Goal: Task Accomplishment & Management: Manage account settings

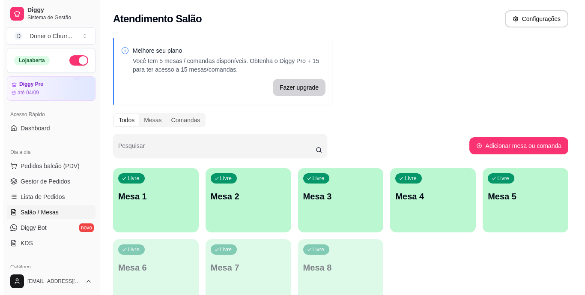
scroll to position [86, 0]
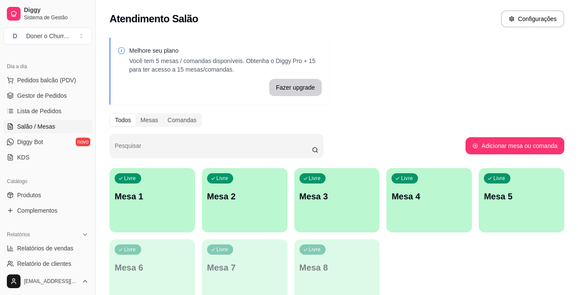
click at [155, 212] on div "Livre Mesa 1" at bounding box center [153, 195] width 86 height 54
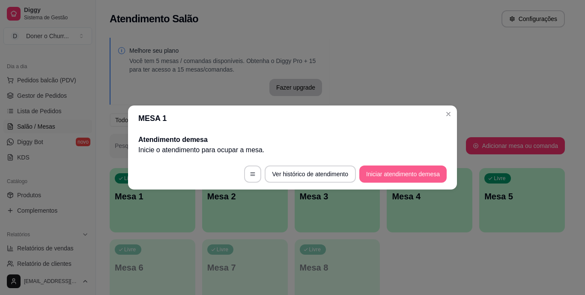
click at [381, 171] on button "Iniciar atendimento de mesa" at bounding box center [402, 173] width 87 height 17
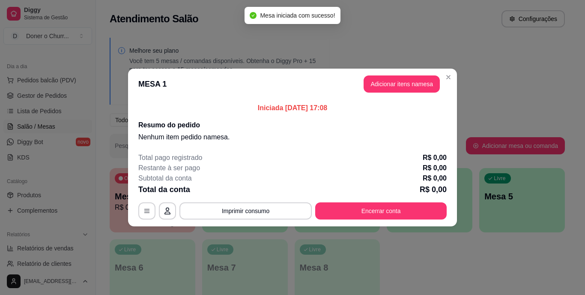
click at [398, 81] on button "Adicionar itens na mesa" at bounding box center [401, 83] width 76 height 17
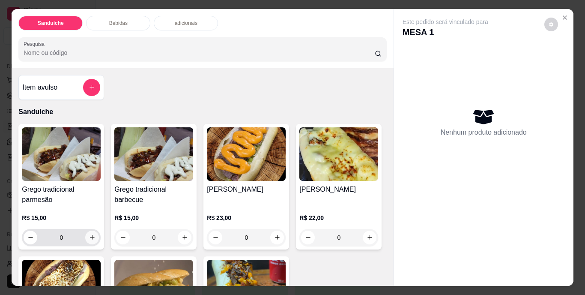
click at [84, 239] on div "0" at bounding box center [61, 237] width 75 height 17
click at [89, 234] on icon "increase-product-quantity" at bounding box center [92, 237] width 6 height 6
type input "1"
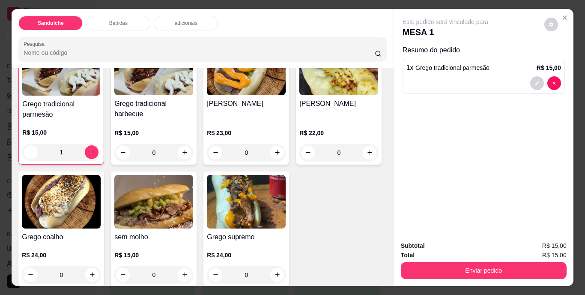
scroll to position [214, 0]
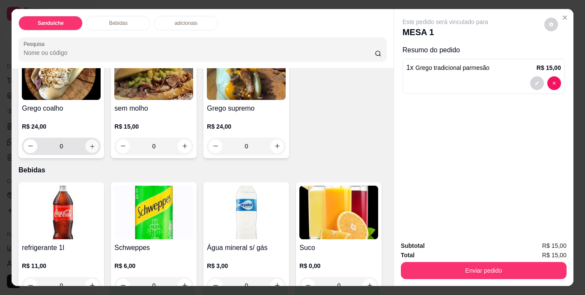
click at [95, 146] on icon "increase-product-quantity" at bounding box center [92, 146] width 6 height 6
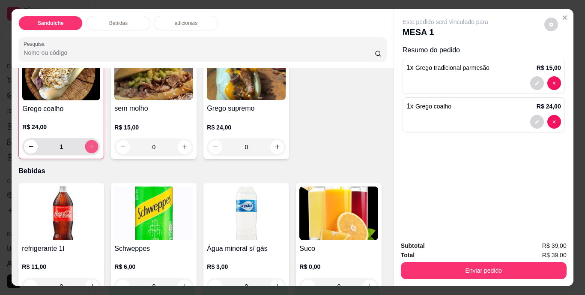
click at [95, 146] on icon "increase-product-quantity" at bounding box center [92, 146] width 6 height 6
type input "2"
click at [494, 265] on button "Enviar pedido" at bounding box center [484, 270] width 166 height 17
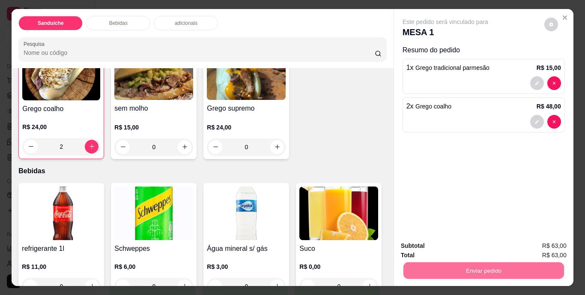
click at [448, 248] on button "Não registrar e enviar pedido" at bounding box center [455, 246] width 89 height 16
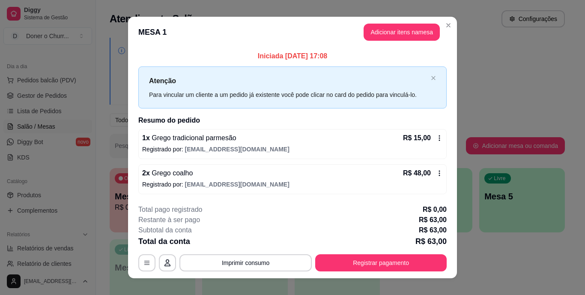
click at [437, 134] on icon at bounding box center [439, 137] width 7 height 7
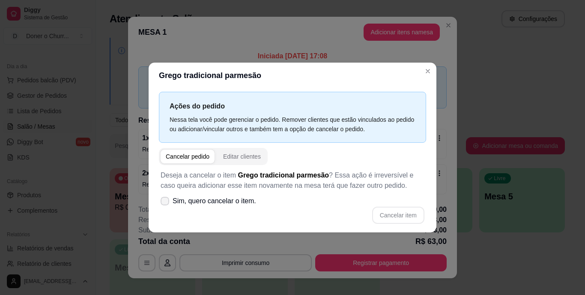
click at [163, 204] on span at bounding box center [165, 200] width 9 height 9
click at [163, 204] on input "Sim, quero cancelar o item." at bounding box center [163, 205] width 6 height 6
checkbox input "true"
click at [405, 218] on button "Cancelar item" at bounding box center [397, 215] width 51 height 17
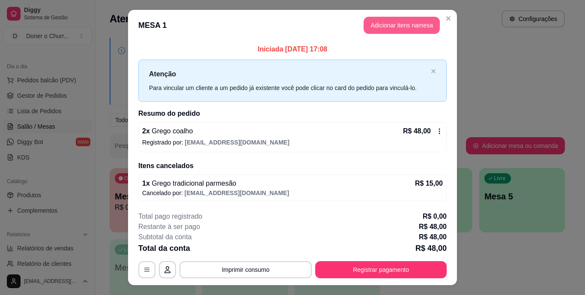
click at [405, 20] on button "Adicionar itens na mesa" at bounding box center [401, 25] width 76 height 17
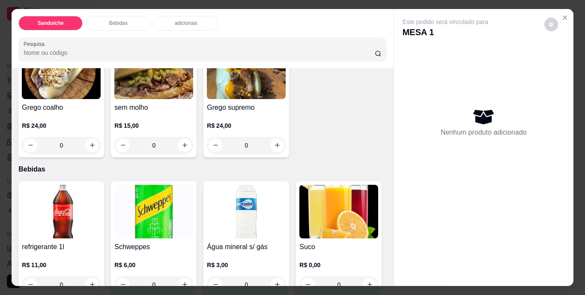
scroll to position [257, 0]
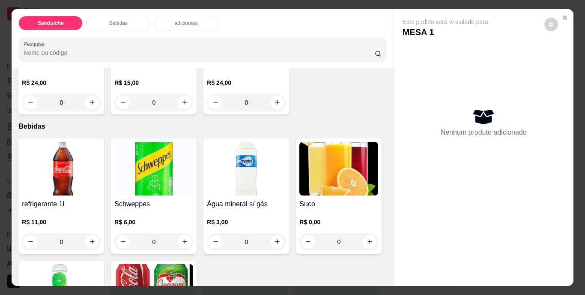
type input "1"
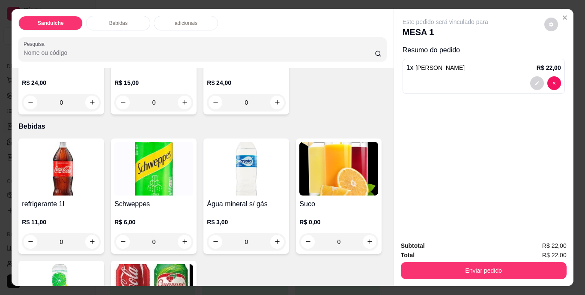
scroll to position [257, 0]
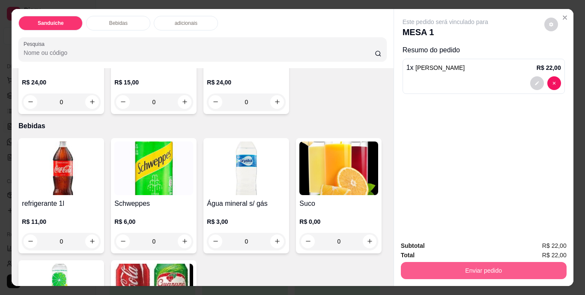
click at [454, 262] on button "Enviar pedido" at bounding box center [484, 270] width 166 height 17
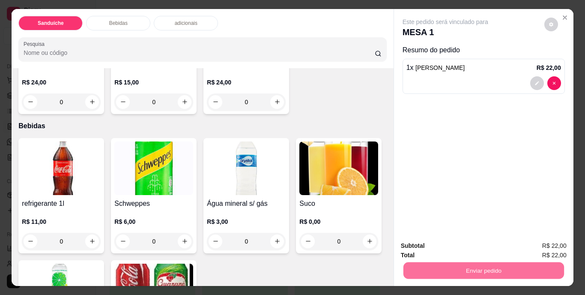
click at [454, 246] on button "Não registrar e enviar pedido" at bounding box center [455, 246] width 89 height 16
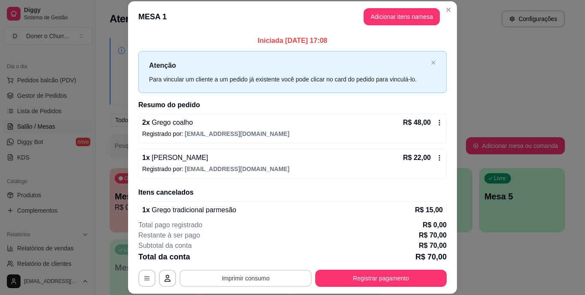
click at [241, 275] on button "Imprimir consumo" at bounding box center [245, 277] width 132 height 17
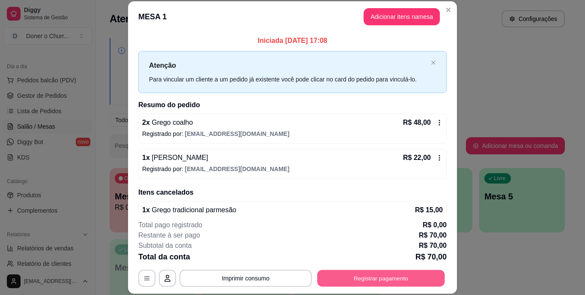
click at [366, 277] on button "Registrar pagamento" at bounding box center [381, 277] width 128 height 17
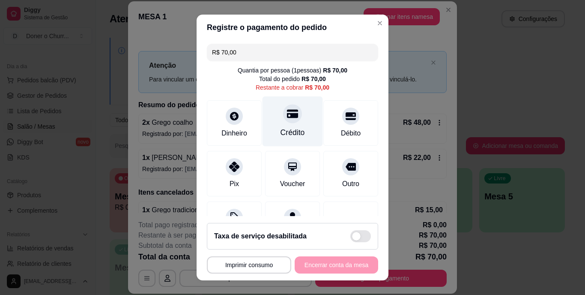
click at [283, 125] on div "Crédito" at bounding box center [292, 121] width 60 height 50
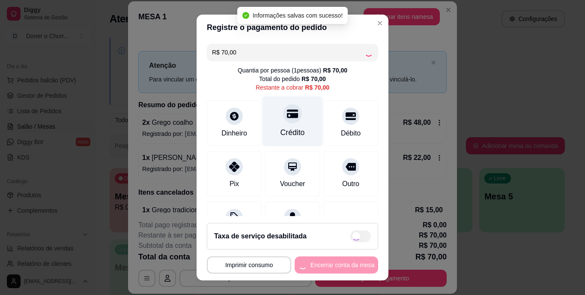
type input "R$ 0,00"
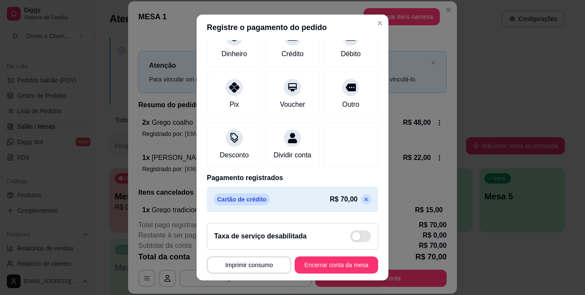
scroll to position [13, 0]
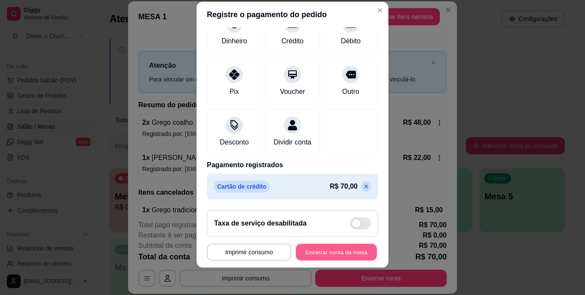
click at [330, 259] on button "Encerrar conta da mesa" at bounding box center [336, 251] width 81 height 17
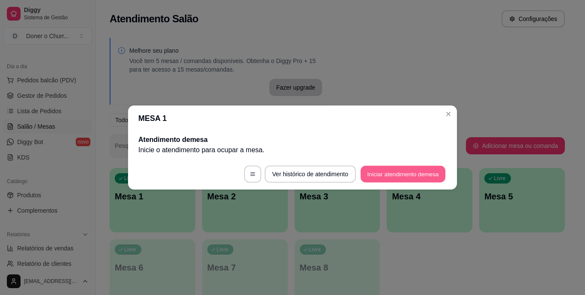
click at [405, 177] on button "Iniciar atendimento de mesa" at bounding box center [402, 174] width 85 height 17
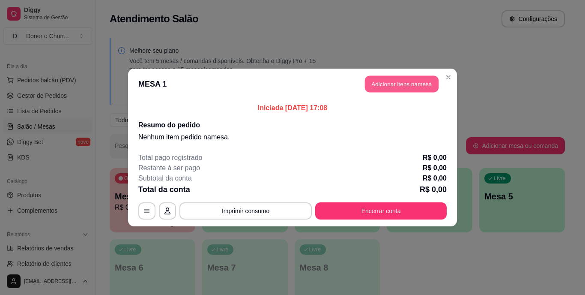
click at [423, 84] on button "Adicionar itens na mesa" at bounding box center [402, 84] width 74 height 17
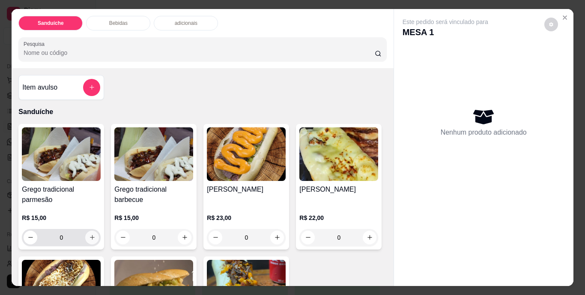
click at [89, 234] on icon "increase-product-quantity" at bounding box center [92, 237] width 6 height 6
type input "1"
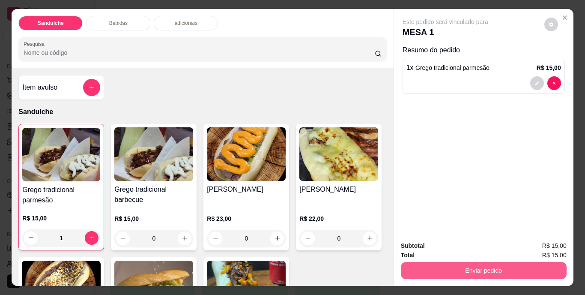
click at [451, 263] on button "Enviar pedido" at bounding box center [484, 270] width 166 height 17
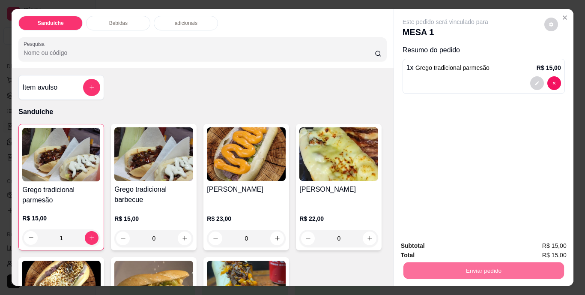
click at [461, 244] on button "Não registrar e enviar pedido" at bounding box center [455, 246] width 86 height 16
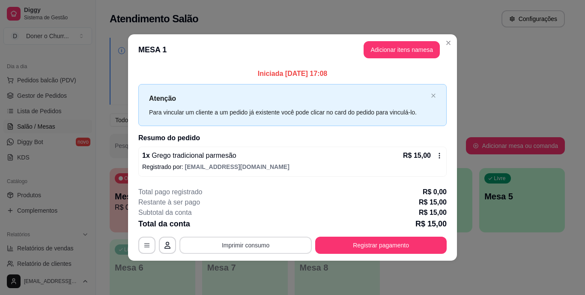
click at [265, 241] on button "Imprimir consumo" at bounding box center [245, 244] width 132 height 17
click at [260, 226] on button "IMPRESSORA" at bounding box center [248, 225] width 62 height 14
drag, startPoint x: 381, startPoint y: 176, endPoint x: 490, endPoint y: 270, distance: 144.2
click at [381, 176] on div "Iniciada 14/08/2025 às 17:08 Atenção Para vincular um cliente a um pedido já ex…" at bounding box center [292, 122] width 329 height 114
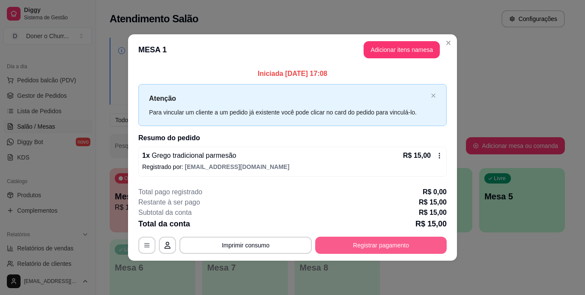
click at [377, 251] on button "Registrar pagamento" at bounding box center [380, 244] width 131 height 17
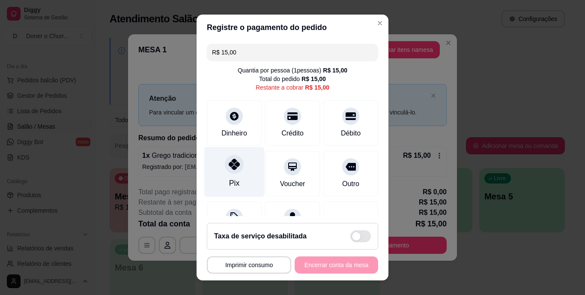
click at [232, 171] on div at bounding box center [234, 164] width 19 height 19
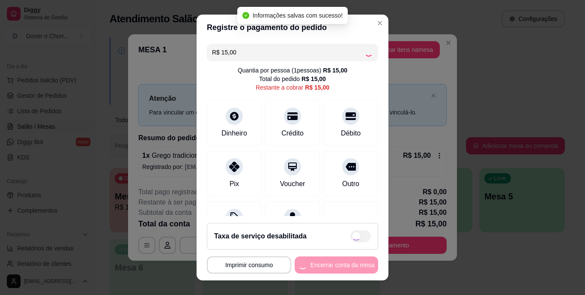
type input "R$ 0,00"
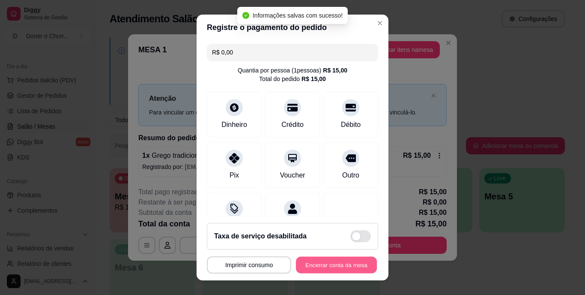
click at [334, 259] on button "Encerrar conta da mesa" at bounding box center [336, 264] width 81 height 17
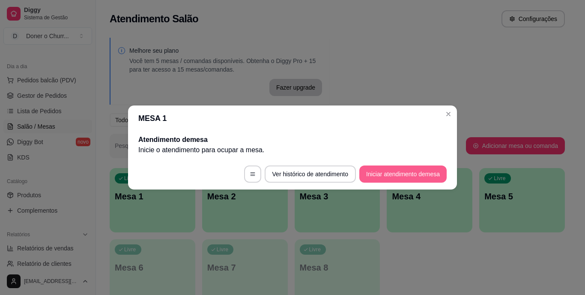
click at [376, 174] on button "Iniciar atendimento de mesa" at bounding box center [402, 173] width 87 height 17
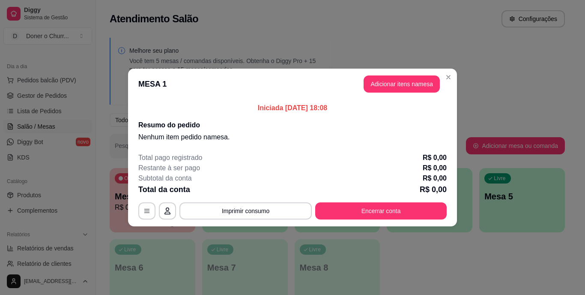
click at [422, 104] on p "Iniciada 14/08/2025 às 18:08" at bounding box center [292, 108] width 308 height 10
click at [399, 78] on button "Adicionar itens na mesa" at bounding box center [401, 83] width 76 height 17
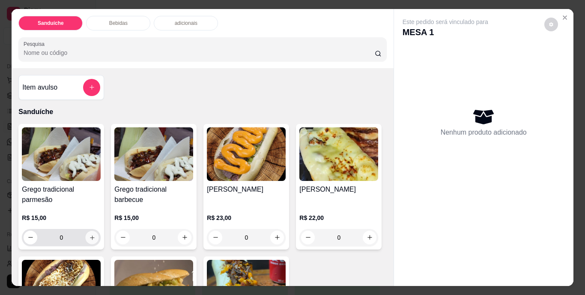
click at [89, 234] on icon "increase-product-quantity" at bounding box center [92, 237] width 6 height 6
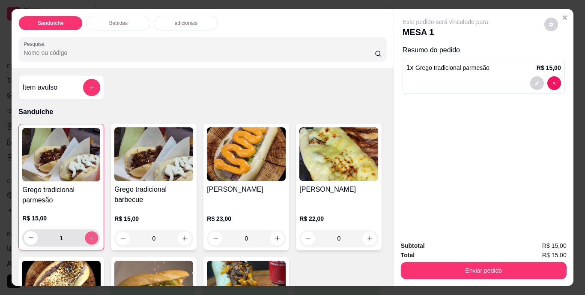
click at [89, 234] on icon "increase-product-quantity" at bounding box center [92, 237] width 6 height 6
type input "2"
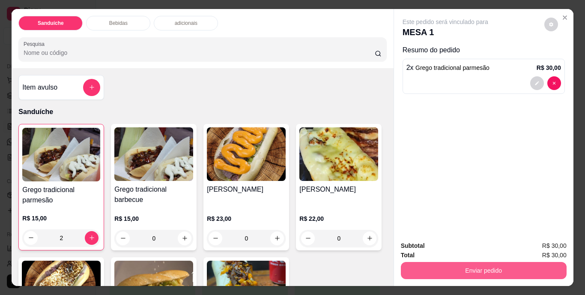
click at [481, 275] on button "Enviar pedido" at bounding box center [484, 270] width 166 height 17
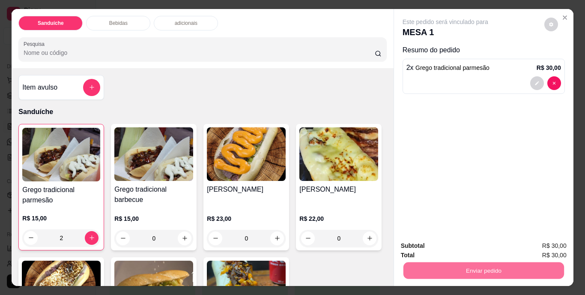
click at [465, 248] on button "Não registrar e enviar pedido" at bounding box center [455, 246] width 86 height 16
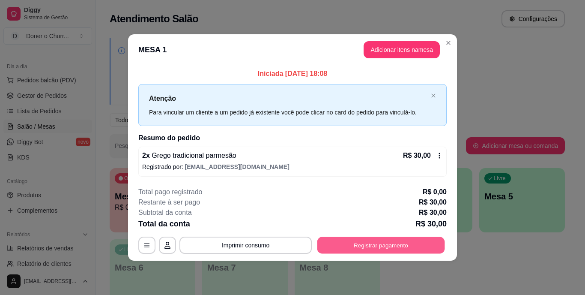
click at [389, 243] on button "Registrar pagamento" at bounding box center [381, 244] width 128 height 17
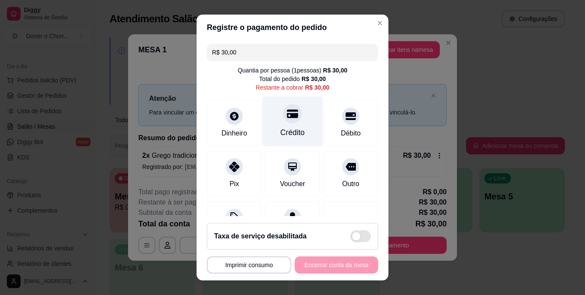
click at [280, 125] on div "Crédito" at bounding box center [292, 121] width 60 height 50
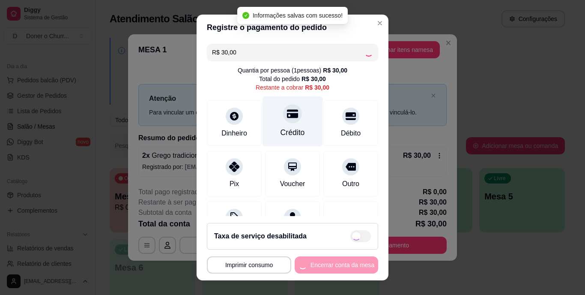
type input "R$ 0,00"
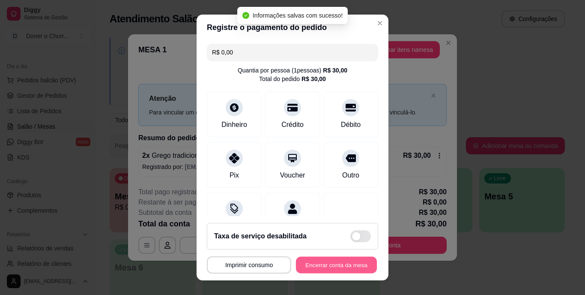
click at [321, 261] on button "Encerrar conta da mesa" at bounding box center [336, 264] width 81 height 17
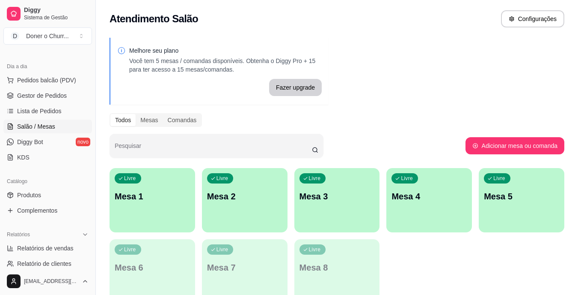
click at [164, 191] on p "Mesa 1" at bounding box center [152, 196] width 75 height 12
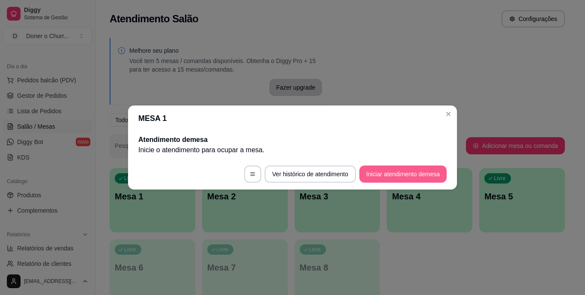
click at [390, 168] on button "Iniciar atendimento de mesa" at bounding box center [402, 173] width 87 height 17
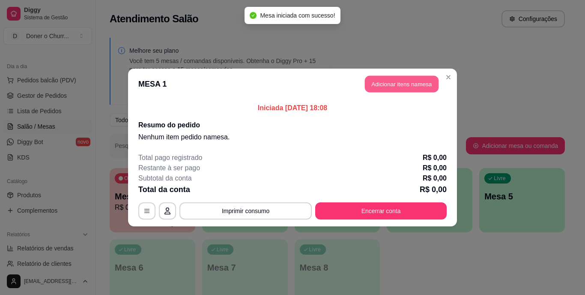
click at [413, 86] on button "Adicionar itens na mesa" at bounding box center [402, 84] width 74 height 17
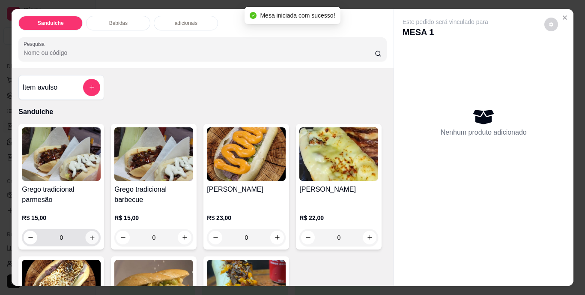
click at [86, 233] on button "increase-product-quantity" at bounding box center [92, 236] width 13 height 13
type input "1"
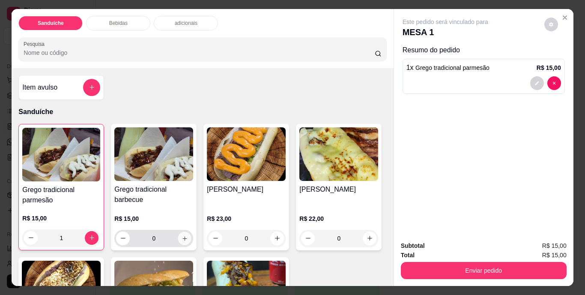
click at [182, 237] on icon "increase-product-quantity" at bounding box center [185, 238] width 6 height 6
type input "1"
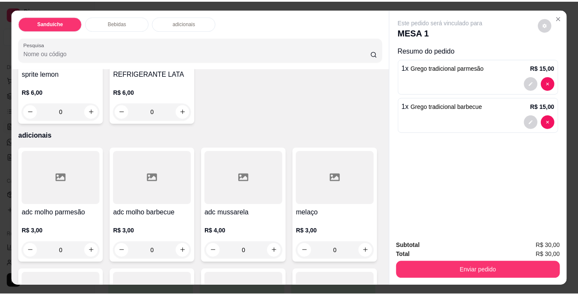
scroll to position [514, 0]
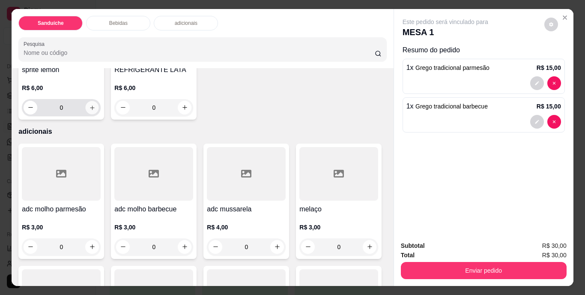
click at [95, 110] on icon "increase-product-quantity" at bounding box center [92, 107] width 6 height 6
type input "1"
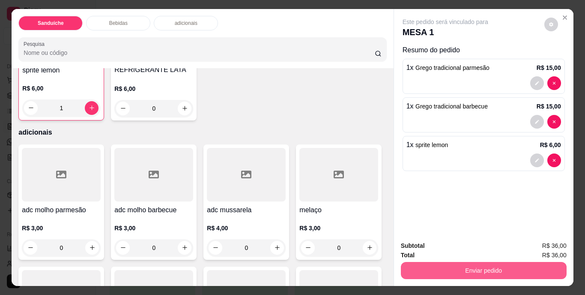
click at [457, 269] on button "Enviar pedido" at bounding box center [484, 270] width 166 height 17
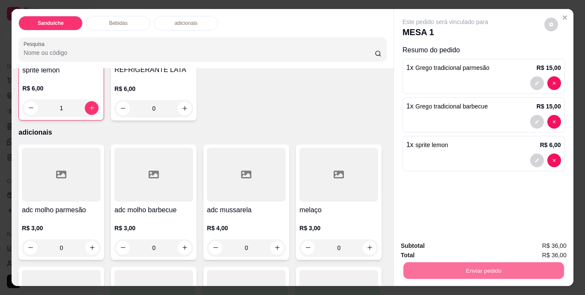
click at [451, 249] on button "Não registrar e enviar pedido" at bounding box center [455, 246] width 86 height 16
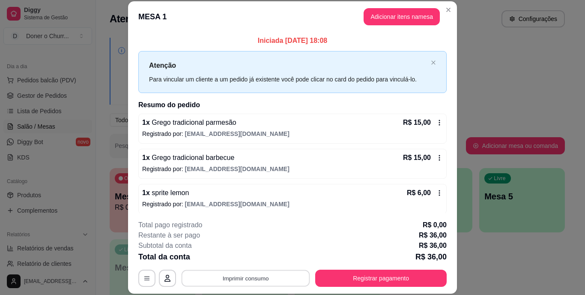
click at [230, 274] on button "Imprimir consumo" at bounding box center [246, 277] width 128 height 17
click at [250, 256] on button "IMPRESSORA" at bounding box center [245, 257] width 60 height 13
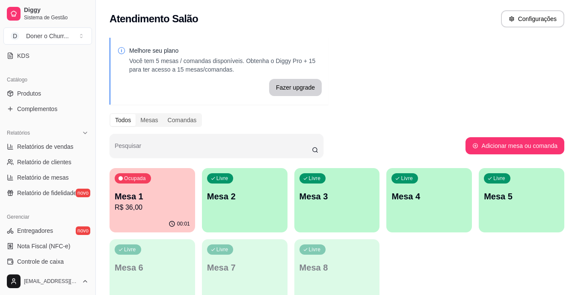
scroll to position [322, 0]
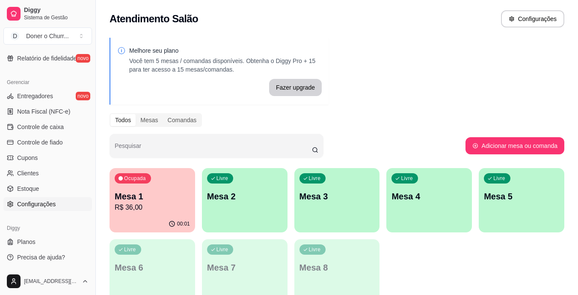
click at [40, 203] on span "Configurações" at bounding box center [36, 203] width 39 height 9
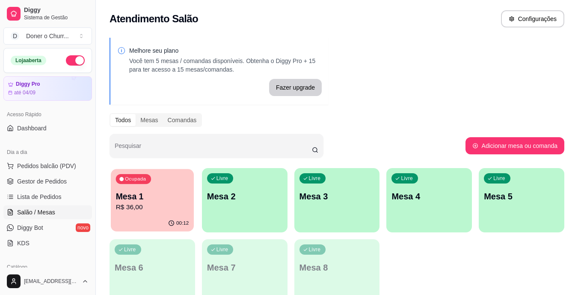
click at [140, 186] on div "Ocupada Mesa 1 R$ 36,00" at bounding box center [152, 192] width 83 height 46
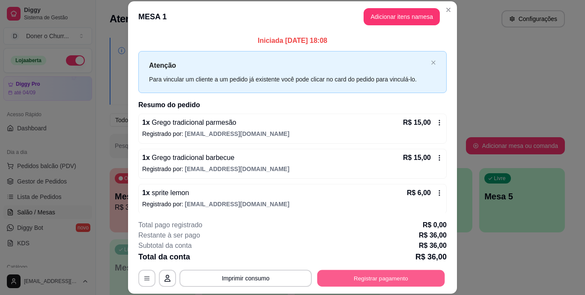
click at [369, 272] on button "Registrar pagamento" at bounding box center [381, 277] width 128 height 17
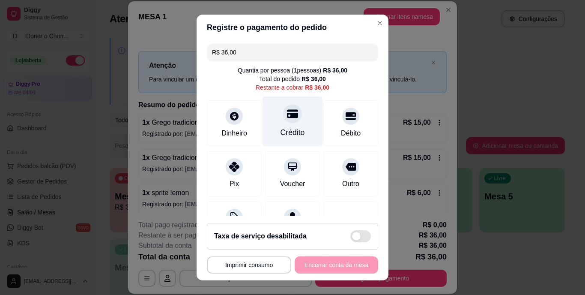
click at [287, 118] on icon at bounding box center [292, 113] width 11 height 11
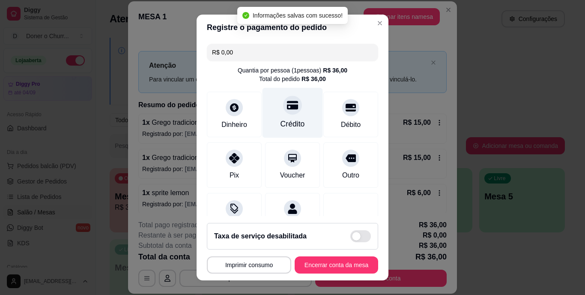
type input "R$ 0,00"
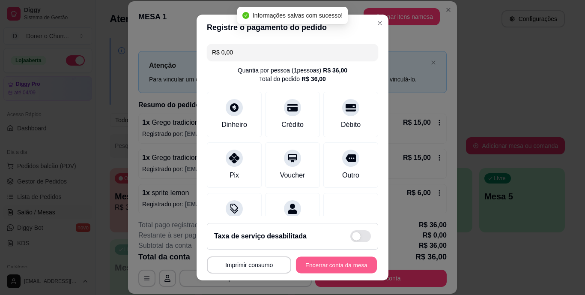
click at [339, 260] on button "Encerrar conta da mesa" at bounding box center [336, 264] width 81 height 17
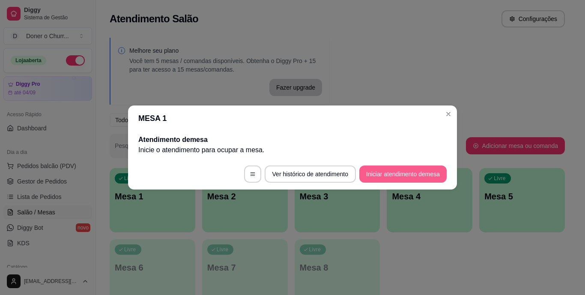
click at [400, 167] on button "Iniciar atendimento de mesa" at bounding box center [402, 173] width 87 height 17
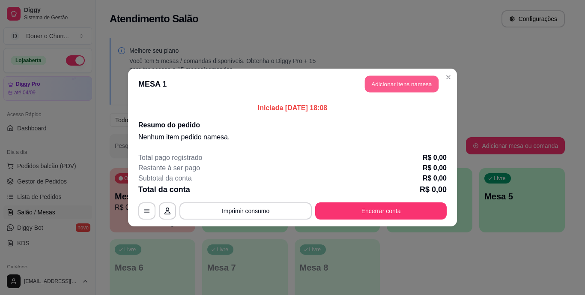
click at [402, 76] on button "Adicionar itens na mesa" at bounding box center [402, 84] width 74 height 17
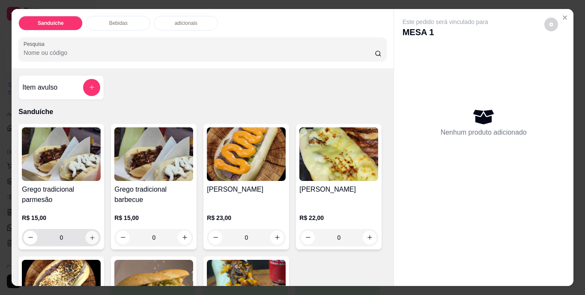
click at [89, 235] on icon "increase-product-quantity" at bounding box center [92, 237] width 6 height 6
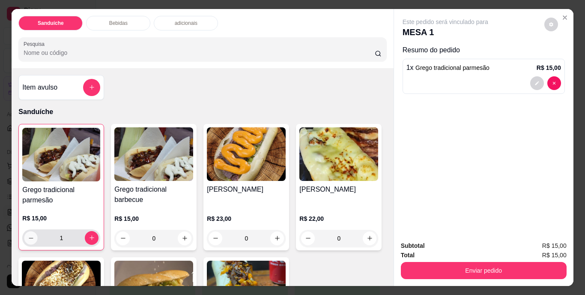
click at [28, 235] on icon "decrease-product-quantity" at bounding box center [31, 237] width 6 height 6
type input "0"
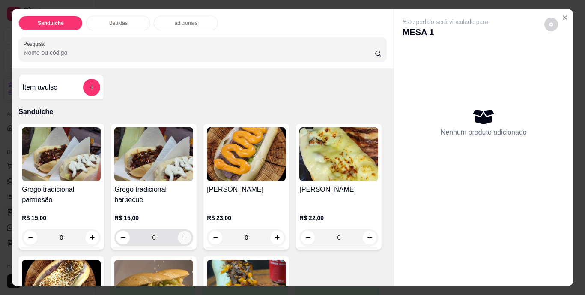
click at [182, 234] on icon "increase-product-quantity" at bounding box center [185, 237] width 6 height 6
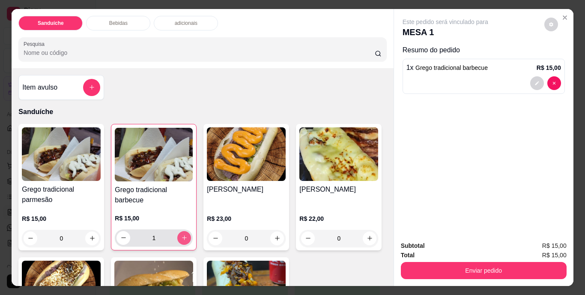
click at [181, 234] on icon "increase-product-quantity" at bounding box center [184, 237] width 6 height 6
type input "2"
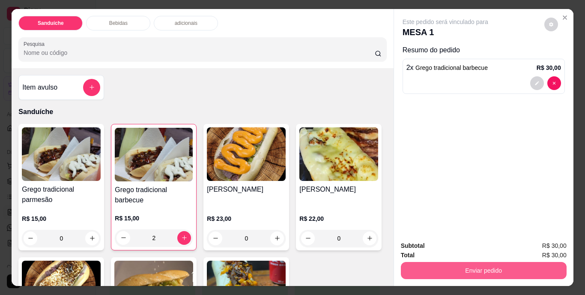
click at [447, 265] on button "Enviar pedido" at bounding box center [484, 270] width 166 height 17
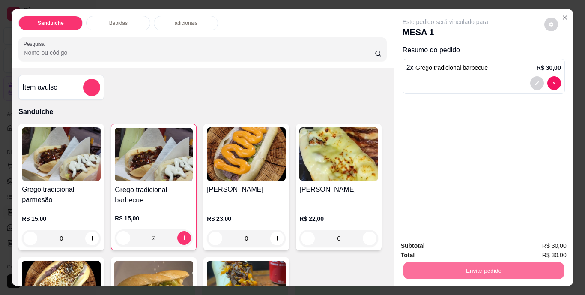
click at [453, 246] on button "Não registrar e enviar pedido" at bounding box center [455, 246] width 86 height 16
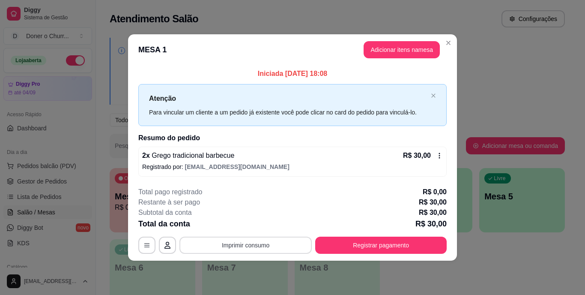
click at [237, 238] on button "Imprimir consumo" at bounding box center [245, 244] width 132 height 17
click at [247, 227] on button "IMPRESSORA" at bounding box center [248, 225] width 62 height 14
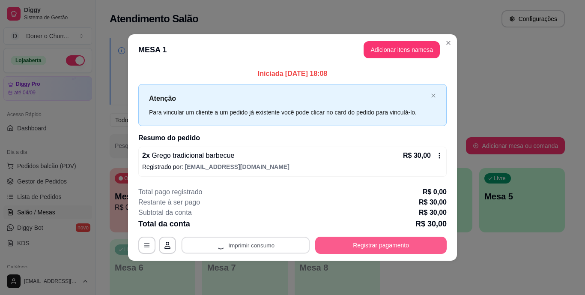
click at [385, 247] on button "Registrar pagamento" at bounding box center [380, 244] width 131 height 17
click at [353, 242] on button "Registrar pagamento" at bounding box center [380, 244] width 131 height 17
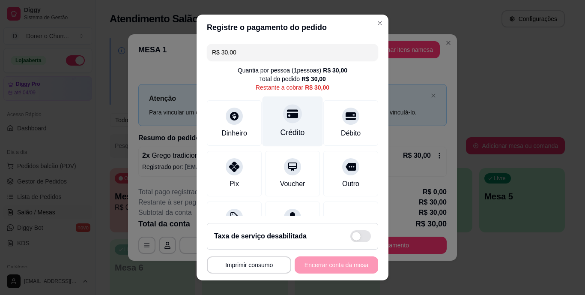
click at [273, 125] on div "Crédito" at bounding box center [292, 121] width 60 height 50
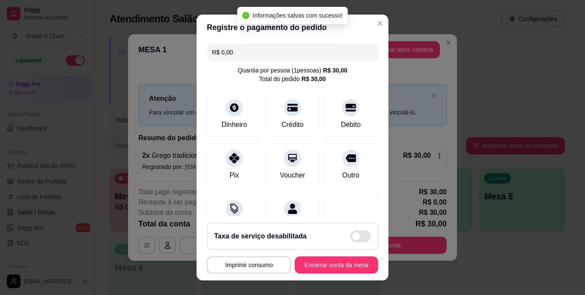
type input "R$ 0,00"
click at [334, 259] on button "Encerrar conta da mesa" at bounding box center [336, 264] width 83 height 17
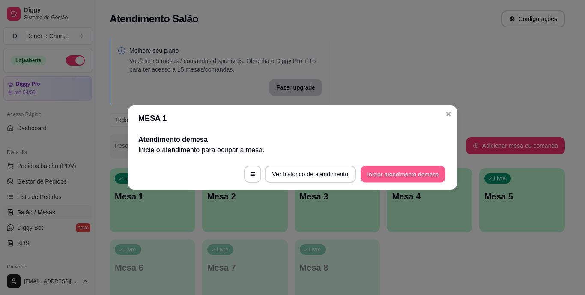
click at [411, 170] on button "Iniciar atendimento de mesa" at bounding box center [402, 174] width 85 height 17
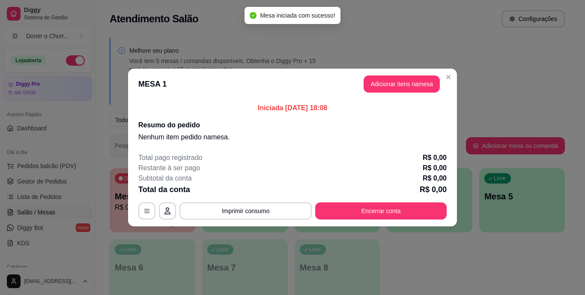
click at [402, 86] on button "Adicionar itens na mesa" at bounding box center [401, 83] width 76 height 17
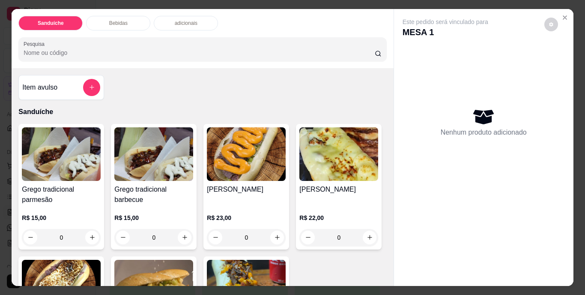
scroll to position [128, 0]
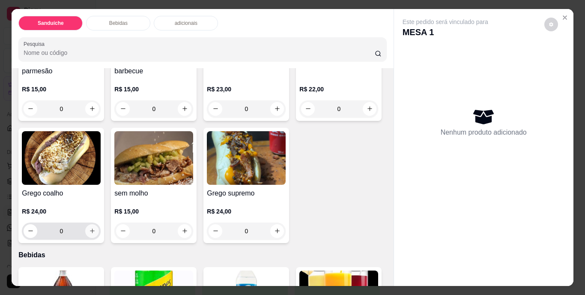
click at [99, 231] on button "increase-product-quantity" at bounding box center [92, 231] width 14 height 14
type input "1"
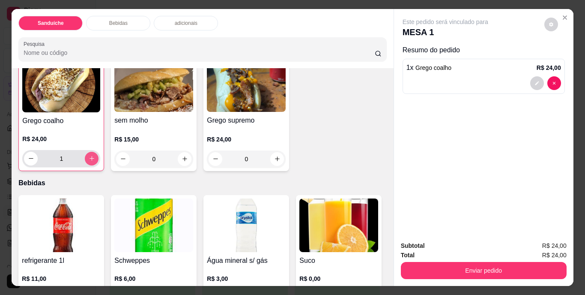
scroll to position [257, 0]
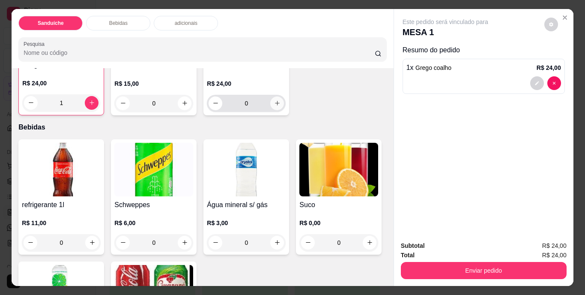
click at [274, 106] on icon "increase-product-quantity" at bounding box center [277, 103] width 6 height 6
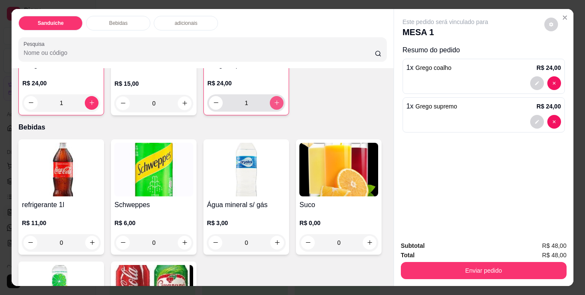
type input "1"
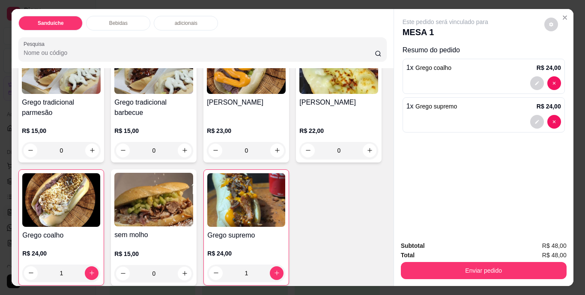
scroll to position [86, 0]
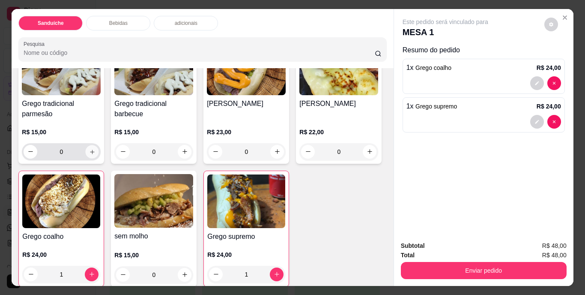
click at [89, 148] on icon "increase-product-quantity" at bounding box center [92, 151] width 6 height 6
type input "1"
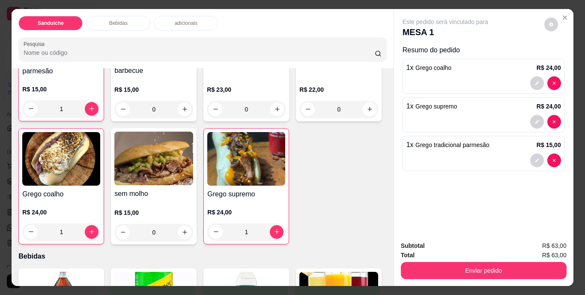
scroll to position [343, 0]
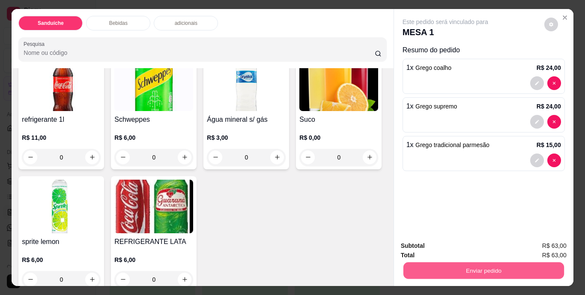
click at [475, 267] on button "Enviar pedido" at bounding box center [483, 270] width 161 height 17
click at [460, 246] on button "Não registrar e enviar pedido" at bounding box center [455, 246] width 86 height 16
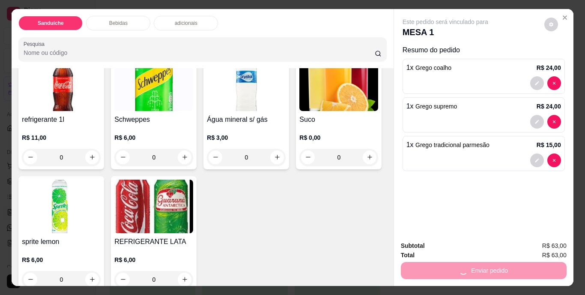
drag, startPoint x: 466, startPoint y: 199, endPoint x: 467, endPoint y: 219, distance: 19.3
click at [469, 201] on div "Este pedido será vinculado para MESA 1 Resumo do pedido 1 x Grego coalho R$ 24,…" at bounding box center [483, 121] width 179 height 225
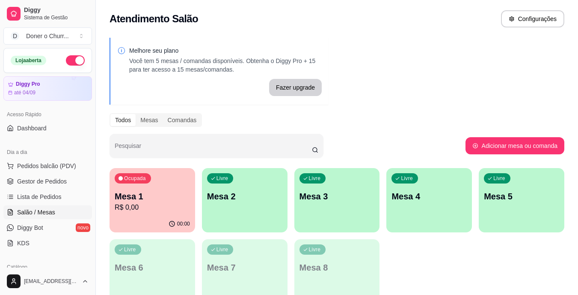
click at [483, 248] on div "Ocupada Mesa 1 R$ 0,00 00:00 Livre Mesa 2 Livre Mesa 3 Livre Mesa 4 Livre Mesa …" at bounding box center [337, 235] width 455 height 135
click at [145, 208] on p "R$ 0,00" at bounding box center [152, 207] width 75 height 10
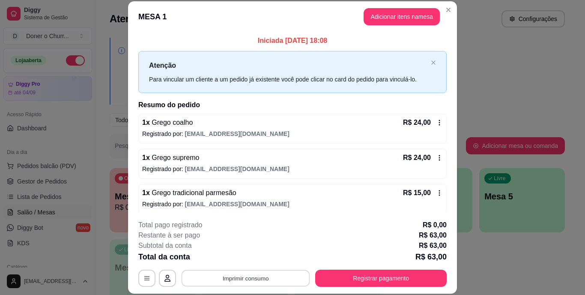
click at [250, 278] on button "Imprimir consumo" at bounding box center [246, 277] width 128 height 17
click at [240, 259] on button "IMPRESSORA" at bounding box center [245, 258] width 62 height 14
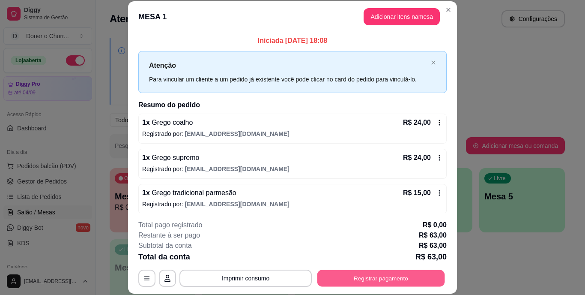
click at [369, 278] on button "Registrar pagamento" at bounding box center [381, 277] width 128 height 17
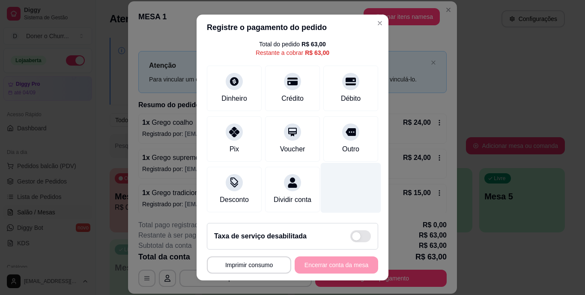
scroll to position [13, 0]
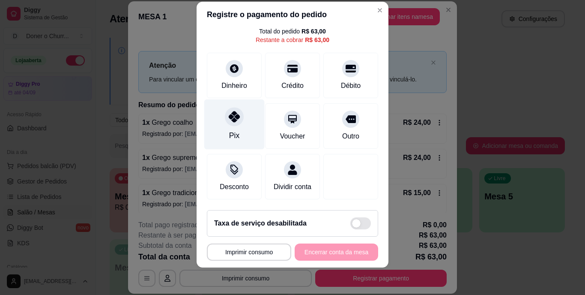
click at [226, 116] on div "Pix" at bounding box center [234, 124] width 60 height 50
type input "R$ 0,00"
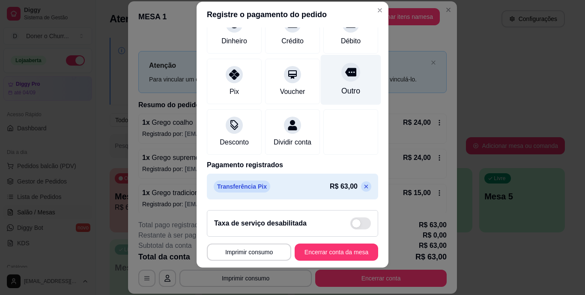
scroll to position [80, 0]
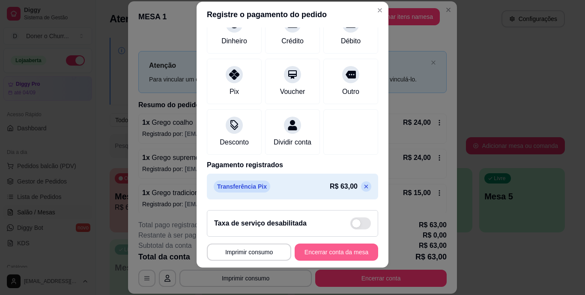
click at [321, 250] on button "Encerrar conta da mesa" at bounding box center [336, 251] width 83 height 17
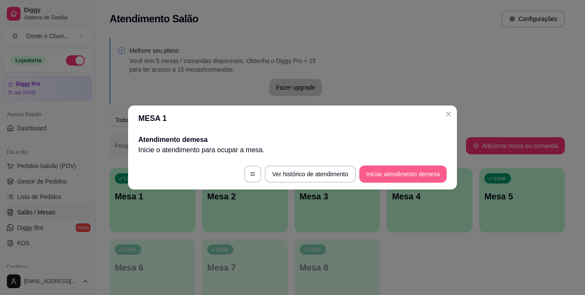
click at [399, 173] on button "Iniciar atendimento de mesa" at bounding box center [402, 173] width 87 height 17
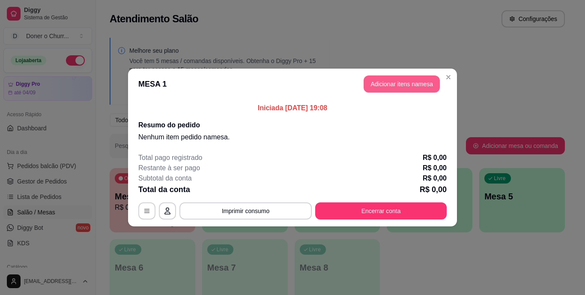
click at [385, 81] on button "Adicionar itens na mesa" at bounding box center [401, 83] width 76 height 17
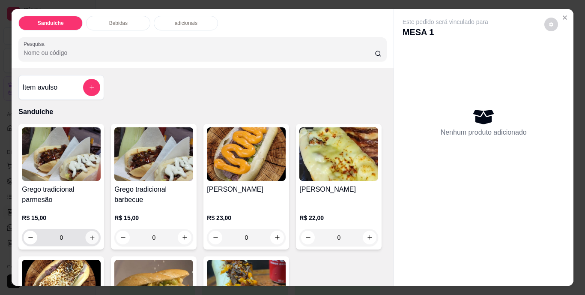
click at [89, 235] on icon "increase-product-quantity" at bounding box center [92, 237] width 6 height 6
type input "1"
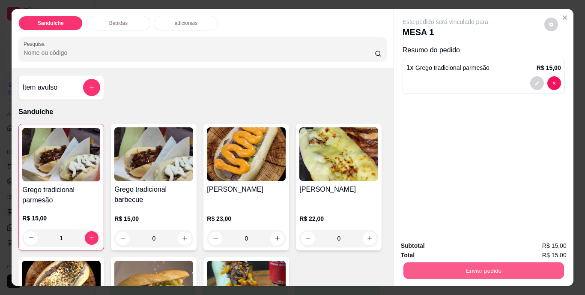
click at [472, 268] on button "Enviar pedido" at bounding box center [483, 270] width 161 height 17
click at [472, 244] on button "Não registrar e enviar pedido" at bounding box center [455, 246] width 86 height 16
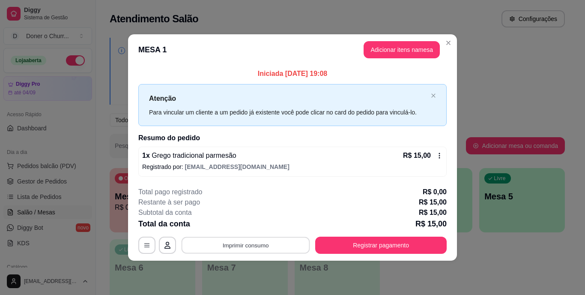
click at [248, 244] on button "Imprimir consumo" at bounding box center [246, 244] width 128 height 17
click at [250, 223] on button "IMPRESSORA" at bounding box center [248, 224] width 60 height 13
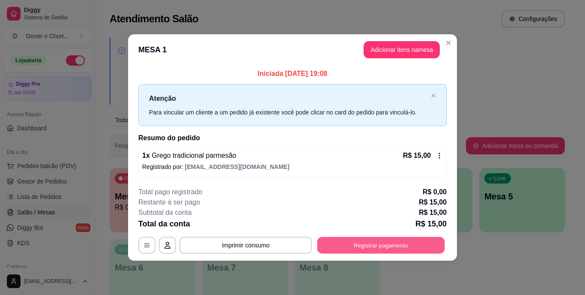
click at [359, 241] on button "Registrar pagamento" at bounding box center [381, 244] width 128 height 17
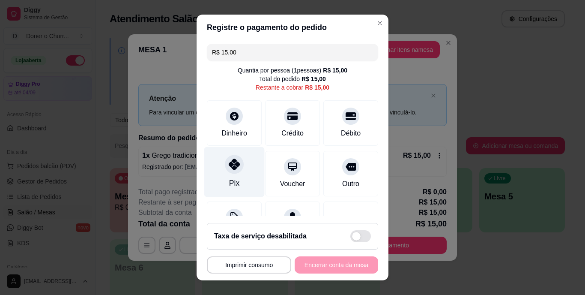
click at [233, 172] on div at bounding box center [234, 164] width 19 height 19
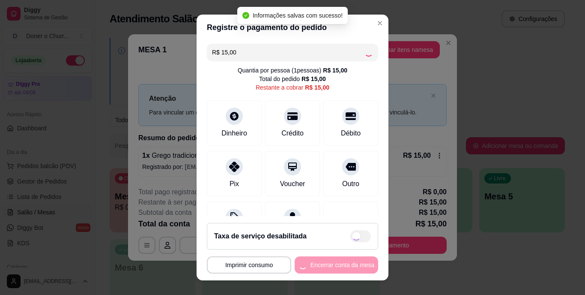
type input "R$ 0,00"
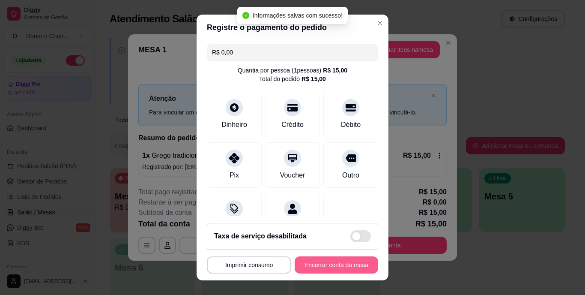
click at [321, 261] on button "Encerrar conta da mesa" at bounding box center [336, 264] width 83 height 17
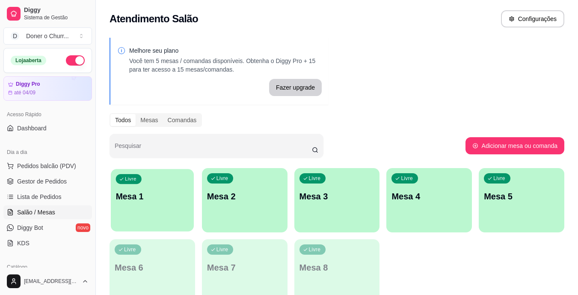
click at [158, 202] on div "Livre Mesa 1" at bounding box center [152, 195] width 83 height 52
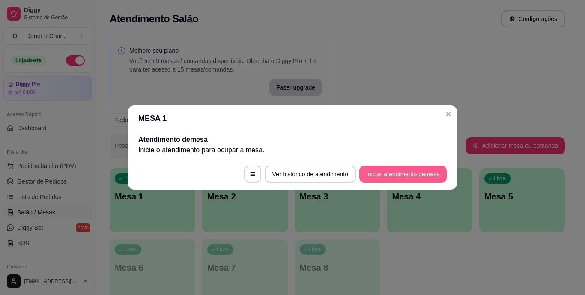
click at [404, 172] on button "Iniciar atendimento de mesa" at bounding box center [402, 173] width 87 height 17
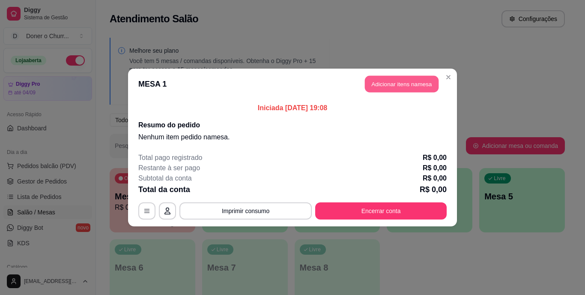
click at [410, 89] on button "Adicionar itens na mesa" at bounding box center [402, 84] width 74 height 17
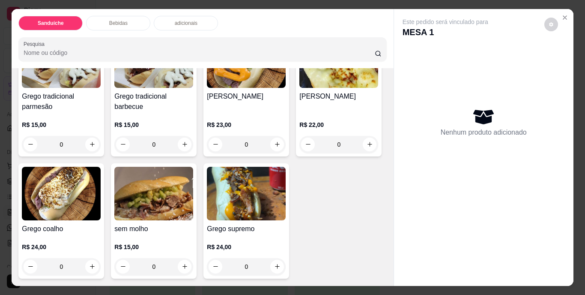
scroll to position [86, 0]
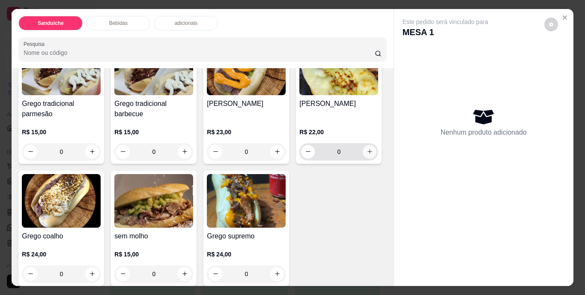
click at [366, 155] on icon "increase-product-quantity" at bounding box center [369, 151] width 6 height 6
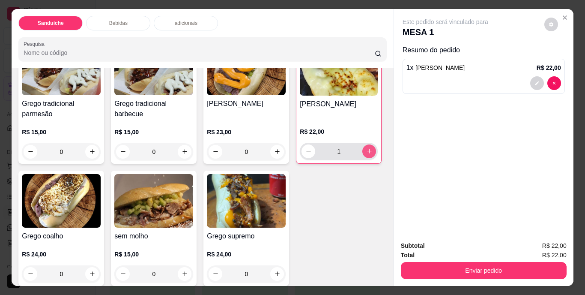
type input "1"
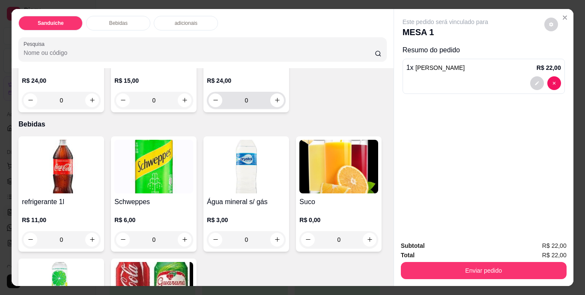
scroll to position [257, 0]
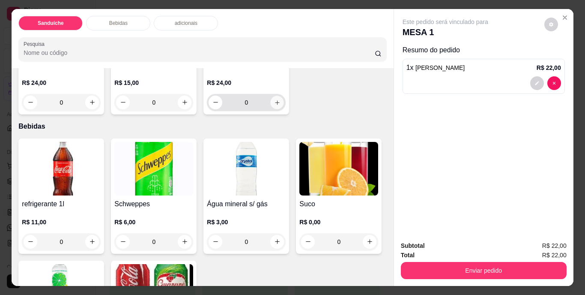
click at [271, 109] on button "increase-product-quantity" at bounding box center [277, 101] width 13 height 13
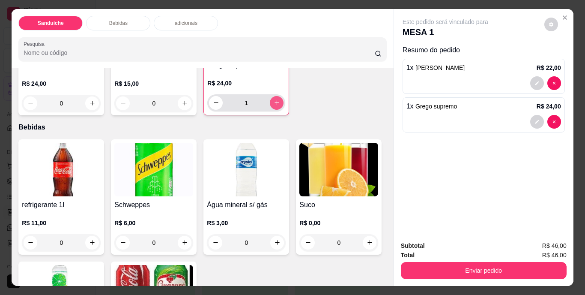
click at [270, 110] on button "increase-product-quantity" at bounding box center [277, 103] width 14 height 14
type input "2"
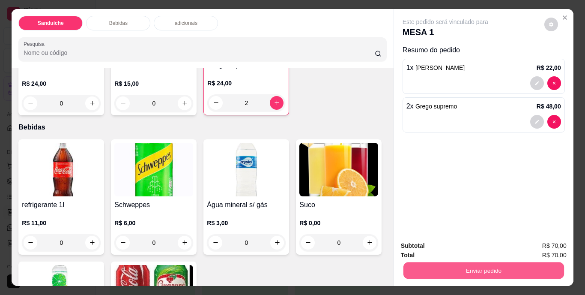
click at [460, 265] on button "Enviar pedido" at bounding box center [483, 270] width 161 height 17
click at [461, 245] on button "Não registrar e enviar pedido" at bounding box center [455, 246] width 86 height 16
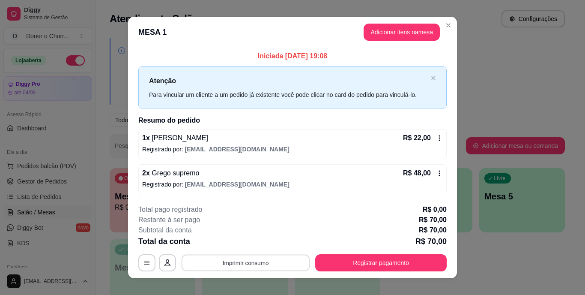
click at [241, 265] on button "Imprimir consumo" at bounding box center [246, 262] width 128 height 17
click at [238, 244] on button "IMPRESSORA" at bounding box center [245, 243] width 62 height 14
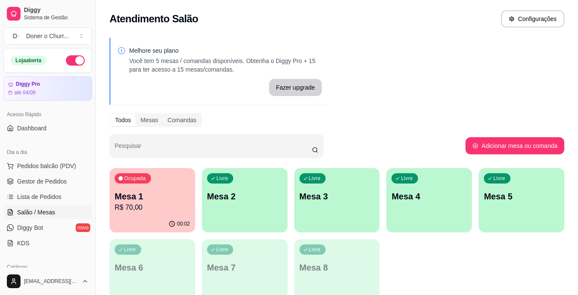
click at [253, 201] on p "Mesa 2" at bounding box center [244, 196] width 75 height 12
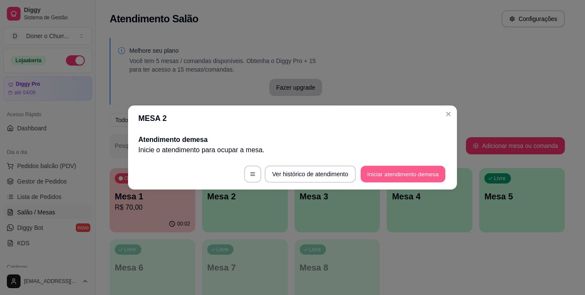
click at [397, 171] on button "Iniciar atendimento de mesa" at bounding box center [402, 174] width 85 height 17
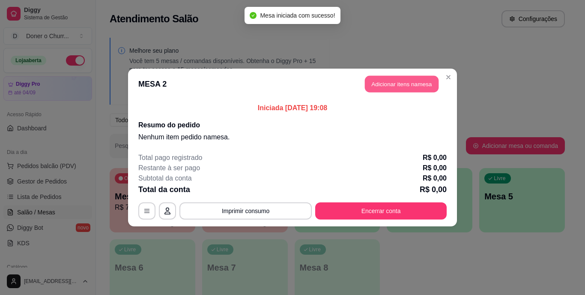
click at [405, 82] on button "Adicionar itens na mesa" at bounding box center [402, 84] width 74 height 17
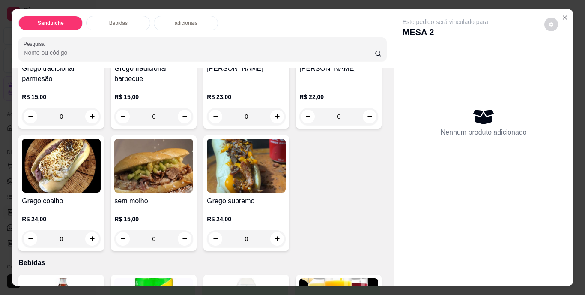
scroll to position [128, 0]
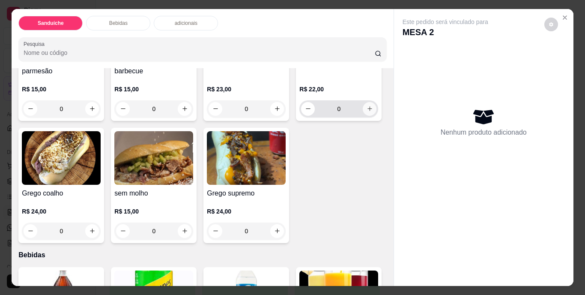
click at [366, 112] on icon "increase-product-quantity" at bounding box center [369, 108] width 6 height 6
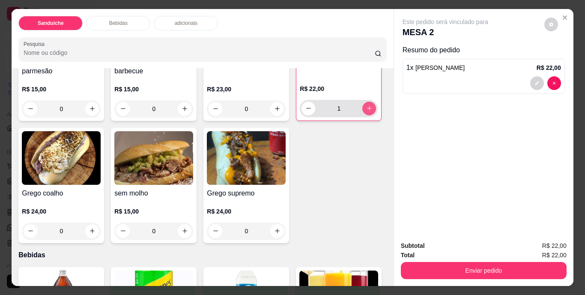
click at [366, 111] on icon "increase-product-quantity" at bounding box center [369, 108] width 6 height 6
click at [305, 111] on icon "decrease-product-quantity" at bounding box center [308, 108] width 6 height 6
type input "1"
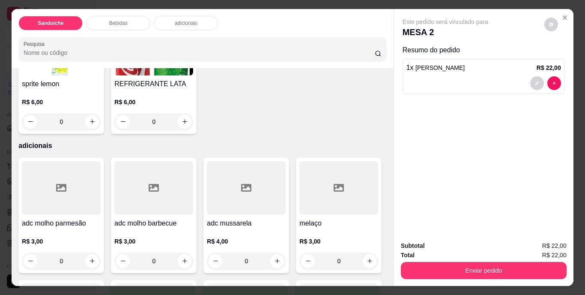
scroll to position [514, 0]
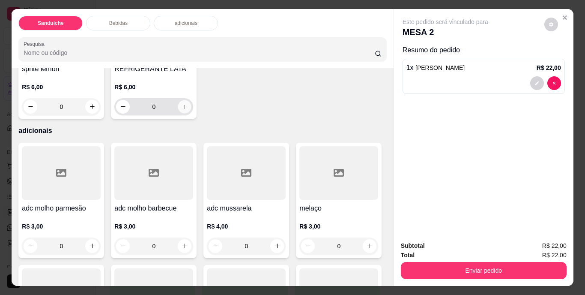
click at [191, 113] on button "increase-product-quantity" at bounding box center [184, 106] width 13 height 13
type input "1"
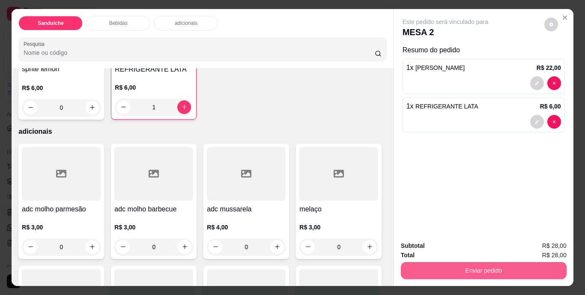
click at [463, 267] on button "Enviar pedido" at bounding box center [484, 270] width 166 height 17
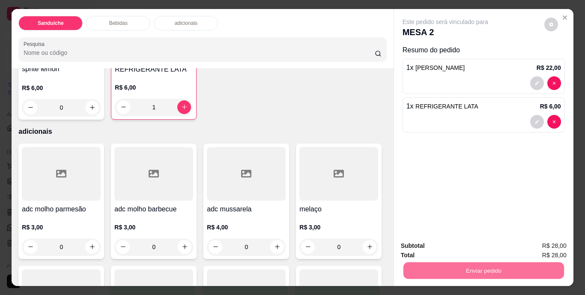
click at [461, 244] on button "Não registrar e enviar pedido" at bounding box center [455, 246] width 86 height 16
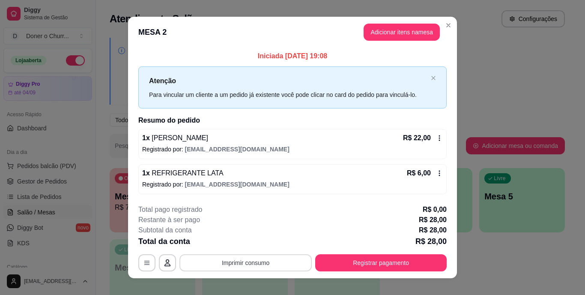
click at [237, 263] on button "Imprimir consumo" at bounding box center [245, 262] width 132 height 17
click at [248, 242] on button "IMPRESSORA" at bounding box center [245, 243] width 62 height 14
click at [244, 260] on button "Imprimir consumo" at bounding box center [246, 262] width 128 height 17
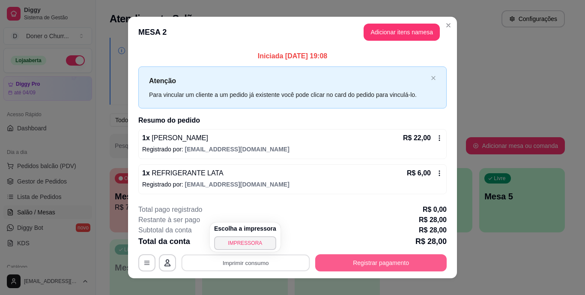
click at [361, 262] on button "Registrar pagamento" at bounding box center [380, 262] width 131 height 17
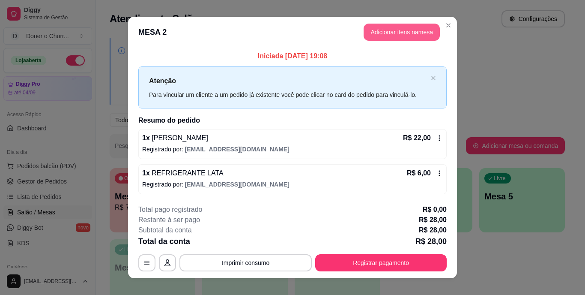
click at [417, 32] on button "Adicionar itens na mesa" at bounding box center [401, 32] width 76 height 17
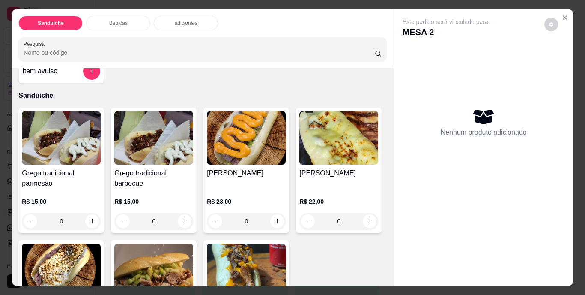
scroll to position [86, 0]
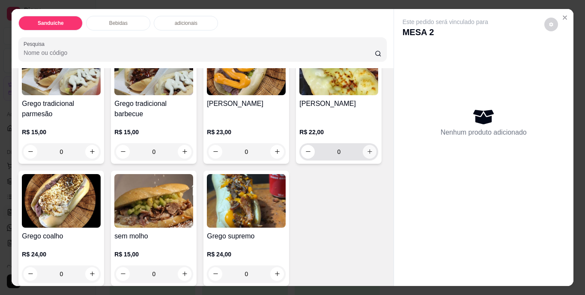
click at [366, 155] on icon "increase-product-quantity" at bounding box center [369, 151] width 6 height 6
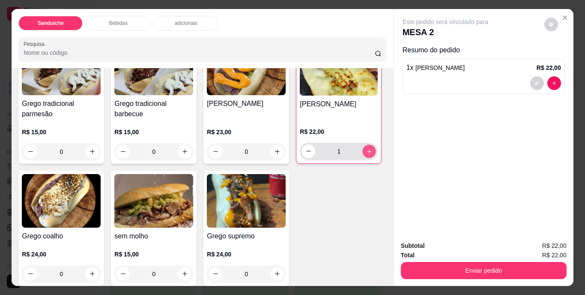
click at [363, 158] on button "increase-product-quantity" at bounding box center [369, 150] width 13 height 13
click at [27, 148] on icon "decrease-product-quantity" at bounding box center [30, 151] width 6 height 6
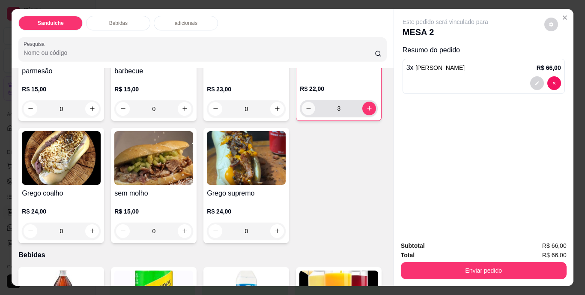
click at [305, 111] on icon "decrease-product-quantity" at bounding box center [308, 108] width 6 height 6
type input "2"
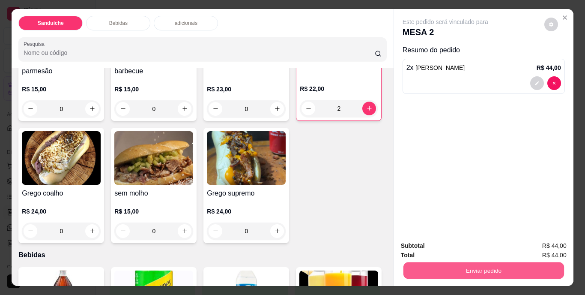
click at [500, 269] on button "Enviar pedido" at bounding box center [483, 270] width 161 height 17
click at [467, 248] on button "Não registrar e enviar pedido" at bounding box center [455, 246] width 86 height 16
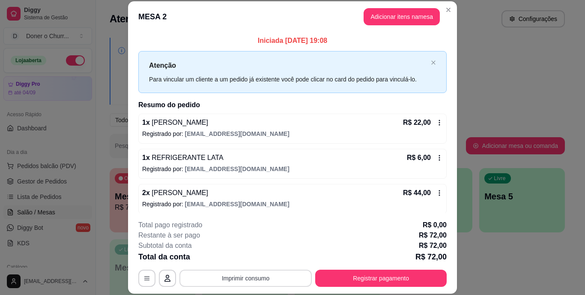
click at [239, 277] on button "Imprimir consumo" at bounding box center [245, 277] width 132 height 17
click at [436, 119] on icon at bounding box center [439, 122] width 7 height 7
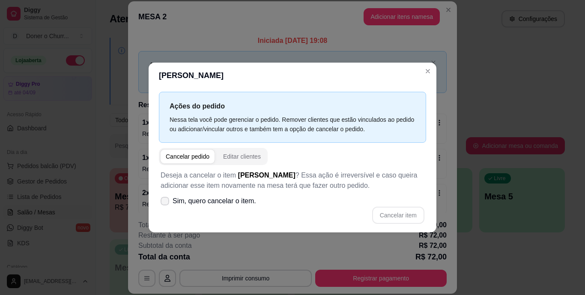
click at [162, 204] on span at bounding box center [165, 200] width 9 height 9
click at [162, 204] on input "Sim, quero cancelar o item." at bounding box center [163, 205] width 6 height 6
checkbox input "true"
click at [389, 214] on button "Cancelar item" at bounding box center [398, 214] width 52 height 17
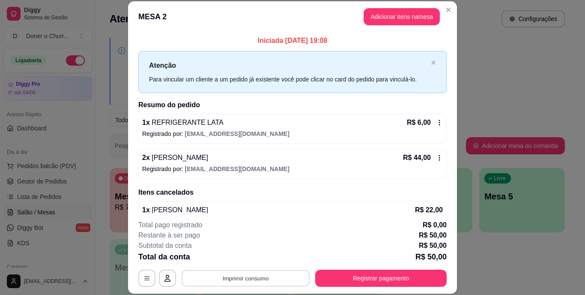
click at [250, 273] on button "Imprimir consumo" at bounding box center [246, 277] width 128 height 17
click at [249, 257] on button "IMPRESSORA" at bounding box center [245, 258] width 62 height 14
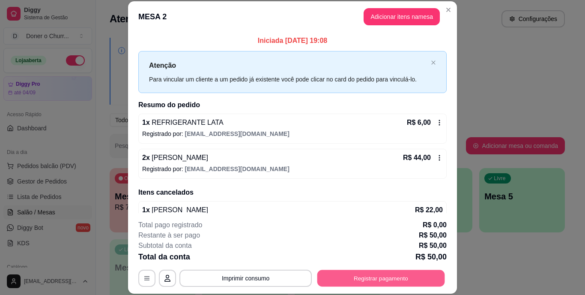
click at [361, 277] on button "Registrar pagamento" at bounding box center [381, 277] width 128 height 17
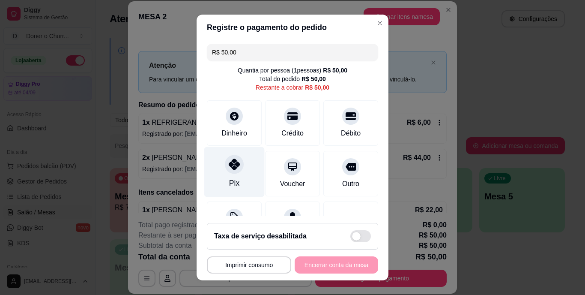
click at [229, 170] on icon at bounding box center [234, 164] width 11 height 11
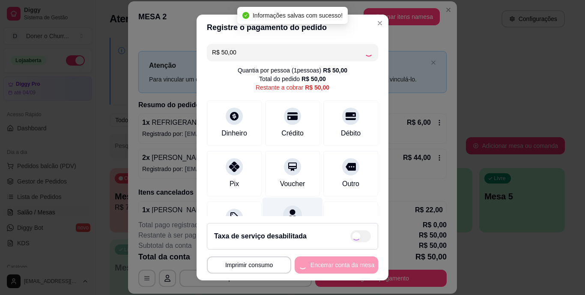
type input "R$ 0,00"
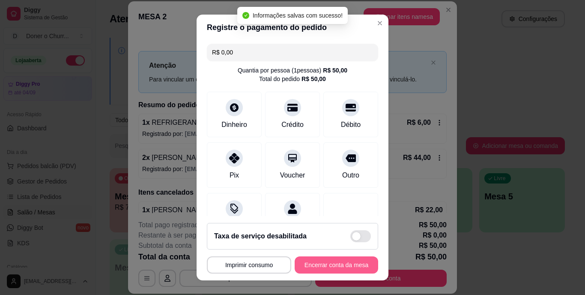
click at [324, 260] on button "Encerrar conta da mesa" at bounding box center [336, 264] width 83 height 17
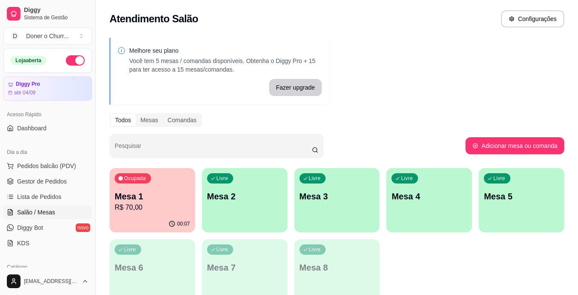
click at [160, 184] on div "Ocupada Mesa 1 R$ 70,00" at bounding box center [153, 192] width 86 height 48
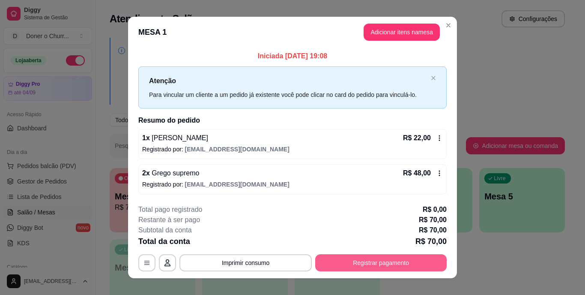
click at [356, 263] on button "Registrar pagamento" at bounding box center [380, 262] width 131 height 17
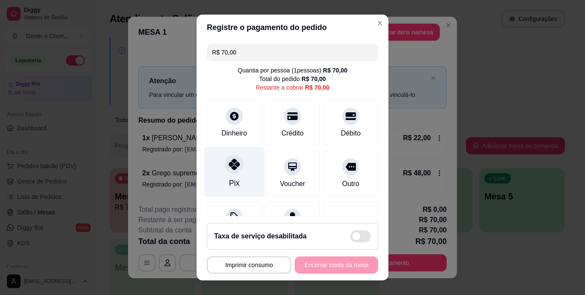
click at [233, 180] on div "Pix" at bounding box center [234, 183] width 10 height 11
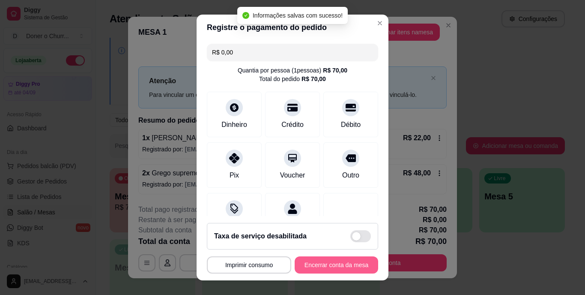
type input "R$ 0,00"
click at [332, 262] on button "Encerrar conta da mesa" at bounding box center [336, 264] width 83 height 17
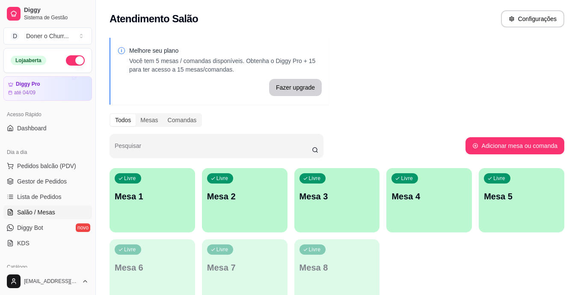
click at [433, 259] on div "Livre Mesa 1 Livre Mesa 2 Livre Mesa 3 Livre Mesa 4 Livre Mesa 5 Livre Mesa 6 L…" at bounding box center [337, 235] width 455 height 135
click at [337, 135] on div "Pesquisar" at bounding box center [288, 146] width 356 height 24
click at [155, 196] on p "Mesa 1" at bounding box center [152, 196] width 75 height 12
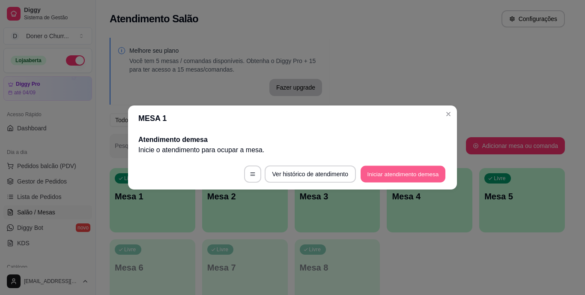
click at [384, 173] on button "Iniciar atendimento de mesa" at bounding box center [402, 174] width 85 height 17
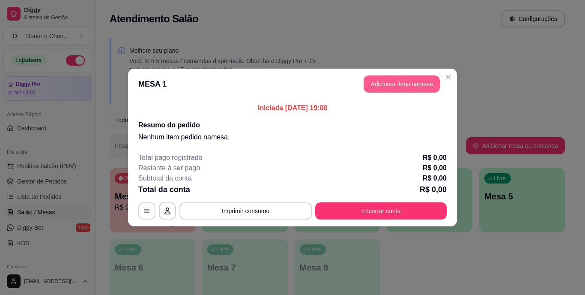
click at [400, 83] on button "Adicionar itens na mesa" at bounding box center [401, 83] width 76 height 17
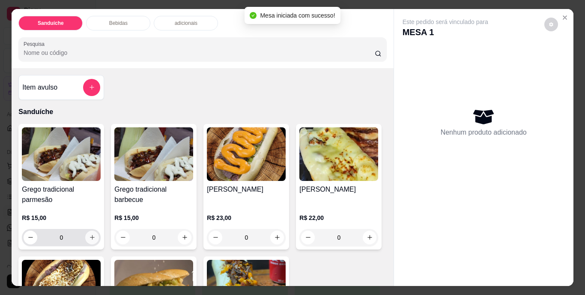
click at [89, 234] on icon "increase-product-quantity" at bounding box center [92, 237] width 6 height 6
type input "1"
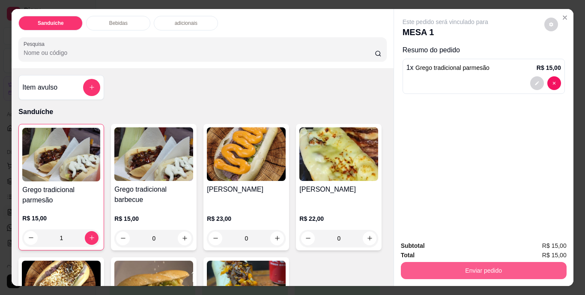
click at [490, 267] on button "Enviar pedido" at bounding box center [484, 270] width 166 height 17
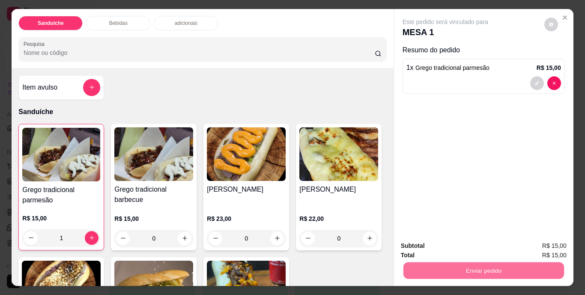
click at [471, 246] on button "Não registrar e enviar pedido" at bounding box center [455, 246] width 86 height 16
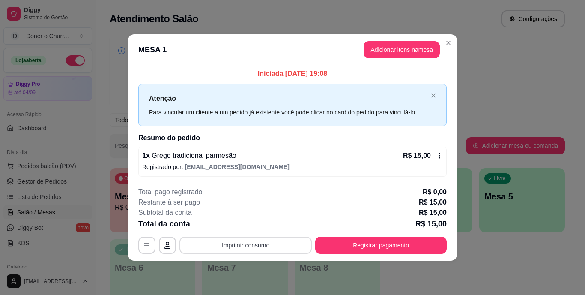
click at [248, 241] on button "Imprimir consumo" at bounding box center [245, 244] width 132 height 17
click at [241, 226] on button "IMPRESSORA" at bounding box center [248, 225] width 62 height 14
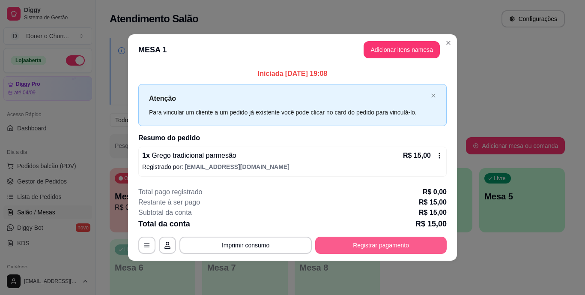
click at [382, 249] on button "Registrar pagamento" at bounding box center [380, 244] width 131 height 17
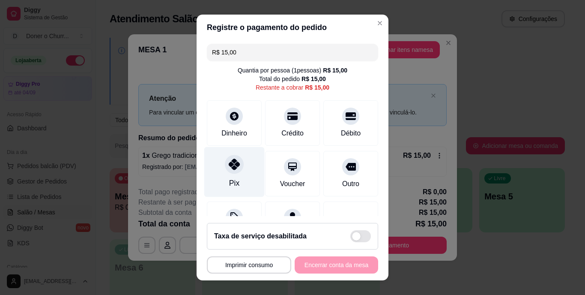
click at [230, 167] on icon at bounding box center [234, 164] width 11 height 11
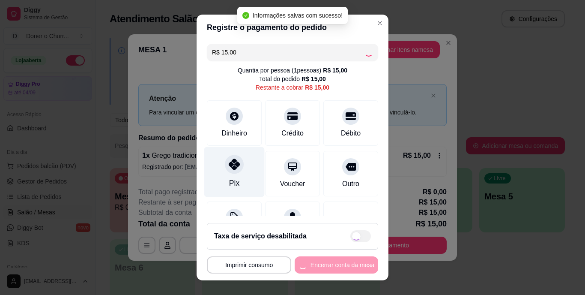
type input "R$ 0,00"
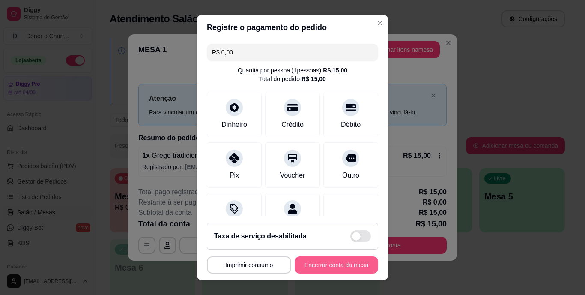
click at [327, 264] on button "Encerrar conta da mesa" at bounding box center [336, 264] width 83 height 17
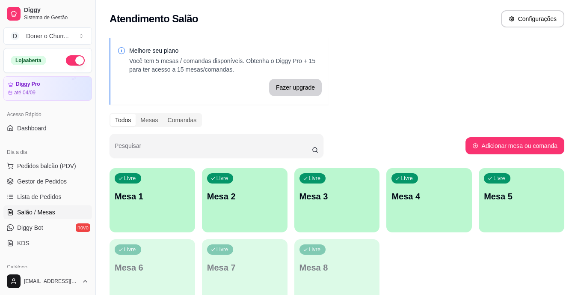
click at [173, 203] on div "Livre Mesa 1" at bounding box center [153, 195] width 86 height 54
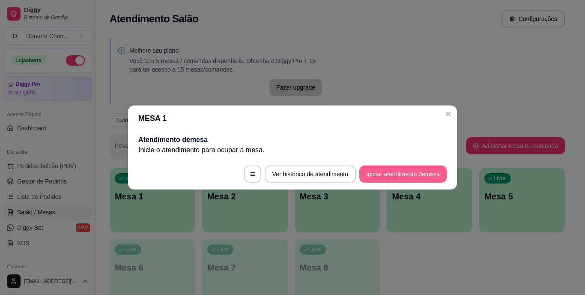
click at [409, 172] on button "Iniciar atendimento de mesa" at bounding box center [402, 173] width 87 height 17
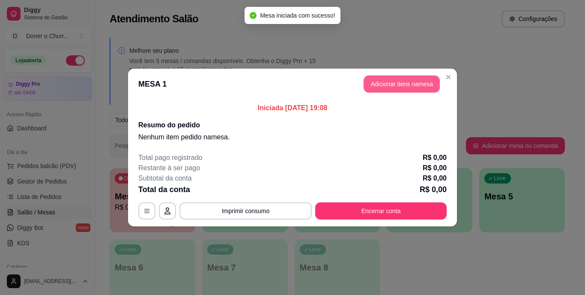
click at [402, 83] on button "Adicionar itens na mesa" at bounding box center [401, 83] width 76 height 17
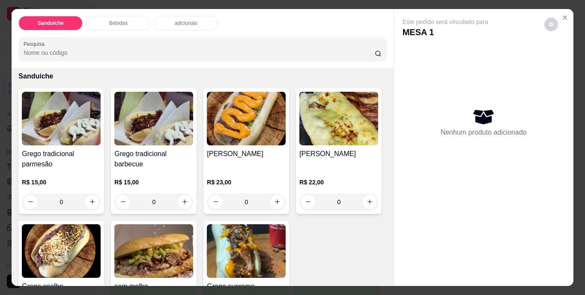
scroll to position [43, 0]
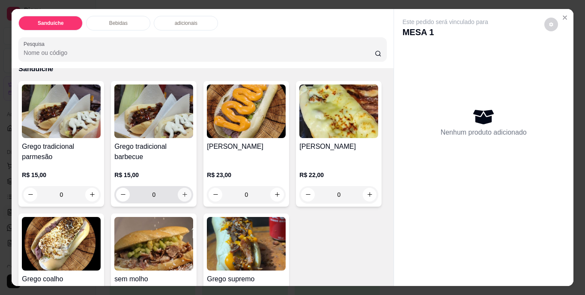
click at [182, 192] on icon "increase-product-quantity" at bounding box center [185, 194] width 6 height 6
type input "1"
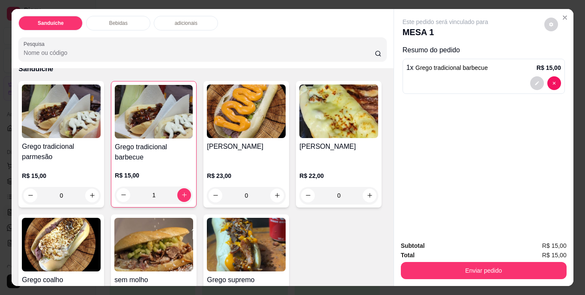
click at [376, 238] on div "Grego tradicional parmesão R$ 15,00 0 Grego tradicional barbecue R$ 15,00 1 [PE…" at bounding box center [202, 205] width 368 height 248
click at [494, 268] on button "Enviar pedido" at bounding box center [484, 270] width 166 height 17
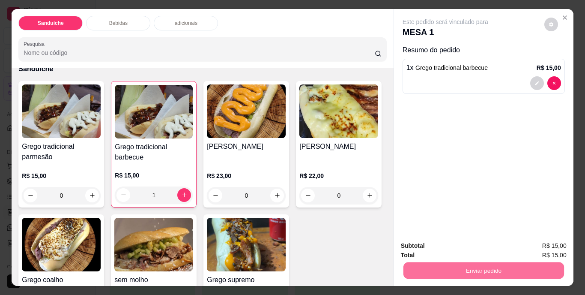
click at [453, 244] on button "Não registrar e enviar pedido" at bounding box center [455, 246] width 86 height 16
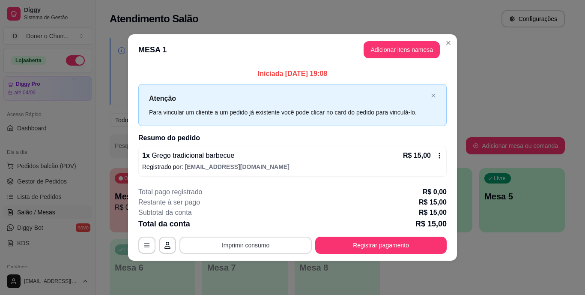
click at [253, 243] on button "Imprimir consumo" at bounding box center [245, 244] width 132 height 17
click at [249, 224] on button "IMPRESSORA" at bounding box center [248, 225] width 62 height 14
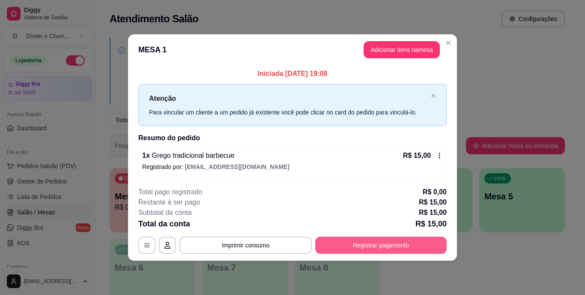
click at [396, 244] on button "Registrar pagamento" at bounding box center [380, 244] width 131 height 17
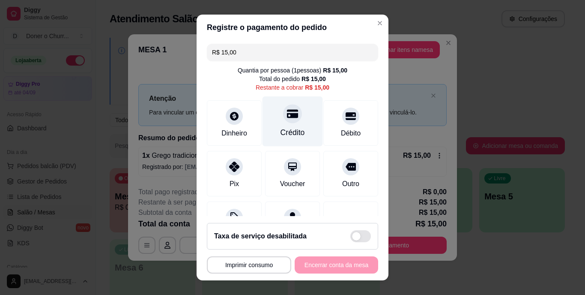
click at [287, 122] on div "Crédito" at bounding box center [292, 121] width 60 height 50
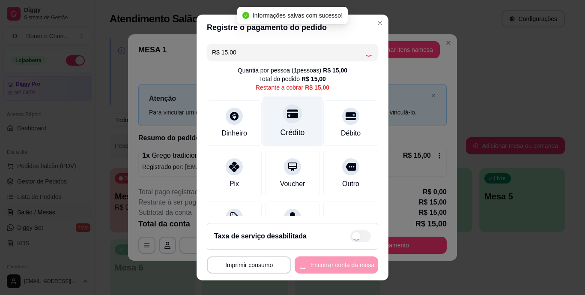
type input "R$ 0,00"
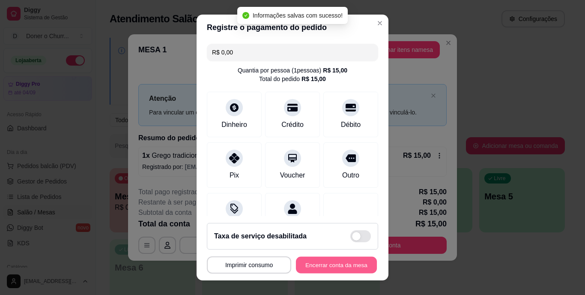
click at [324, 265] on button "Encerrar conta da mesa" at bounding box center [336, 264] width 81 height 17
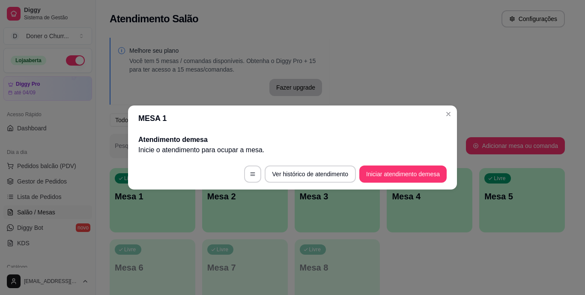
click at [399, 174] on button "Iniciar atendimento de mesa" at bounding box center [402, 173] width 87 height 17
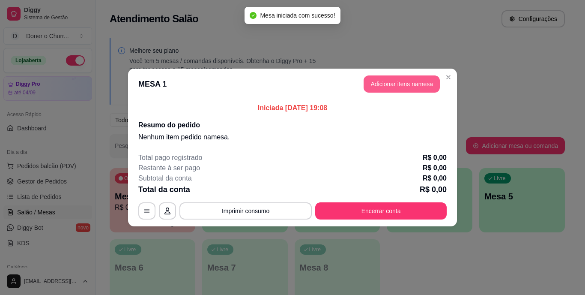
click at [406, 85] on button "Adicionar itens na mesa" at bounding box center [401, 83] width 76 height 17
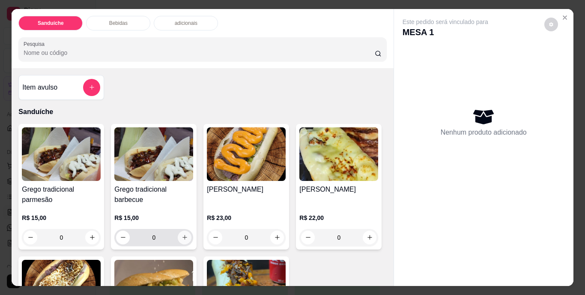
click at [182, 234] on icon "increase-product-quantity" at bounding box center [185, 237] width 6 height 6
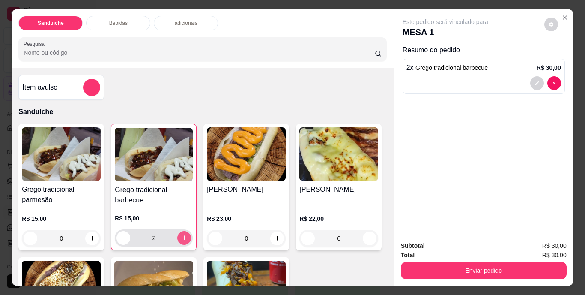
click at [177, 233] on button "increase-product-quantity" at bounding box center [184, 238] width 14 height 14
type input "3"
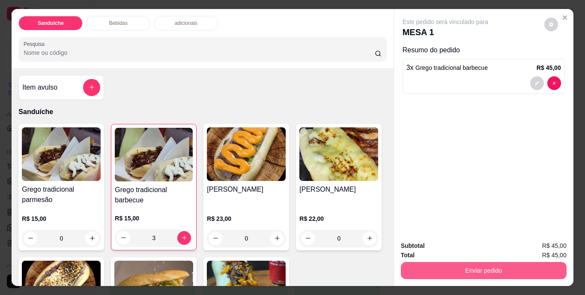
click at [461, 264] on button "Enviar pedido" at bounding box center [484, 270] width 166 height 17
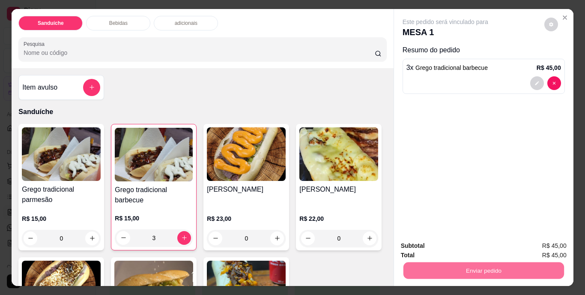
click at [461, 248] on button "Não registrar e enviar pedido" at bounding box center [455, 246] width 89 height 16
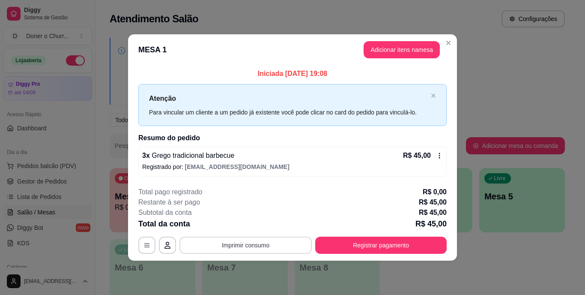
click at [250, 244] on button "Imprimir consumo" at bounding box center [245, 244] width 132 height 17
click at [248, 224] on button "IMPRESSORA" at bounding box center [248, 225] width 62 height 14
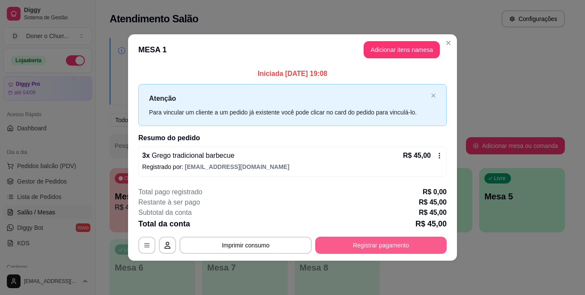
click at [384, 243] on button "Registrar pagamento" at bounding box center [380, 244] width 131 height 17
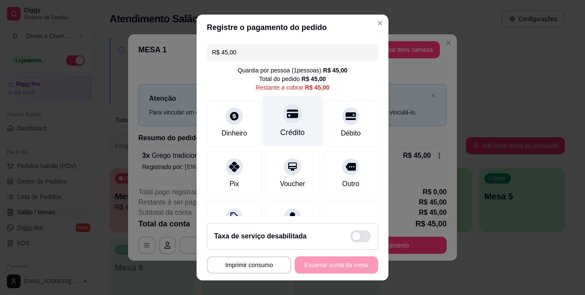
click at [294, 127] on div "Crédito" at bounding box center [292, 132] width 24 height 11
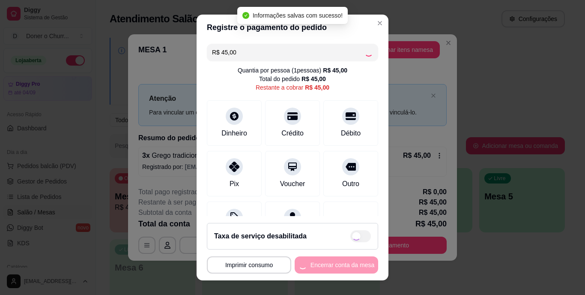
type input "R$ 0,00"
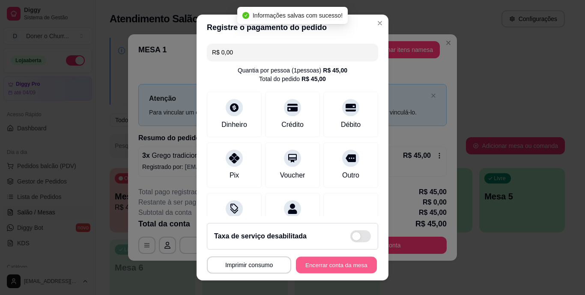
click at [324, 261] on button "Encerrar conta da mesa" at bounding box center [336, 264] width 81 height 17
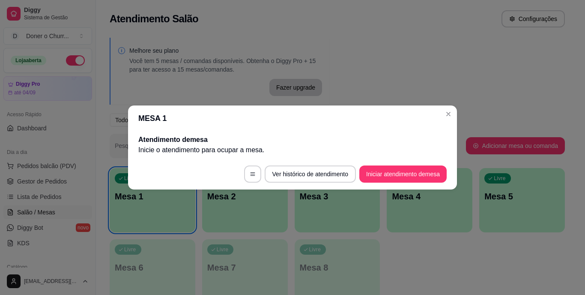
click at [425, 177] on button "Iniciar atendimento de mesa" at bounding box center [402, 173] width 87 height 17
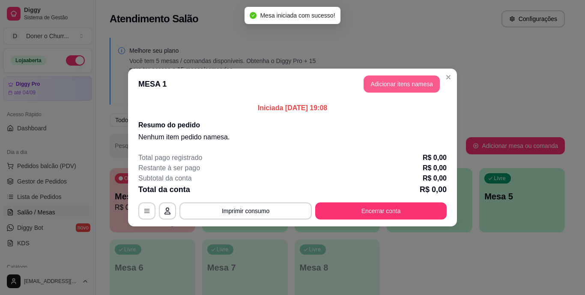
click at [395, 85] on button "Adicionar itens na mesa" at bounding box center [401, 83] width 76 height 17
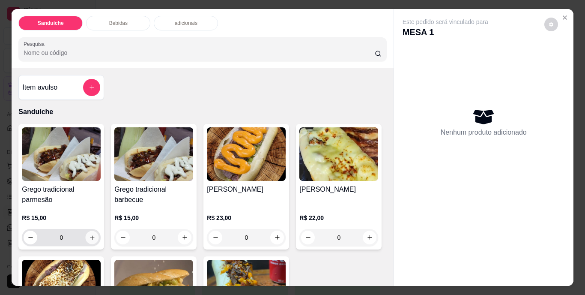
click at [90, 230] on button "increase-product-quantity" at bounding box center [92, 236] width 13 height 13
type input "1"
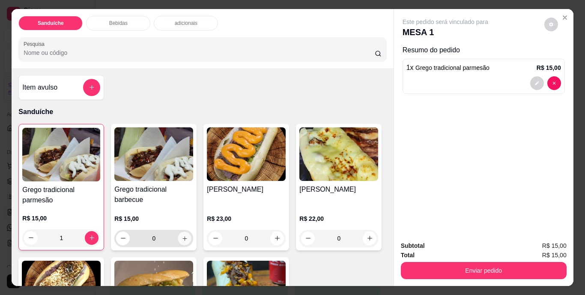
click at [182, 236] on icon "increase-product-quantity" at bounding box center [184, 238] width 4 height 4
type input "1"
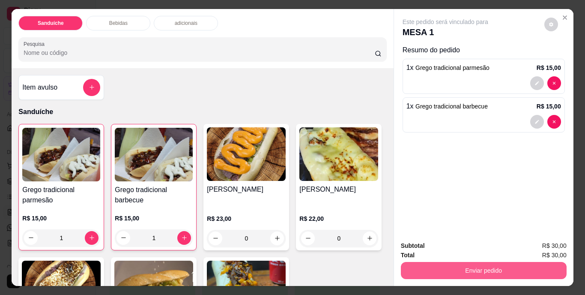
click at [488, 262] on button "Enviar pedido" at bounding box center [484, 270] width 166 height 17
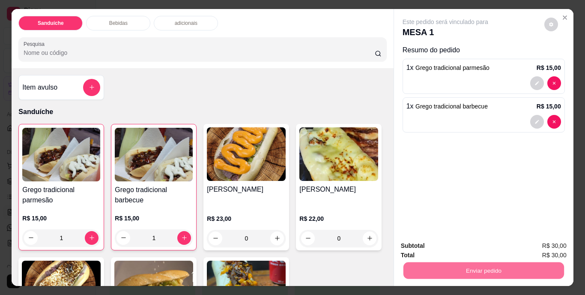
click at [465, 239] on button "Não registrar e enviar pedido" at bounding box center [455, 246] width 86 height 16
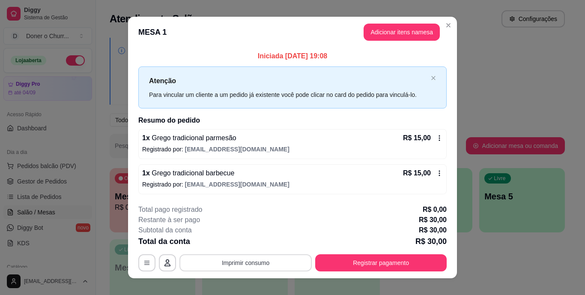
click at [255, 262] on button "Imprimir consumo" at bounding box center [245, 262] width 132 height 17
click at [250, 244] on button "IMPRESSORA" at bounding box center [245, 243] width 62 height 14
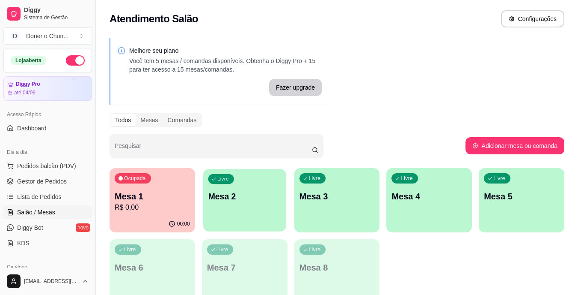
click at [260, 197] on p "Mesa 2" at bounding box center [244, 197] width 73 height 12
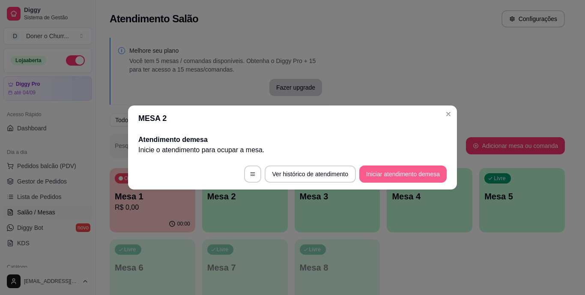
click at [399, 174] on button "Iniciar atendimento de mesa" at bounding box center [402, 173] width 87 height 17
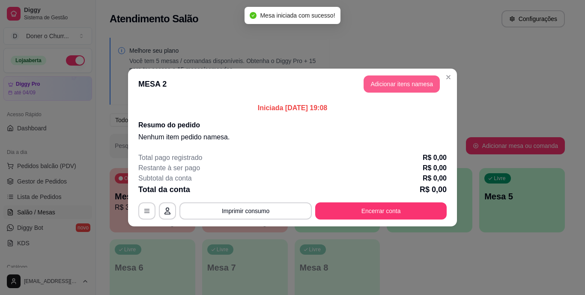
click at [392, 85] on button "Adicionar itens na mesa" at bounding box center [401, 83] width 76 height 17
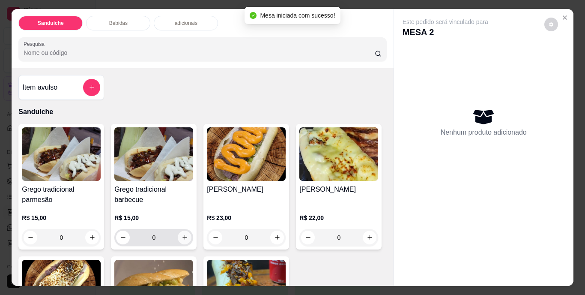
click at [185, 234] on icon "increase-product-quantity" at bounding box center [185, 237] width 6 height 6
type input "1"
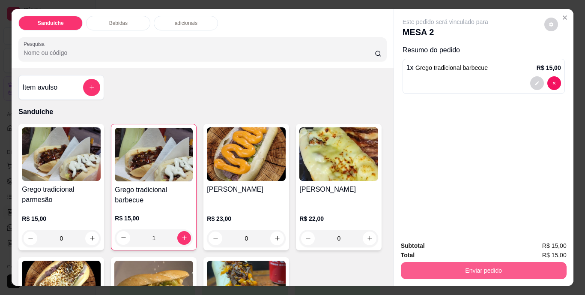
click at [479, 268] on button "Enviar pedido" at bounding box center [484, 270] width 166 height 17
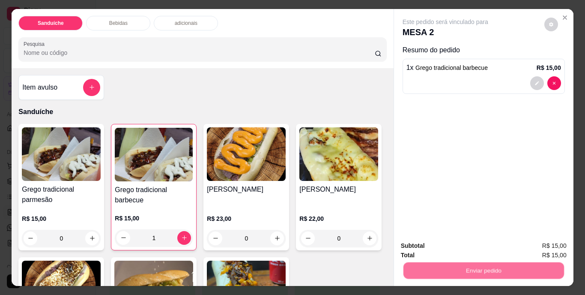
click at [466, 245] on button "Não registrar e enviar pedido" at bounding box center [455, 246] width 89 height 16
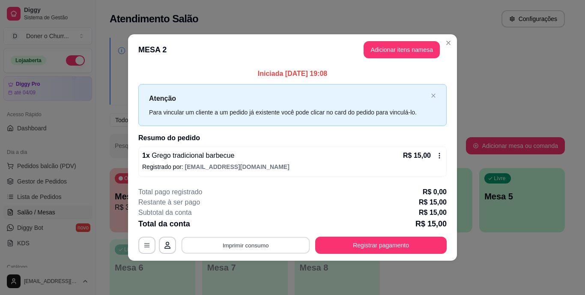
click at [238, 248] on button "Imprimir consumo" at bounding box center [246, 244] width 128 height 17
click at [251, 226] on button "IMPRESSORA" at bounding box center [248, 225] width 62 height 14
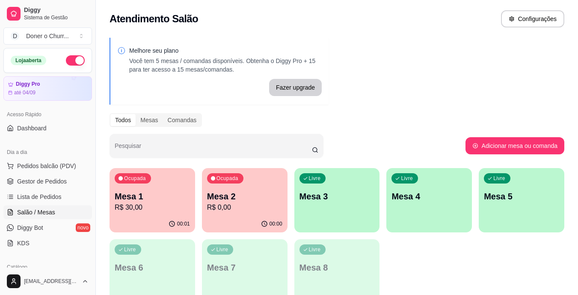
click at [348, 198] on p "Mesa 3" at bounding box center [337, 196] width 75 height 12
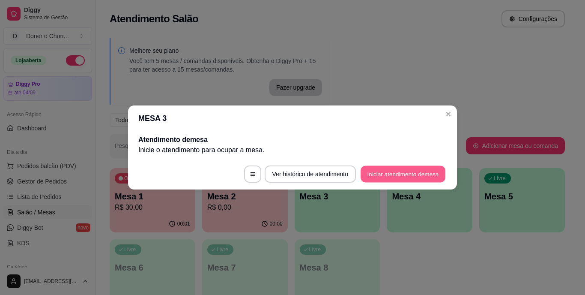
click at [393, 176] on button "Iniciar atendimento de mesa" at bounding box center [402, 174] width 85 height 17
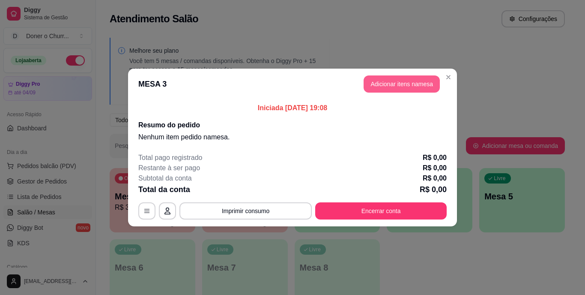
click at [406, 81] on button "Adicionar itens na mesa" at bounding box center [401, 83] width 76 height 17
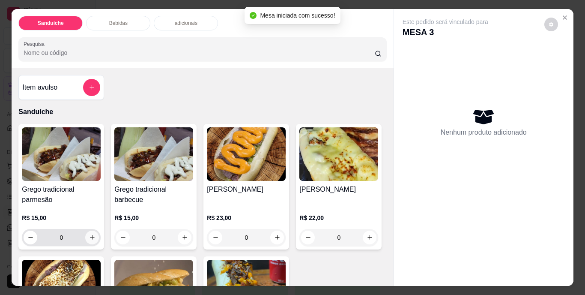
click at [89, 234] on icon "increase-product-quantity" at bounding box center [92, 237] width 6 height 6
type input "1"
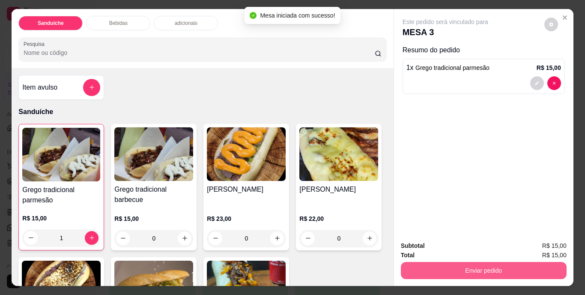
click at [479, 266] on button "Enviar pedido" at bounding box center [484, 270] width 166 height 17
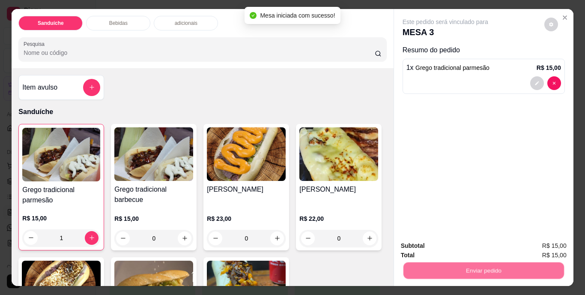
click at [462, 242] on button "Não registrar e enviar pedido" at bounding box center [455, 246] width 86 height 16
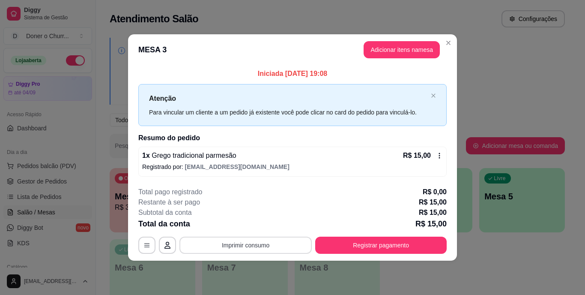
click at [252, 243] on button "Imprimir consumo" at bounding box center [245, 244] width 132 height 17
click at [247, 226] on button "IMPRESSORA" at bounding box center [248, 225] width 62 height 14
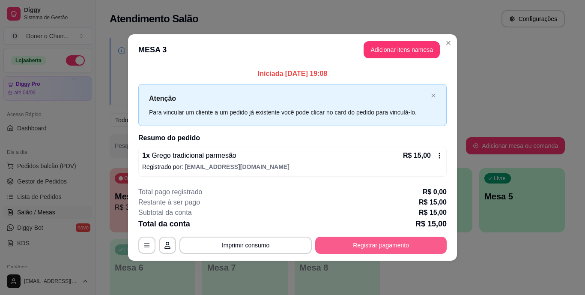
click at [342, 249] on button "Registrar pagamento" at bounding box center [380, 244] width 131 height 17
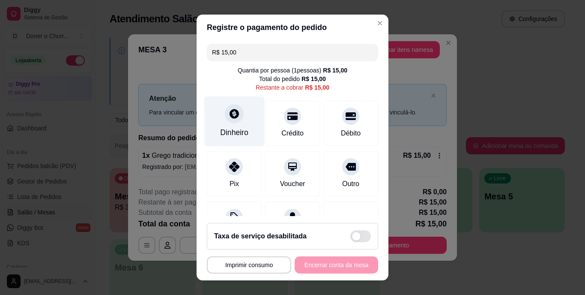
click at [232, 119] on div at bounding box center [234, 113] width 19 height 19
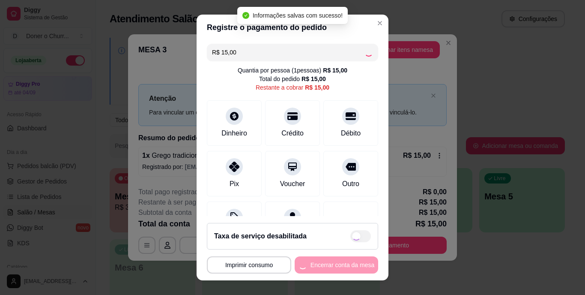
type input "R$ 0,00"
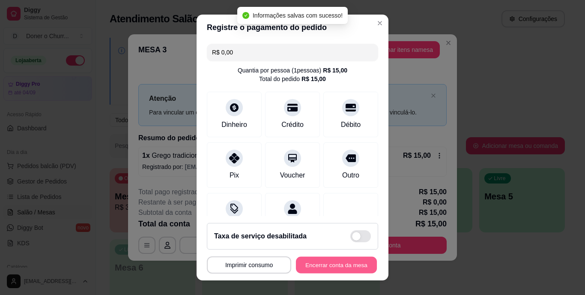
click at [329, 256] on button "Encerrar conta da mesa" at bounding box center [336, 264] width 81 height 17
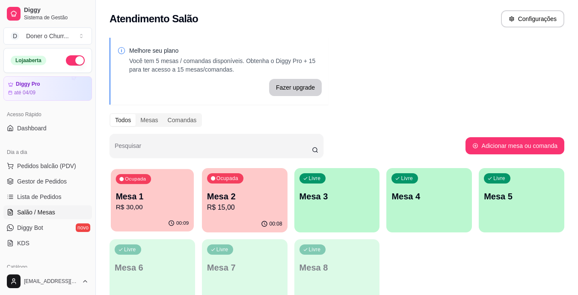
click at [158, 202] on p "R$ 30,00" at bounding box center [152, 207] width 73 height 10
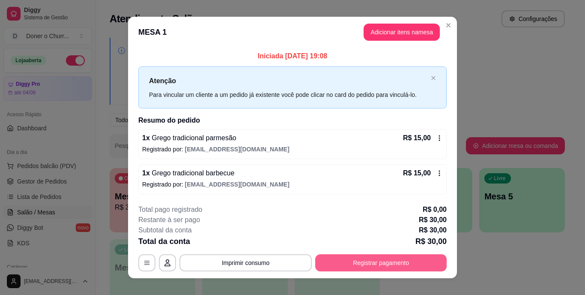
click at [363, 266] on button "Registrar pagamento" at bounding box center [380, 262] width 131 height 17
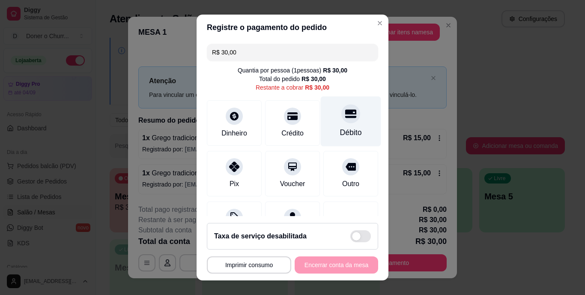
click at [334, 125] on div "Débito" at bounding box center [351, 121] width 60 height 50
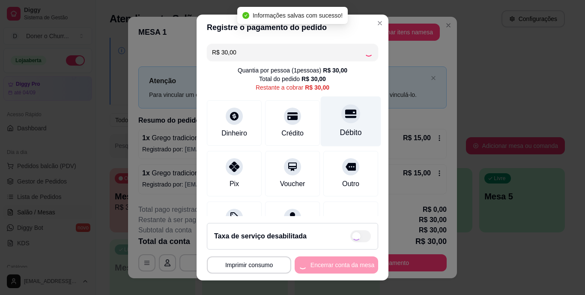
type input "R$ 0,00"
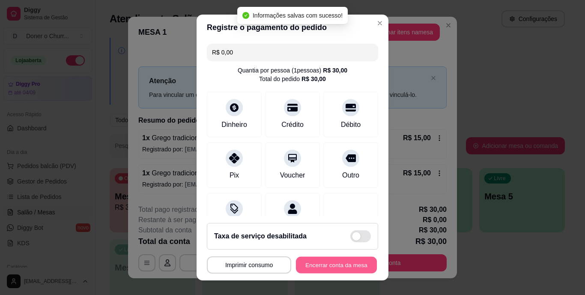
click at [342, 257] on button "Encerrar conta da mesa" at bounding box center [336, 264] width 81 height 17
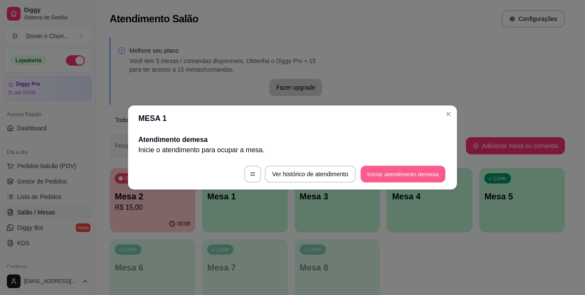
click at [407, 169] on button "Iniciar atendimento de mesa" at bounding box center [402, 174] width 85 height 17
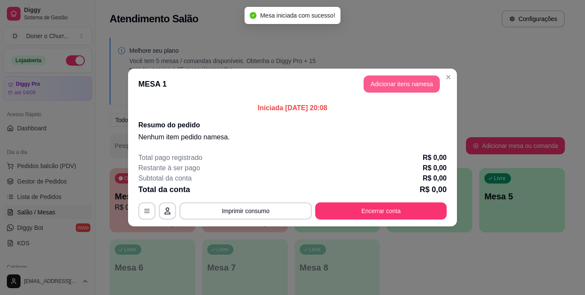
click at [394, 83] on button "Adicionar itens na mesa" at bounding box center [401, 83] width 76 height 17
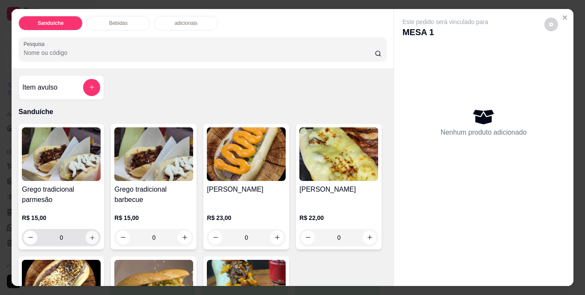
click at [90, 234] on icon "increase-product-quantity" at bounding box center [92, 237] width 6 height 6
type input "1"
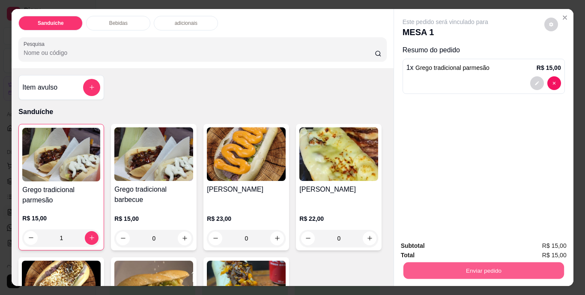
click at [471, 263] on button "Enviar pedido" at bounding box center [483, 270] width 161 height 17
click at [448, 239] on button "Não registrar e enviar pedido" at bounding box center [455, 246] width 86 height 16
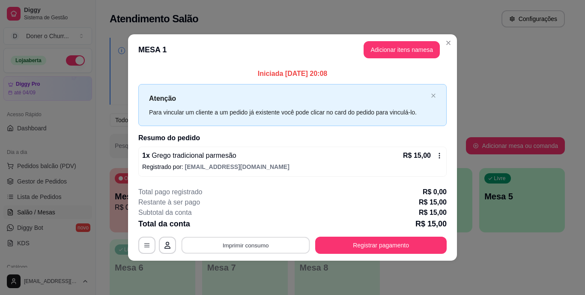
click at [248, 239] on button "Imprimir consumo" at bounding box center [246, 244] width 128 height 17
click at [246, 226] on button "IMPRESSORA" at bounding box center [248, 224] width 60 height 13
drag, startPoint x: 452, startPoint y: 205, endPoint x: 510, endPoint y: 66, distance: 150.3
click at [510, 66] on div "**********" at bounding box center [292, 147] width 585 height 295
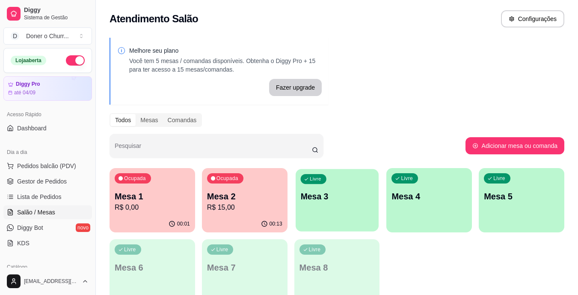
click at [339, 196] on p "Mesa 3" at bounding box center [337, 197] width 73 height 12
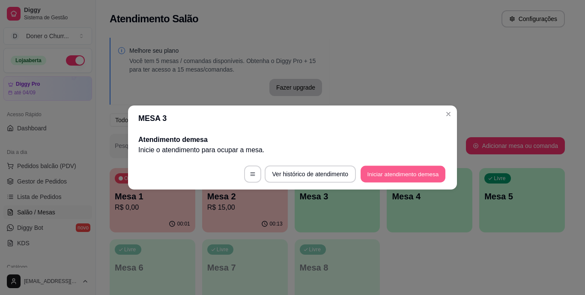
click at [393, 175] on button "Iniciar atendimento de mesa" at bounding box center [402, 174] width 85 height 17
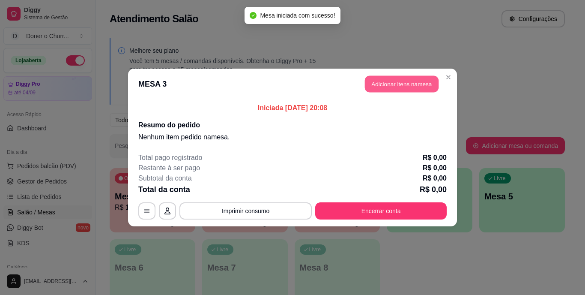
click at [394, 85] on button "Adicionar itens na mesa" at bounding box center [402, 84] width 74 height 17
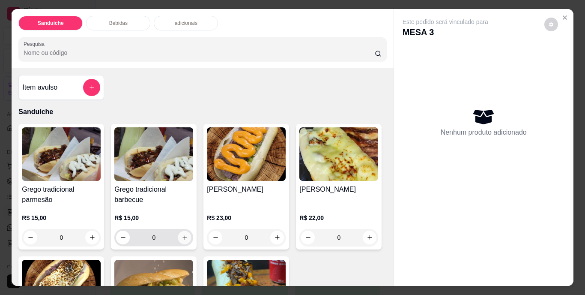
click at [182, 234] on icon "increase-product-quantity" at bounding box center [185, 237] width 6 height 6
type input "1"
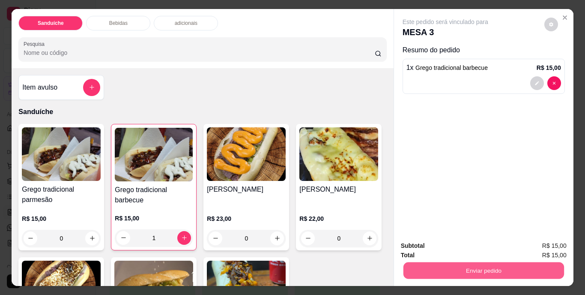
click at [458, 268] on button "Enviar pedido" at bounding box center [483, 270] width 161 height 17
click at [453, 241] on button "Não registrar e enviar pedido" at bounding box center [455, 246] width 89 height 16
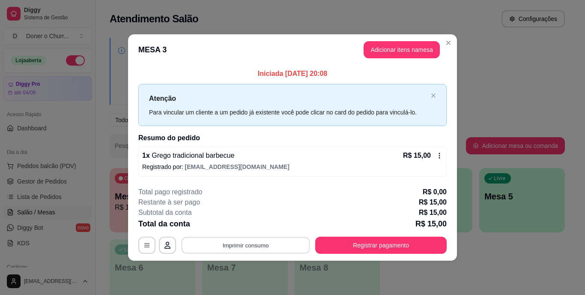
click at [241, 245] on button "Imprimir consumo" at bounding box center [246, 244] width 128 height 17
click at [240, 219] on button "IMPRESSORA" at bounding box center [248, 224] width 60 height 13
click at [240, 219] on div "Total da conta R$ 15,00" at bounding box center [292, 223] width 308 height 12
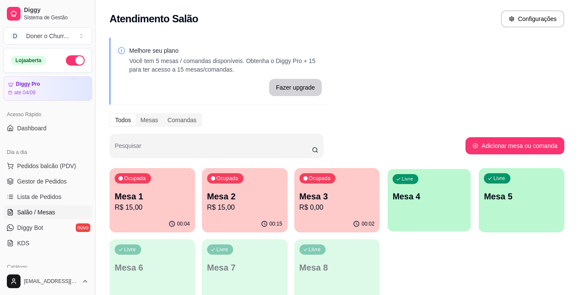
click at [399, 215] on div "Livre Mesa 4" at bounding box center [429, 195] width 83 height 52
click at [347, 205] on p "R$ 0,00" at bounding box center [337, 207] width 73 height 10
click at [390, 209] on div "Livre Mesa 4" at bounding box center [430, 195] width 86 height 54
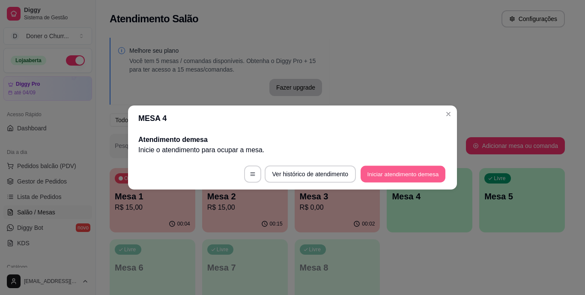
click at [399, 168] on button "Iniciar atendimento de mesa" at bounding box center [402, 174] width 85 height 17
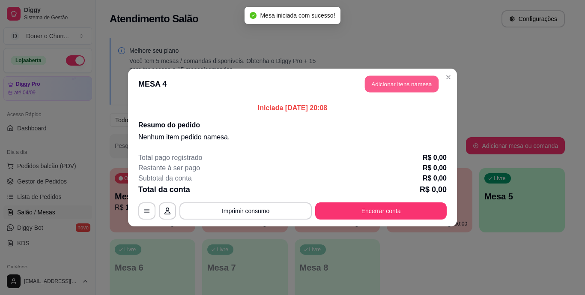
click at [411, 77] on button "Adicionar itens na mesa" at bounding box center [402, 84] width 74 height 17
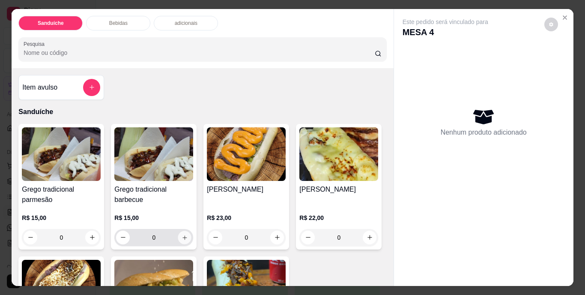
click at [186, 233] on button "increase-product-quantity" at bounding box center [184, 236] width 13 height 13
type input "1"
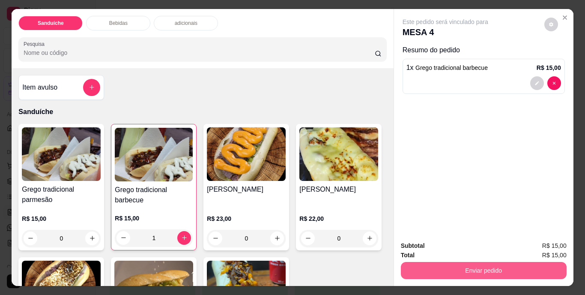
click at [473, 262] on button "Enviar pedido" at bounding box center [484, 270] width 166 height 17
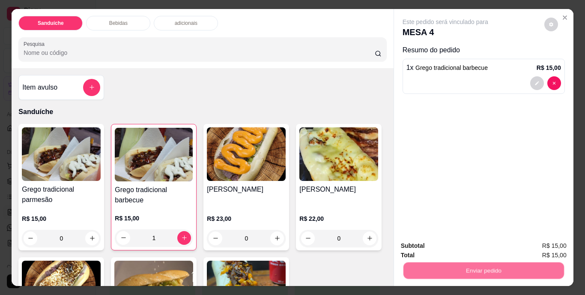
click at [459, 241] on button "Não registrar e enviar pedido" at bounding box center [455, 246] width 89 height 16
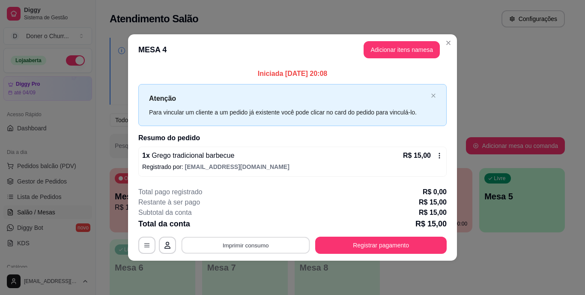
click at [256, 246] on button "Imprimir consumo" at bounding box center [246, 244] width 128 height 17
click at [248, 226] on button "IMPRESSORA" at bounding box center [248, 225] width 62 height 14
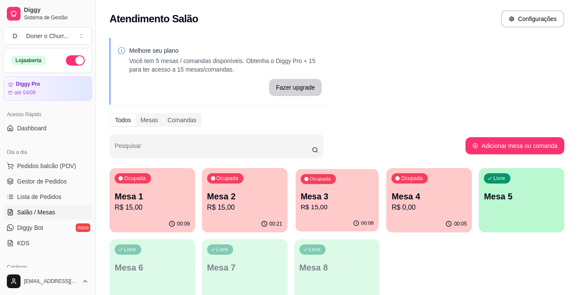
click at [338, 194] on p "Mesa 3" at bounding box center [337, 197] width 73 height 12
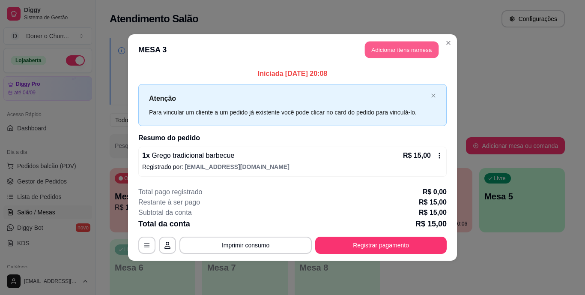
click at [400, 47] on button "Adicionar itens na mesa" at bounding box center [402, 50] width 74 height 17
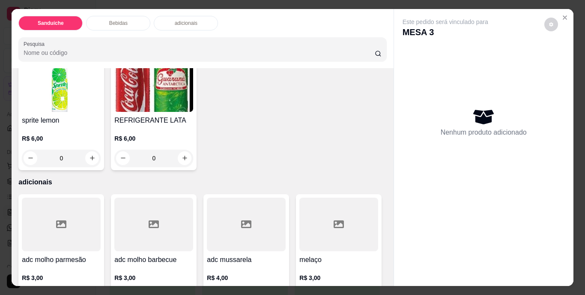
scroll to position [533, 0]
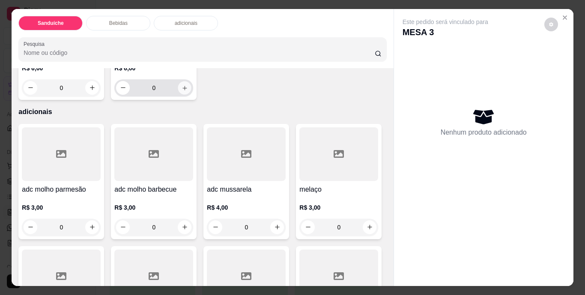
click at [191, 94] on button "increase-product-quantity" at bounding box center [184, 87] width 13 height 13
type input "1"
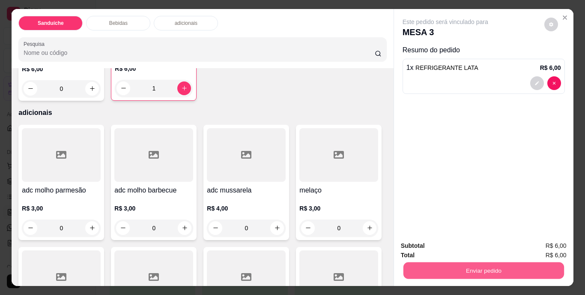
click at [490, 264] on button "Enviar pedido" at bounding box center [483, 270] width 161 height 17
click at [470, 248] on button "Não registrar e enviar pedido" at bounding box center [455, 246] width 86 height 16
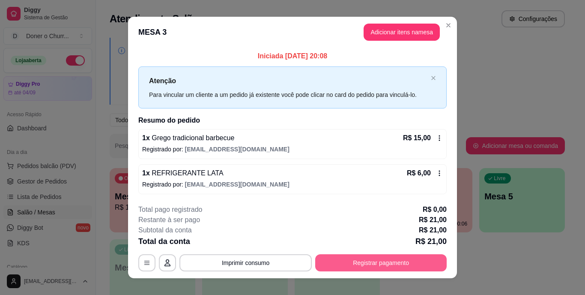
click at [371, 256] on button "Registrar pagamento" at bounding box center [380, 262] width 131 height 17
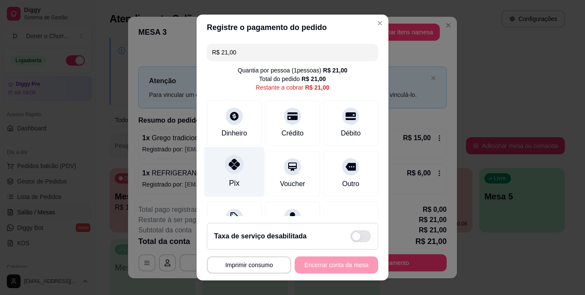
click at [226, 175] on div "Pix" at bounding box center [234, 172] width 60 height 50
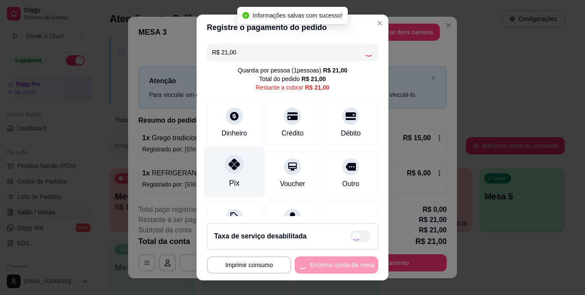
type input "R$ 0,00"
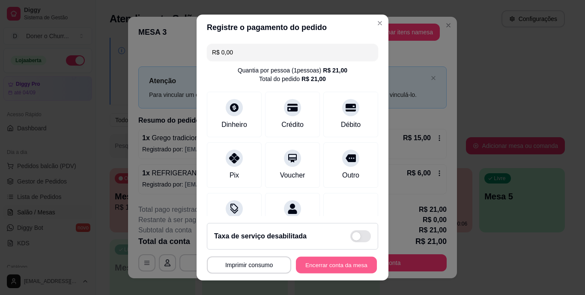
click at [322, 262] on button "Encerrar conta da mesa" at bounding box center [336, 264] width 81 height 17
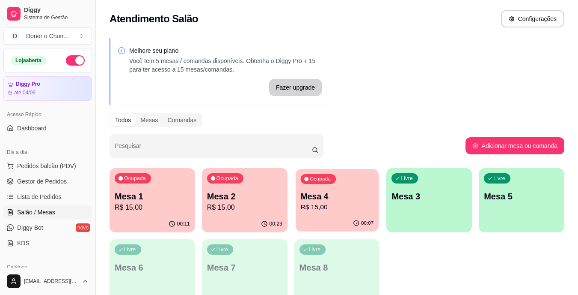
click at [332, 188] on div "Ocupada Mesa 4 R$ 15,00" at bounding box center [337, 192] width 83 height 46
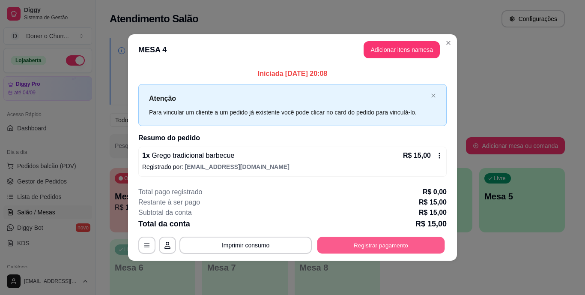
click at [352, 242] on button "Registrar pagamento" at bounding box center [381, 244] width 128 height 17
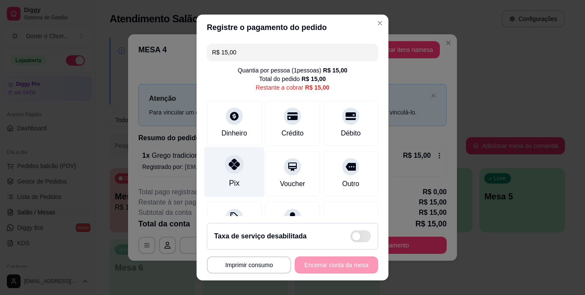
click at [222, 174] on div "Pix" at bounding box center [234, 172] width 60 height 50
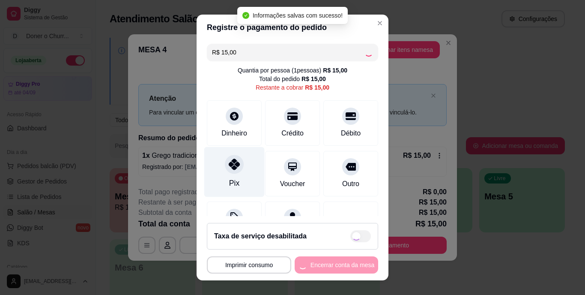
type input "R$ 0,00"
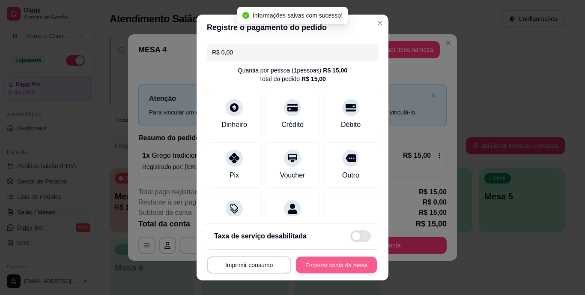
click at [320, 259] on button "Encerrar conta da mesa" at bounding box center [336, 264] width 81 height 17
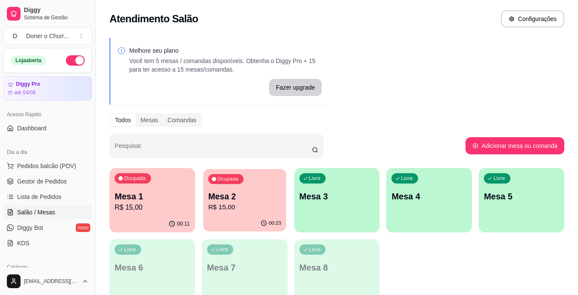
click at [225, 203] on p "R$ 15,00" at bounding box center [244, 207] width 73 height 10
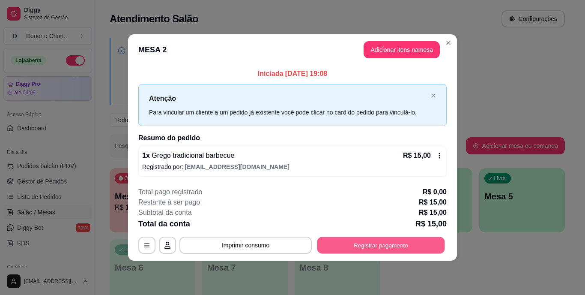
click at [368, 245] on button "Registrar pagamento" at bounding box center [381, 244] width 128 height 17
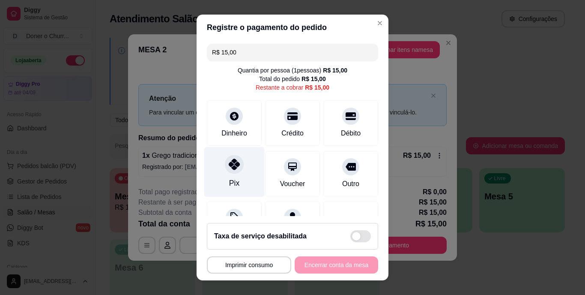
click at [229, 167] on icon at bounding box center [234, 164] width 11 height 11
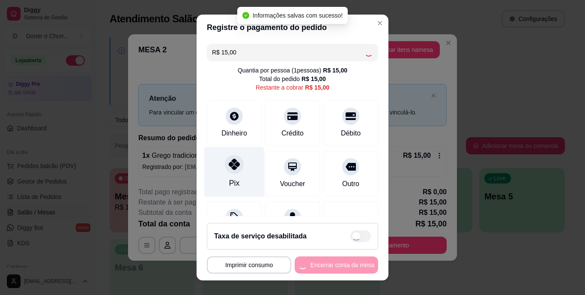
type input "R$ 0,00"
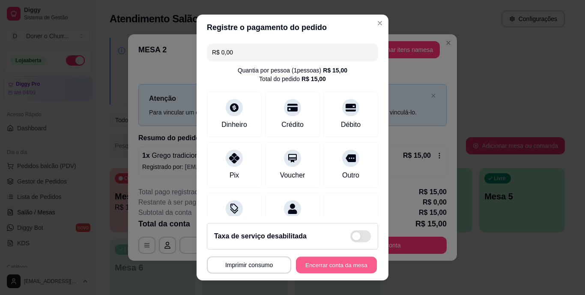
click at [329, 258] on button "Encerrar conta da mesa" at bounding box center [336, 264] width 81 height 17
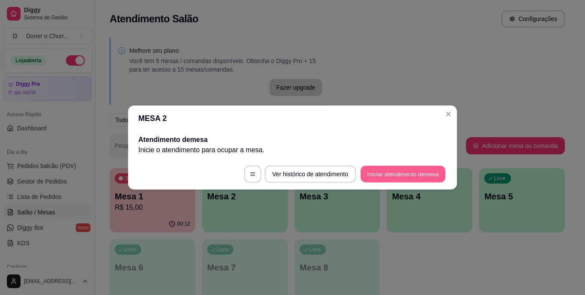
click at [414, 169] on button "Iniciar atendimento de mesa" at bounding box center [402, 174] width 85 height 17
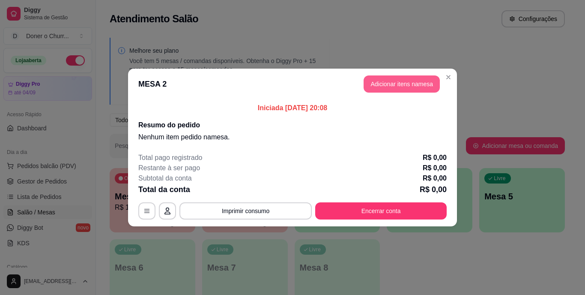
click at [414, 83] on button "Adicionar itens na mesa" at bounding box center [401, 83] width 76 height 17
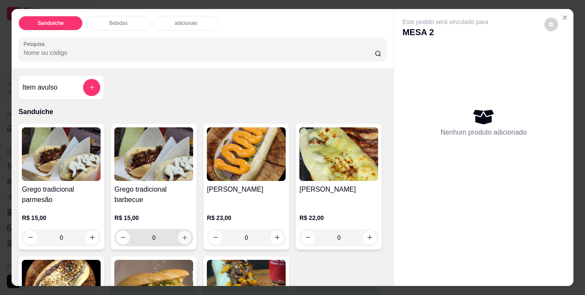
click at [182, 234] on icon "increase-product-quantity" at bounding box center [185, 237] width 6 height 6
type input "1"
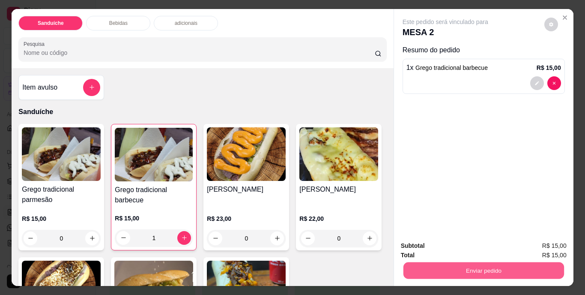
click at [485, 265] on button "Enviar pedido" at bounding box center [483, 270] width 161 height 17
click at [480, 248] on button "Não registrar e enviar pedido" at bounding box center [455, 246] width 89 height 16
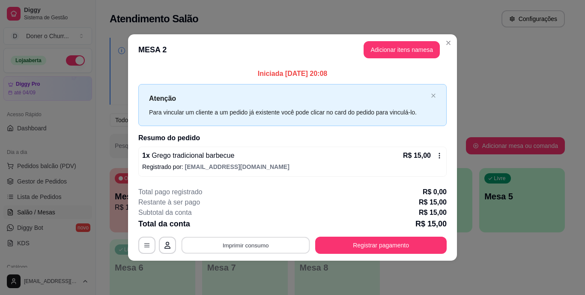
click at [243, 242] on button "Imprimir consumo" at bounding box center [246, 244] width 128 height 17
click at [259, 226] on button "IMPRESSORA" at bounding box center [248, 224] width 60 height 13
click at [405, 51] on button "Adicionar itens na mesa" at bounding box center [402, 50] width 74 height 17
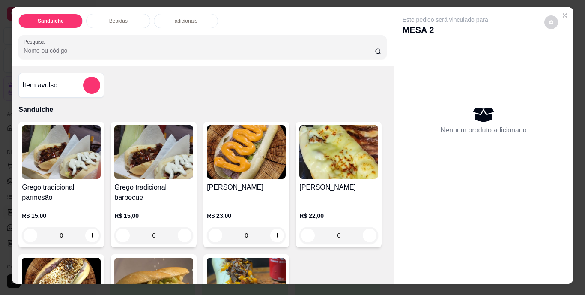
scroll to position [22, 0]
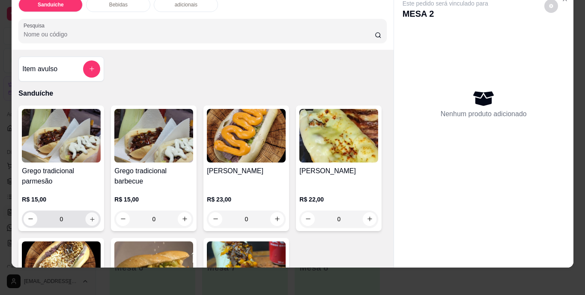
click at [89, 215] on icon "increase-product-quantity" at bounding box center [92, 218] width 6 height 6
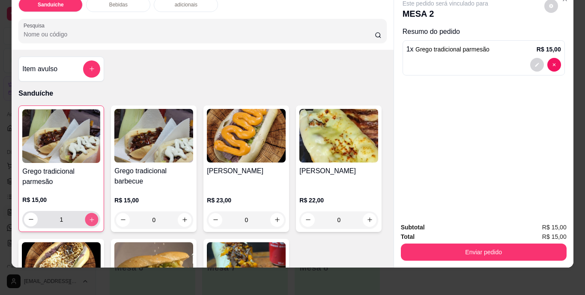
click at [86, 212] on button "increase-product-quantity" at bounding box center [91, 218] width 13 height 13
type input "2"
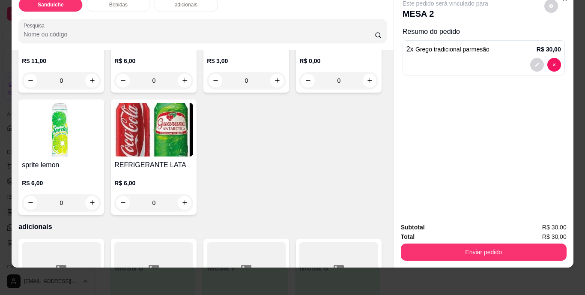
scroll to position [401, 0]
click at [89, 86] on button "increase-product-quantity" at bounding box center [92, 79] width 13 height 13
type input "1"
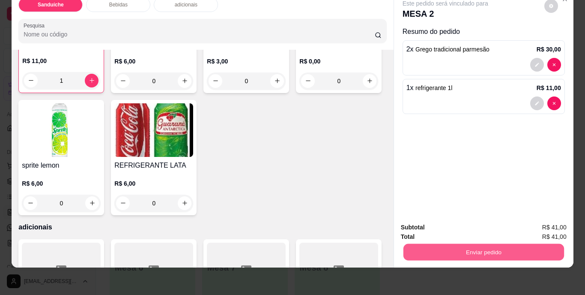
click at [505, 244] on button "Enviar pedido" at bounding box center [483, 252] width 161 height 17
click at [465, 224] on button "Não registrar e enviar pedido" at bounding box center [455, 224] width 89 height 16
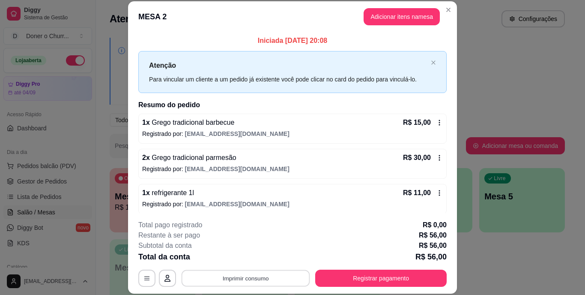
click at [225, 277] on button "Imprimir consumo" at bounding box center [246, 277] width 128 height 17
click at [235, 256] on button "IMPRESSORA" at bounding box center [245, 258] width 62 height 14
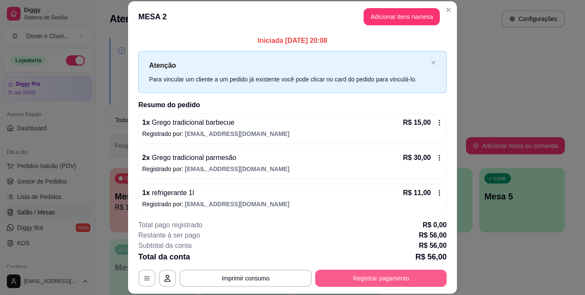
click at [360, 280] on button "Registrar pagamento" at bounding box center [380, 277] width 131 height 17
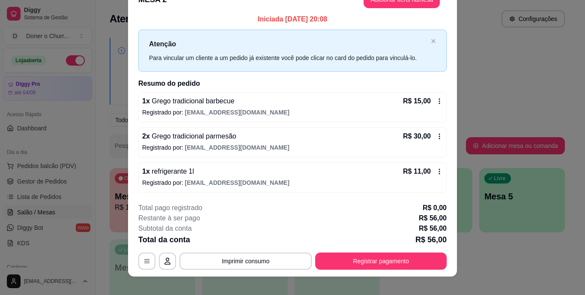
scroll to position [26, 0]
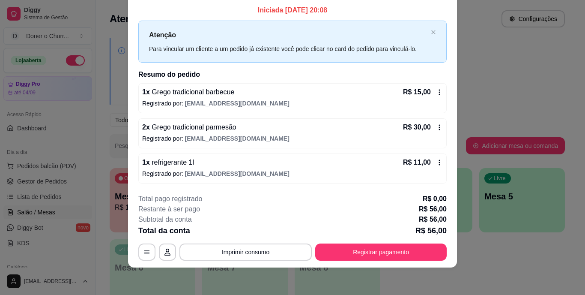
click at [436, 130] on icon at bounding box center [439, 127] width 7 height 7
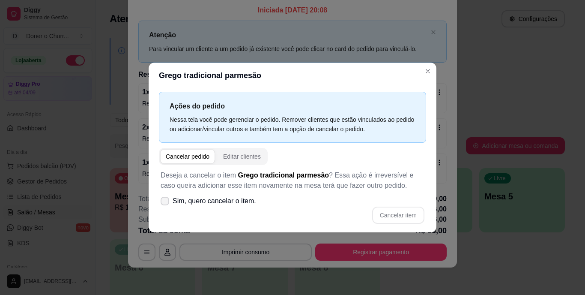
click at [164, 200] on icon at bounding box center [164, 200] width 7 height 5
click at [164, 202] on input "Sim, quero cancelar o item." at bounding box center [163, 205] width 6 height 6
checkbox input "true"
click at [390, 217] on button "Cancelar item" at bounding box center [398, 214] width 52 height 17
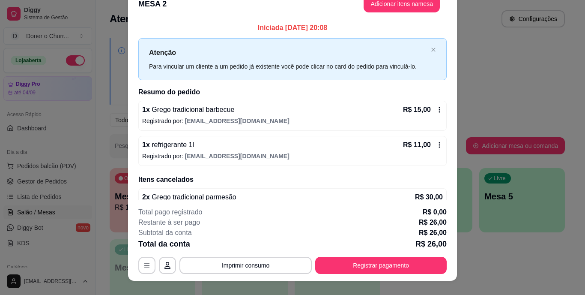
scroll to position [0, 0]
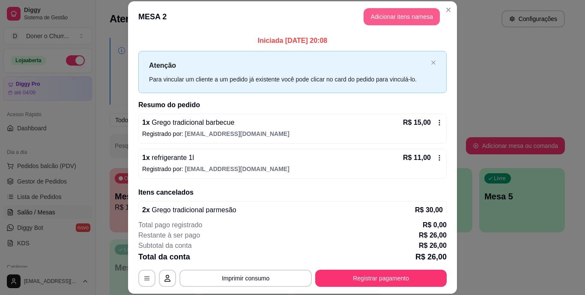
click at [416, 13] on button "Adicionar itens na mesa" at bounding box center [401, 16] width 76 height 17
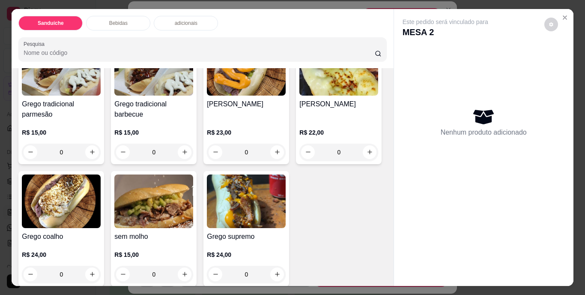
scroll to position [86, 0]
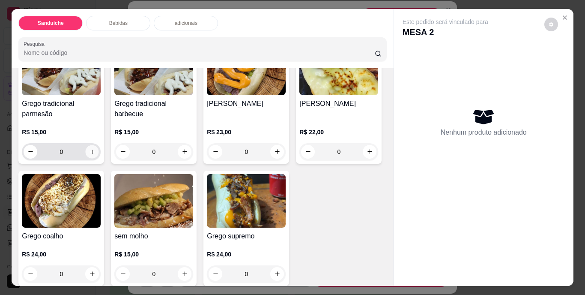
click at [86, 152] on button "increase-product-quantity" at bounding box center [92, 151] width 13 height 13
type input "1"
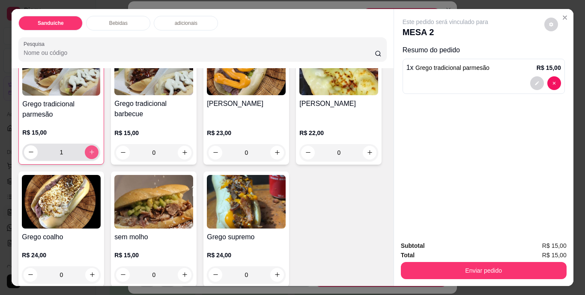
scroll to position [86, 0]
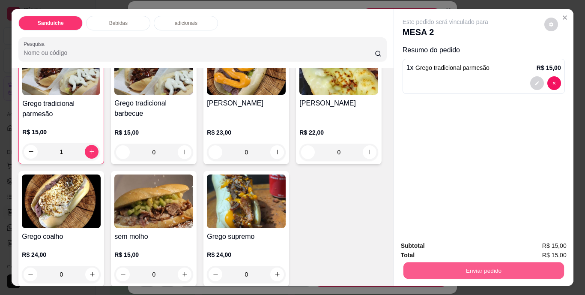
click at [508, 269] on button "Enviar pedido" at bounding box center [483, 270] width 161 height 17
click at [483, 248] on button "Não registrar e enviar pedido" at bounding box center [455, 246] width 86 height 16
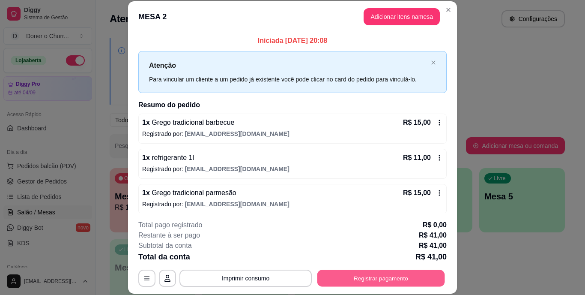
click at [363, 274] on button "Registrar pagamento" at bounding box center [381, 277] width 128 height 17
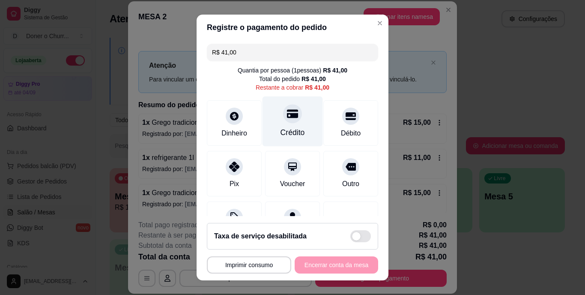
click at [290, 116] on div at bounding box center [292, 113] width 19 height 19
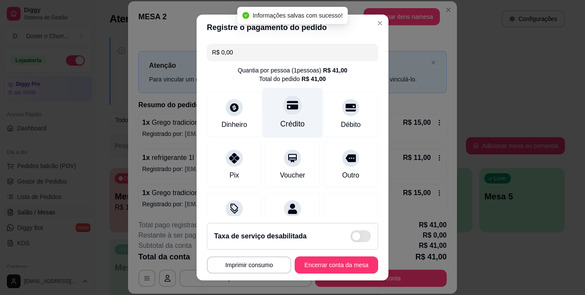
type input "R$ 0,00"
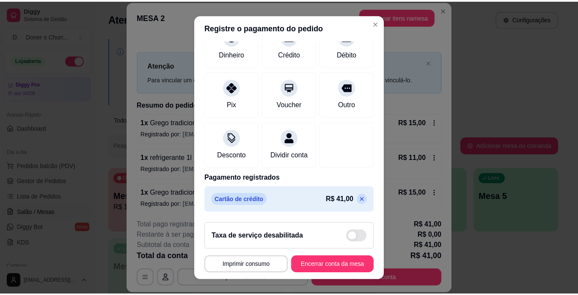
scroll to position [13, 0]
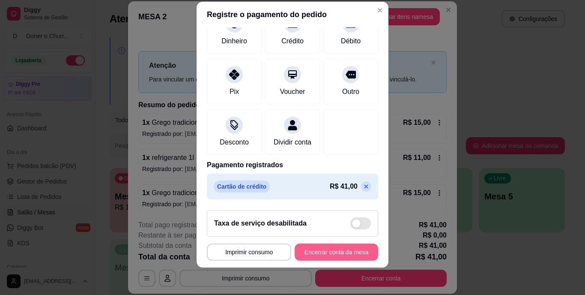
click at [334, 246] on button "Encerrar conta da mesa" at bounding box center [336, 251] width 83 height 17
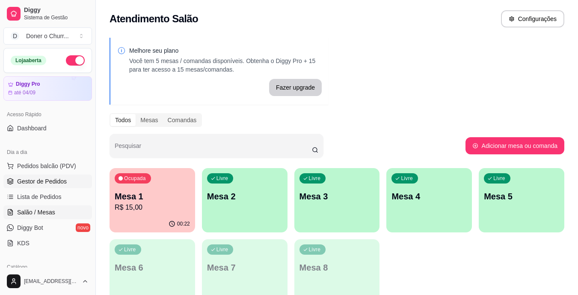
click at [27, 187] on link "Gestor de Pedidos" at bounding box center [47, 181] width 89 height 14
click at [132, 194] on p "Mesa 1" at bounding box center [152, 197] width 73 height 12
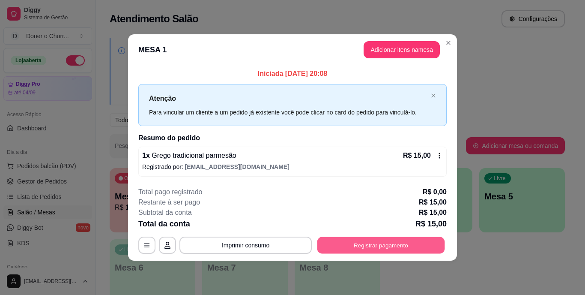
click at [365, 248] on button "Registrar pagamento" at bounding box center [381, 244] width 128 height 17
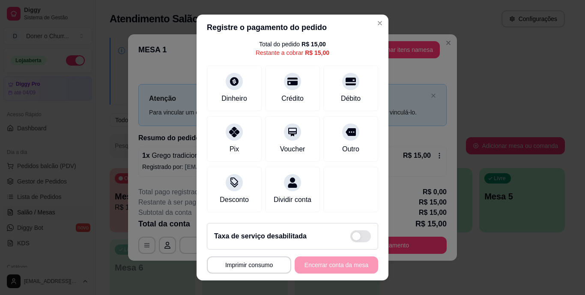
scroll to position [13, 0]
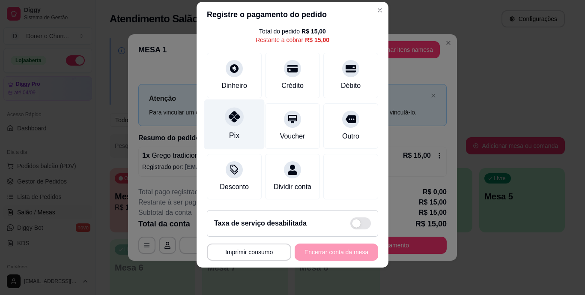
click at [231, 111] on icon at bounding box center [234, 116] width 11 height 11
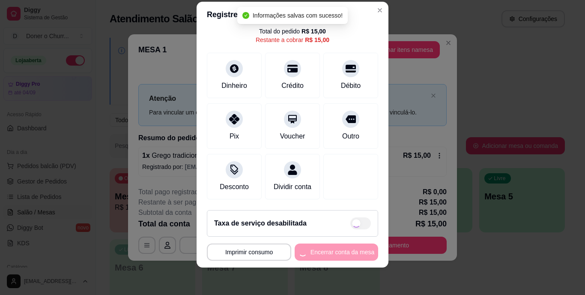
type input "R$ 0,00"
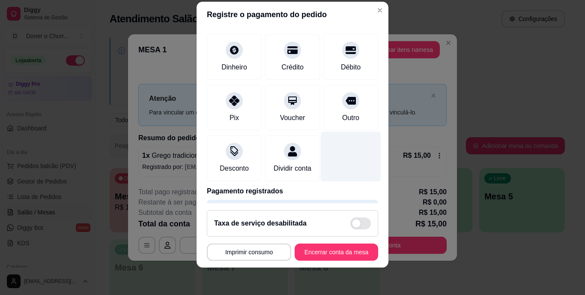
scroll to position [80, 0]
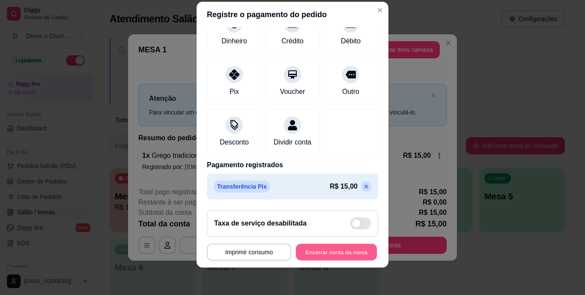
click at [323, 249] on button "Encerrar conta da mesa" at bounding box center [336, 251] width 81 height 17
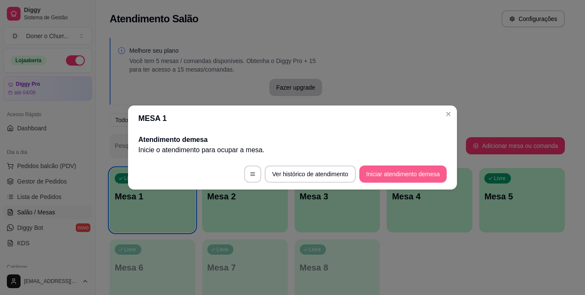
click at [400, 177] on button "Iniciar atendimento de mesa" at bounding box center [402, 173] width 87 height 17
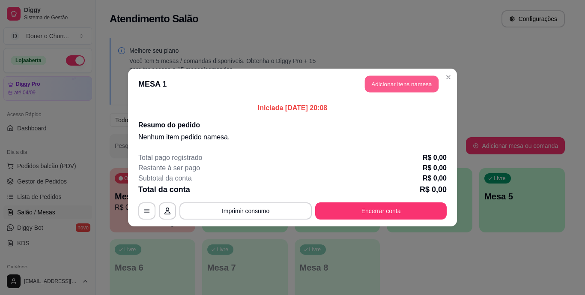
click at [412, 87] on button "Adicionar itens na mesa" at bounding box center [402, 84] width 74 height 17
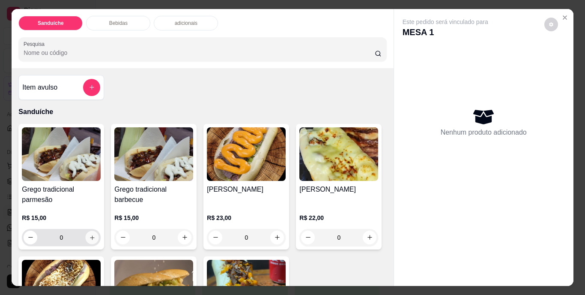
click at [90, 234] on icon "increase-product-quantity" at bounding box center [92, 237] width 6 height 6
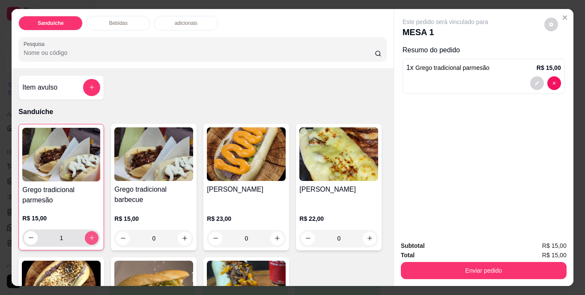
click at [90, 234] on icon "increase-product-quantity" at bounding box center [92, 237] width 6 height 6
type input "2"
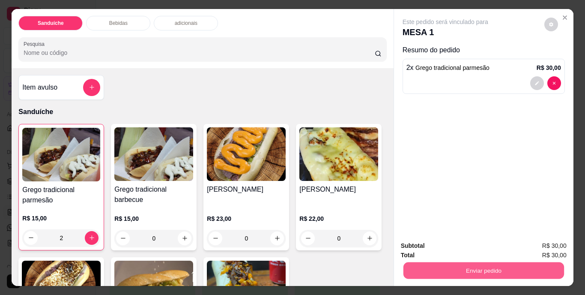
click at [478, 264] on button "Enviar pedido" at bounding box center [483, 270] width 161 height 17
click at [464, 246] on button "Não registrar e enviar pedido" at bounding box center [455, 246] width 86 height 16
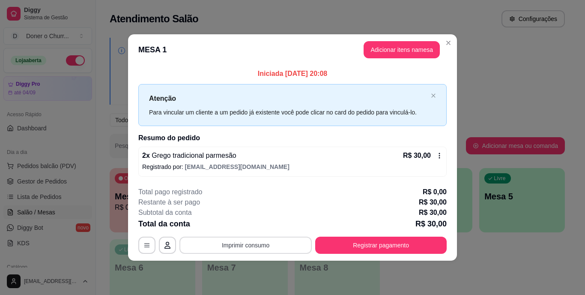
click at [246, 242] on button "Imprimir consumo" at bounding box center [245, 244] width 132 height 17
click at [246, 224] on button "IMPRESSORA" at bounding box center [248, 225] width 62 height 14
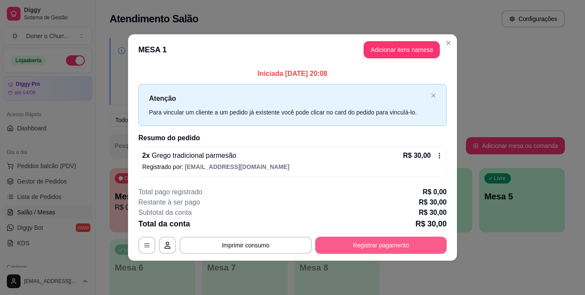
click at [347, 243] on button "Registrar pagamento" at bounding box center [380, 244] width 131 height 17
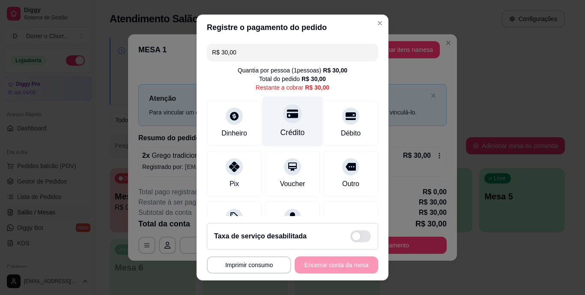
click at [272, 123] on div "Crédito" at bounding box center [292, 121] width 60 height 50
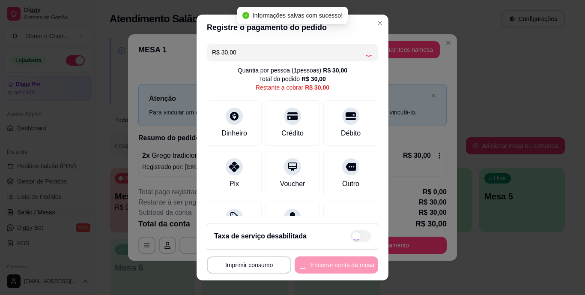
type input "R$ 0,00"
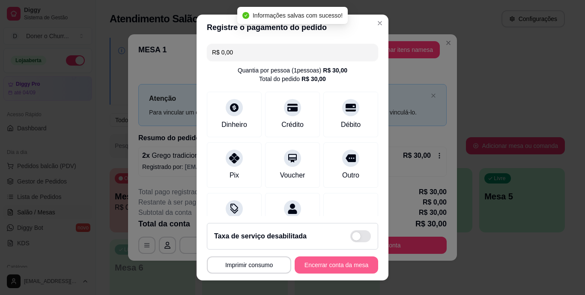
click at [328, 264] on button "Encerrar conta da mesa" at bounding box center [336, 264] width 83 height 17
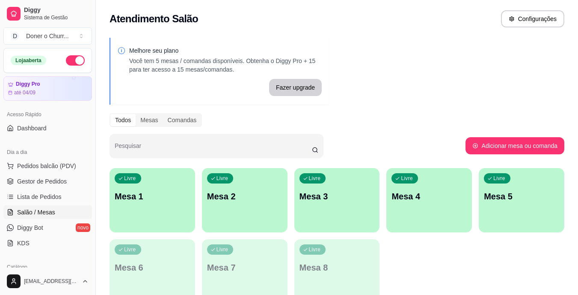
click at [170, 206] on div "Livre Mesa 1" at bounding box center [153, 195] width 86 height 54
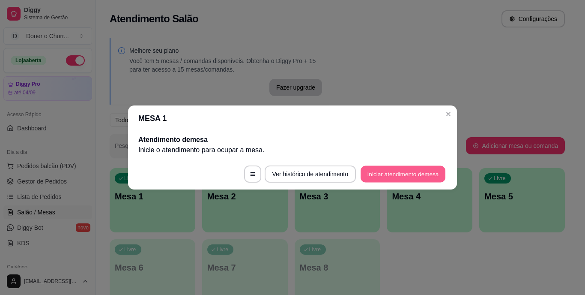
click at [392, 170] on button "Iniciar atendimento de mesa" at bounding box center [402, 174] width 85 height 17
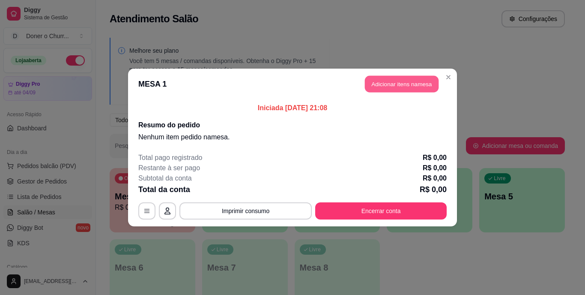
click at [391, 81] on button "Adicionar itens na mesa" at bounding box center [402, 84] width 74 height 17
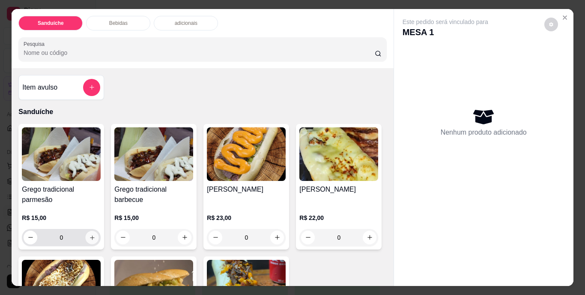
click at [90, 234] on icon "increase-product-quantity" at bounding box center [92, 237] width 6 height 6
type input "1"
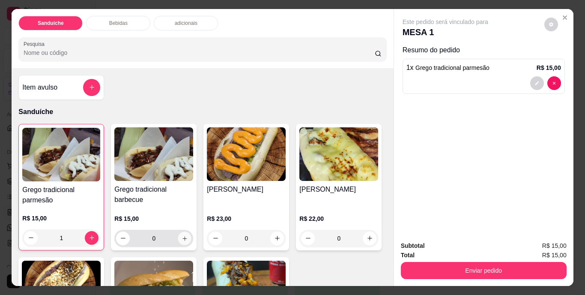
click at [185, 234] on button "increase-product-quantity" at bounding box center [184, 237] width 13 height 13
type input "1"
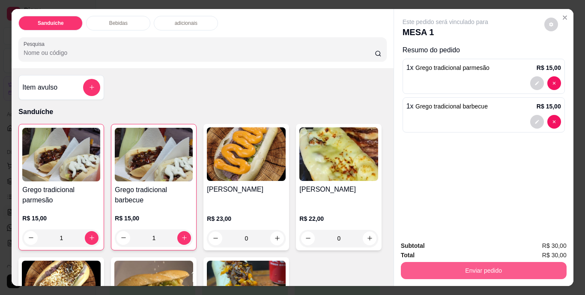
click at [465, 267] on button "Enviar pedido" at bounding box center [484, 270] width 166 height 17
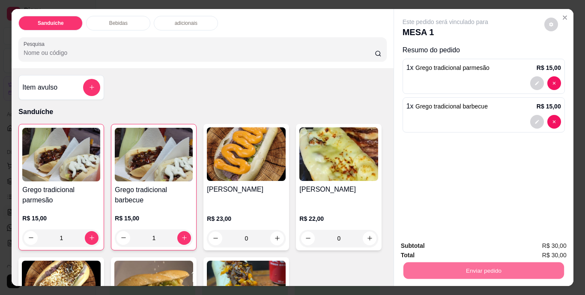
click at [453, 243] on button "Não registrar e enviar pedido" at bounding box center [455, 246] width 86 height 16
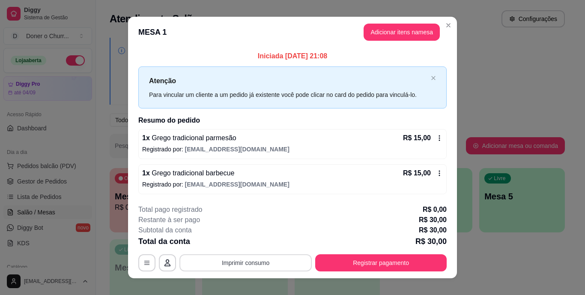
click at [242, 256] on button "Imprimir consumo" at bounding box center [245, 262] width 132 height 17
click at [238, 241] on button "IMPRESSORA" at bounding box center [245, 242] width 60 height 13
click at [353, 260] on button "Registrar pagamento" at bounding box center [380, 262] width 131 height 17
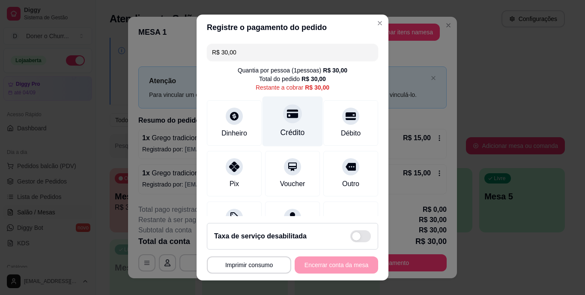
click at [280, 127] on div "Crédito" at bounding box center [292, 121] width 60 height 50
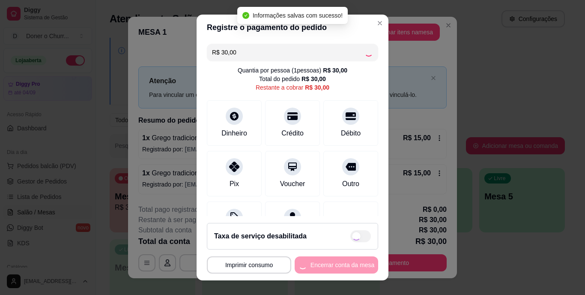
type input "R$ 0,00"
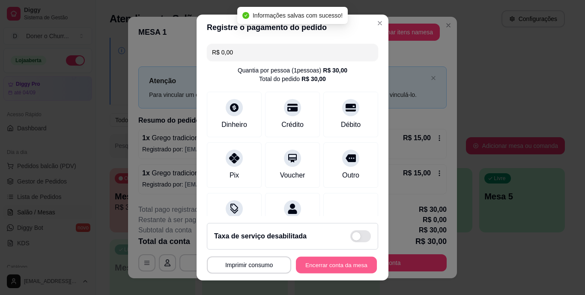
click at [324, 268] on button "Encerrar conta da mesa" at bounding box center [336, 264] width 81 height 17
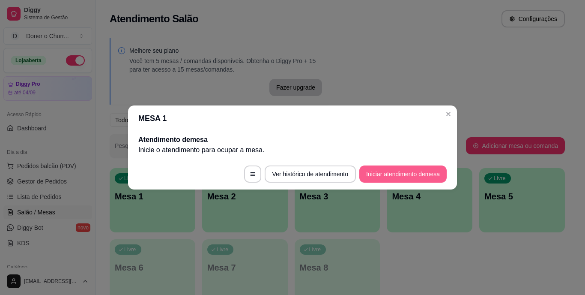
click at [392, 176] on button "Iniciar atendimento de mesa" at bounding box center [402, 173] width 87 height 17
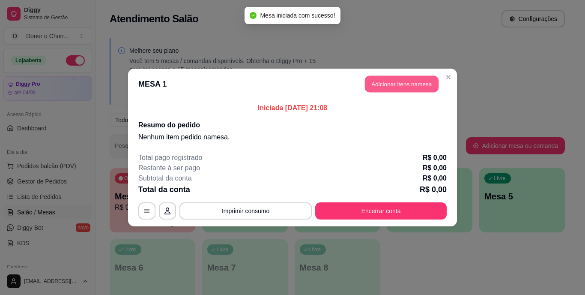
click at [412, 79] on button "Adicionar itens na mesa" at bounding box center [402, 84] width 74 height 17
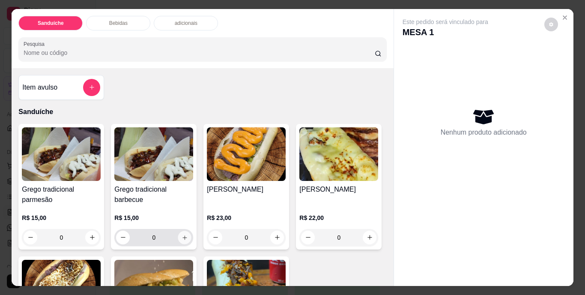
click at [182, 235] on icon "increase-product-quantity" at bounding box center [184, 237] width 4 height 4
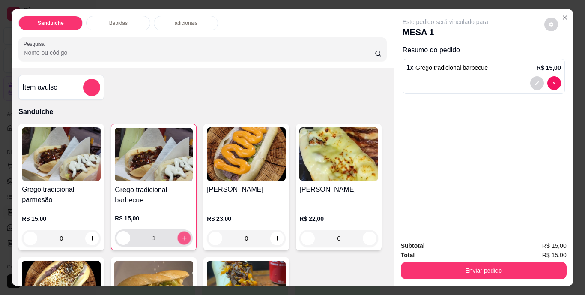
click at [182, 235] on icon "increase-product-quantity" at bounding box center [184, 237] width 6 height 6
type input "3"
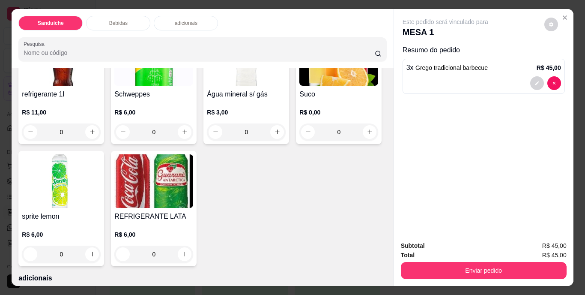
scroll to position [385, 0]
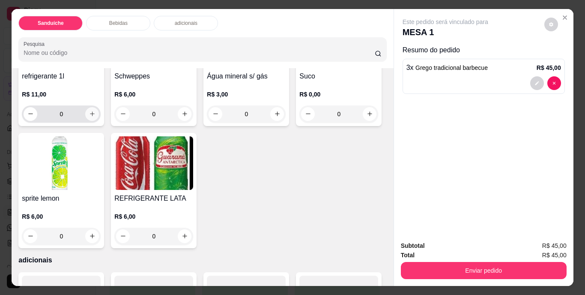
click at [89, 117] on icon "increase-product-quantity" at bounding box center [92, 113] width 6 height 6
type input "1"
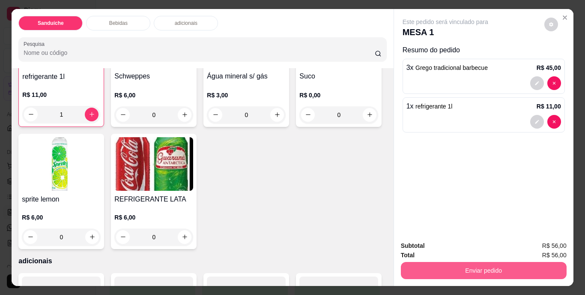
click at [461, 268] on button "Enviar pedido" at bounding box center [484, 270] width 166 height 17
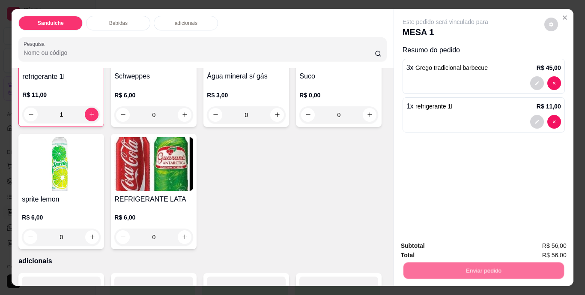
click at [452, 245] on button "Não registrar e enviar pedido" at bounding box center [455, 246] width 86 height 16
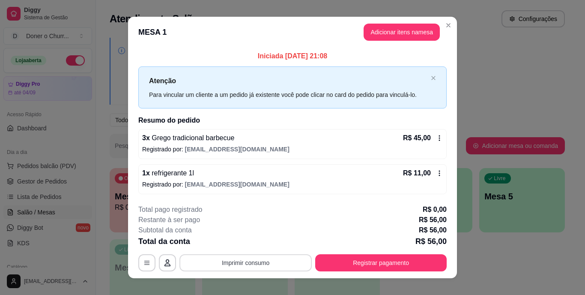
click at [254, 262] on button "Imprimir consumo" at bounding box center [245, 262] width 132 height 17
click at [231, 241] on button "IMPRESSORA" at bounding box center [245, 243] width 62 height 14
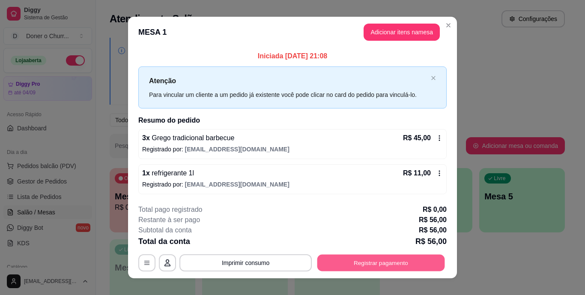
click at [358, 265] on button "Registrar pagamento" at bounding box center [381, 262] width 128 height 17
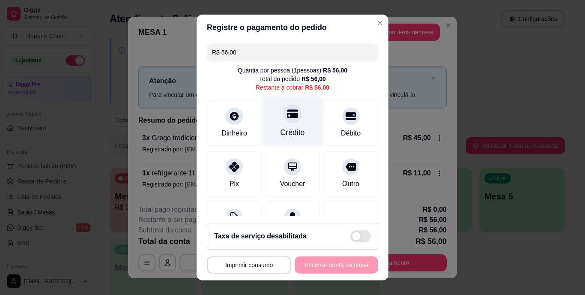
click at [295, 112] on div "Crédito" at bounding box center [292, 121] width 60 height 50
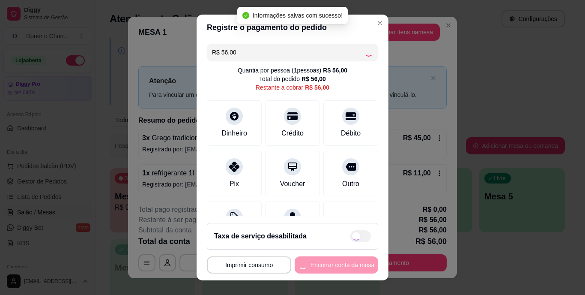
type input "R$ 0,00"
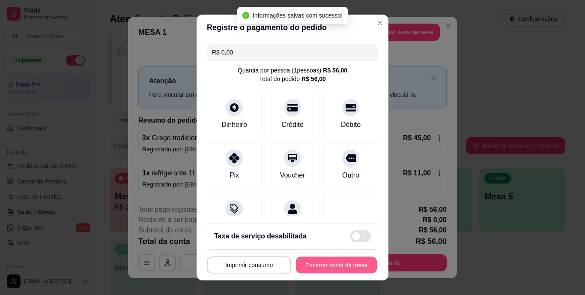
click at [323, 258] on button "Encerrar conta da mesa" at bounding box center [336, 264] width 81 height 17
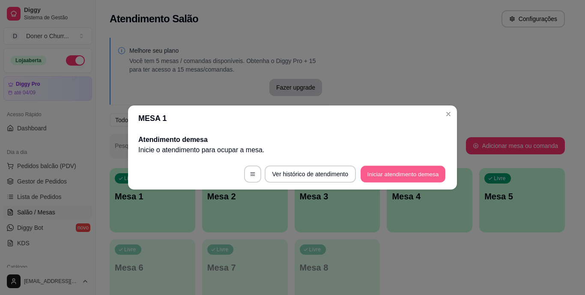
click at [420, 169] on button "Iniciar atendimento de mesa" at bounding box center [402, 174] width 85 height 17
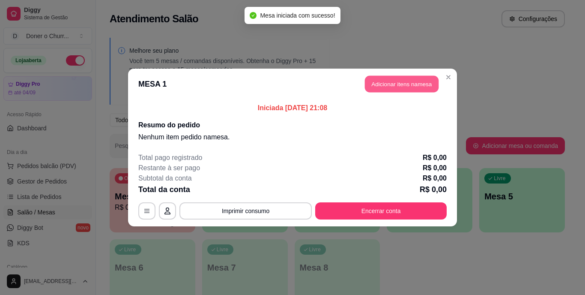
click at [410, 80] on button "Adicionar itens na mesa" at bounding box center [402, 84] width 74 height 17
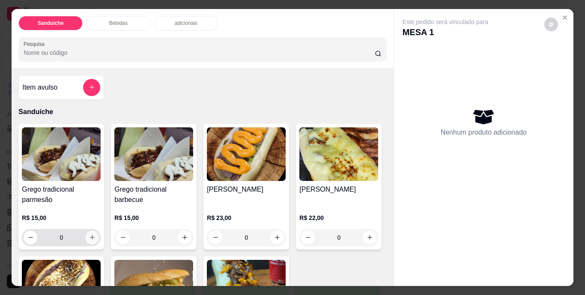
click at [89, 234] on icon "increase-product-quantity" at bounding box center [92, 237] width 6 height 6
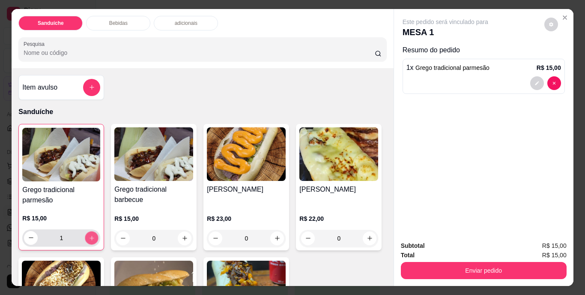
click at [89, 234] on icon "increase-product-quantity" at bounding box center [92, 237] width 6 height 6
type input "2"
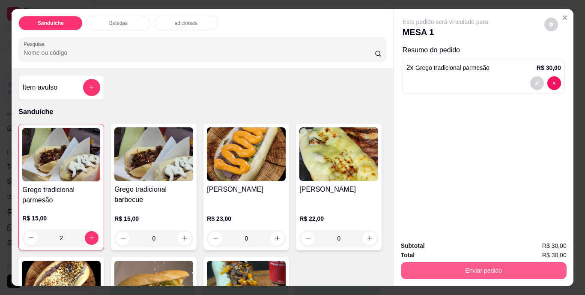
click at [476, 270] on button "Enviar pedido" at bounding box center [484, 270] width 166 height 17
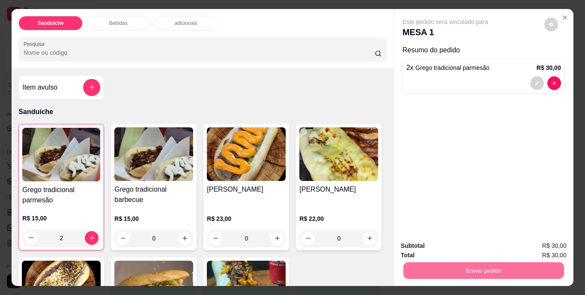
click at [460, 247] on button "Não registrar e enviar pedido" at bounding box center [455, 246] width 86 height 16
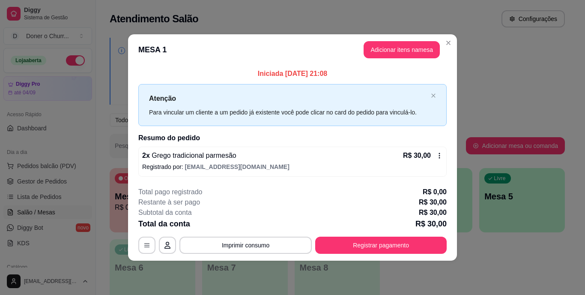
click at [289, 244] on button "Imprimir consumo" at bounding box center [245, 244] width 132 height 17
click at [265, 226] on button "IMPRESSORA" at bounding box center [248, 225] width 62 height 14
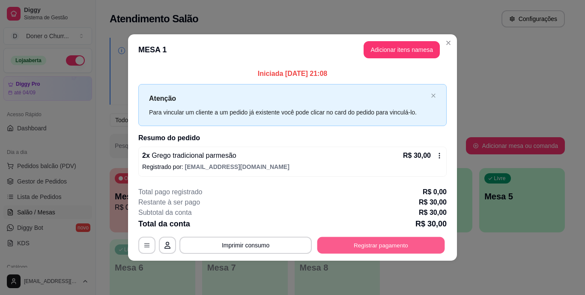
click at [370, 247] on button "Registrar pagamento" at bounding box center [381, 244] width 128 height 17
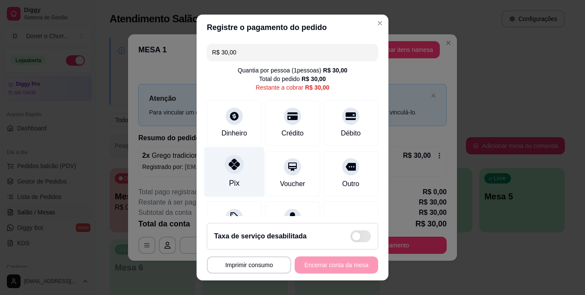
click at [232, 162] on icon at bounding box center [234, 164] width 11 height 11
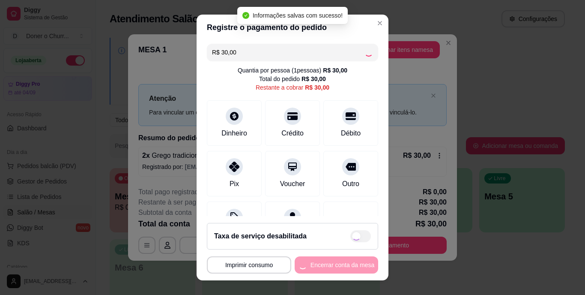
type input "R$ 0,00"
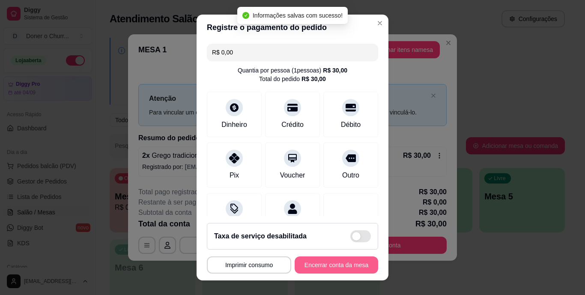
click at [338, 260] on button "Encerrar conta da mesa" at bounding box center [336, 264] width 83 height 17
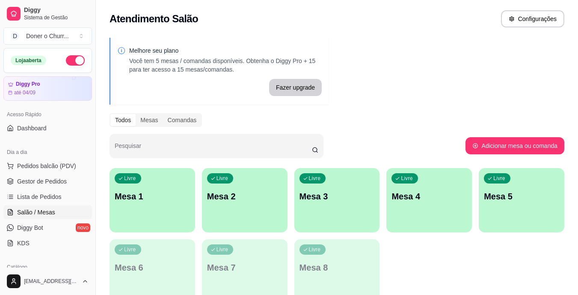
click at [163, 188] on div "Livre Mesa 1" at bounding box center [153, 195] width 86 height 54
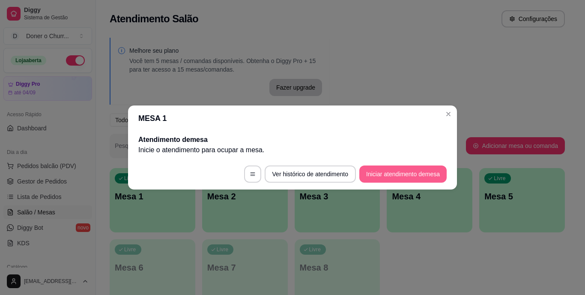
click at [411, 174] on button "Iniciar atendimento de mesa" at bounding box center [402, 173] width 87 height 17
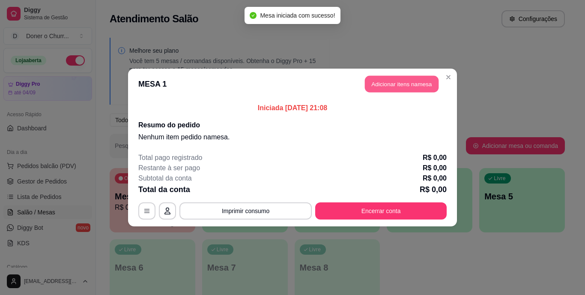
click at [409, 76] on button "Adicionar itens na mesa" at bounding box center [402, 84] width 74 height 17
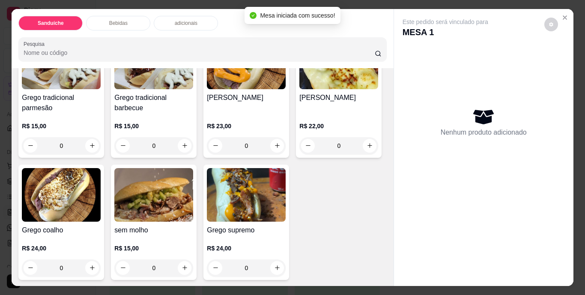
scroll to position [342, 0]
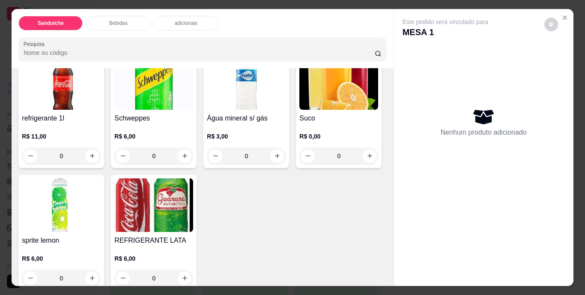
click at [274, 20] on icon "increase-product-quantity" at bounding box center [277, 16] width 6 height 6
type input "1"
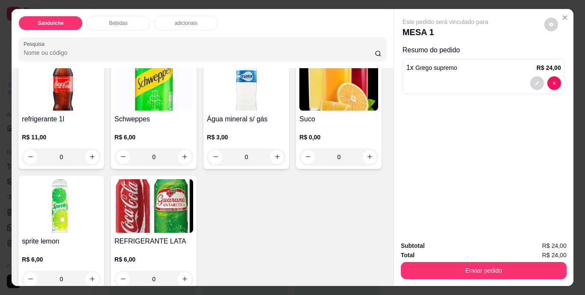
scroll to position [343, 0]
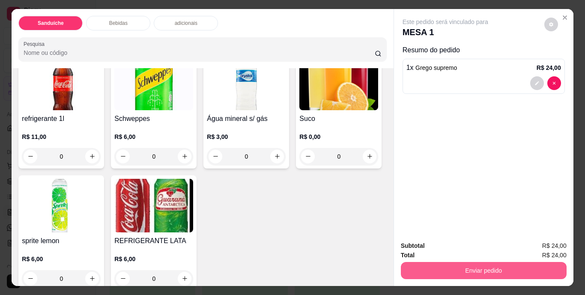
click at [447, 264] on button "Enviar pedido" at bounding box center [484, 270] width 166 height 17
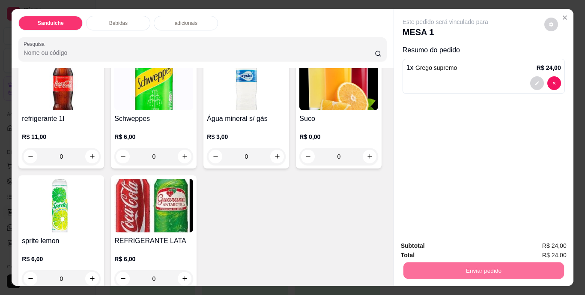
click at [452, 177] on div "Este pedido será vinculado para MESA 1 Resumo do pedido 1 x Grego supremo R$ 24…" at bounding box center [483, 121] width 179 height 225
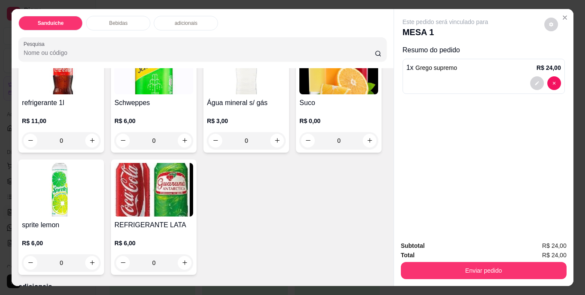
scroll to position [514, 0]
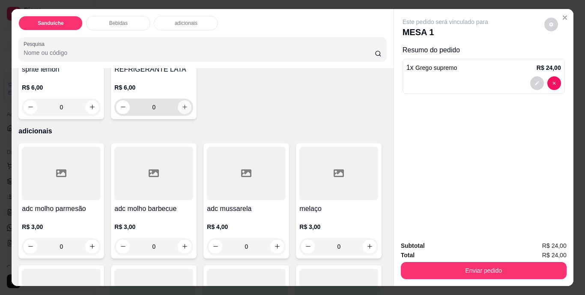
click at [188, 110] on icon "increase-product-quantity" at bounding box center [185, 107] width 6 height 6
type input "1"
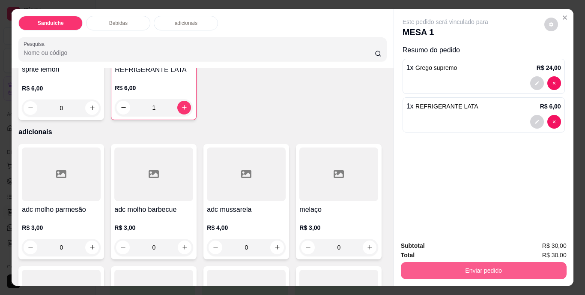
click at [480, 262] on button "Enviar pedido" at bounding box center [484, 270] width 166 height 17
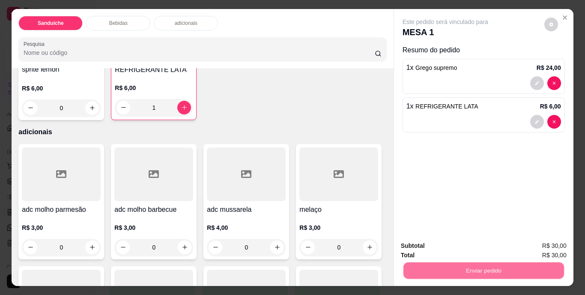
click at [458, 245] on button "Não registrar e enviar pedido" at bounding box center [455, 246] width 89 height 16
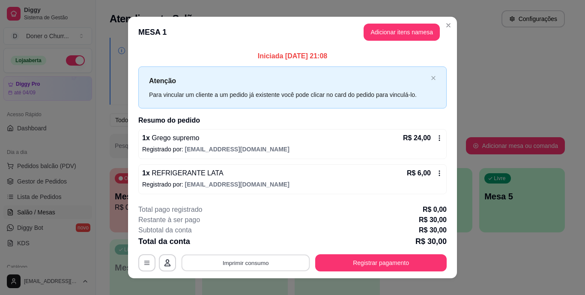
click at [256, 256] on button "Imprimir consumo" at bounding box center [246, 262] width 128 height 17
click at [241, 257] on button "Imprimir consumo" at bounding box center [246, 262] width 128 height 17
click at [242, 259] on button "Imprimir consumo" at bounding box center [246, 262] width 128 height 17
click at [242, 243] on button "IMPRESSORA" at bounding box center [245, 242] width 60 height 13
click at [489, 262] on div "**********" at bounding box center [292, 147] width 585 height 295
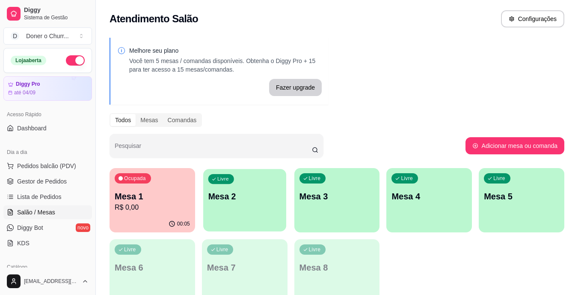
click at [254, 191] on p "Mesa 2" at bounding box center [244, 197] width 73 height 12
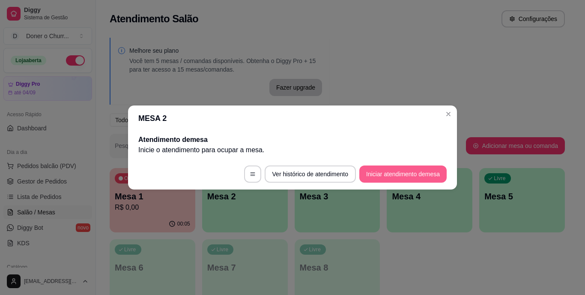
click at [383, 169] on button "Iniciar atendimento de mesa" at bounding box center [402, 173] width 87 height 17
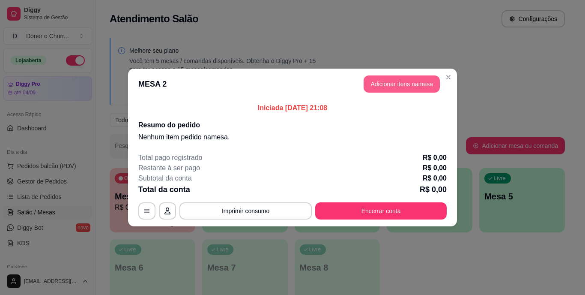
click at [383, 89] on button "Adicionar itens na mesa" at bounding box center [401, 83] width 76 height 17
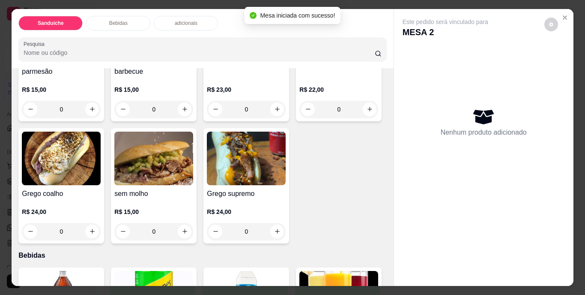
scroll to position [128, 0]
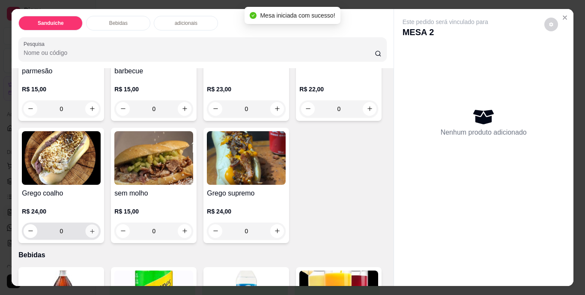
click at [94, 229] on icon "increase-product-quantity" at bounding box center [92, 231] width 4 height 4
type input "1"
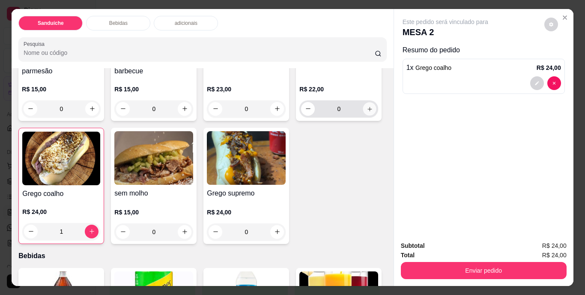
click at [363, 115] on button "increase-product-quantity" at bounding box center [369, 108] width 13 height 13
type input "1"
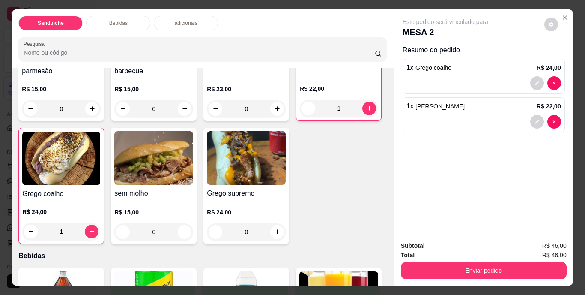
scroll to position [214, 0]
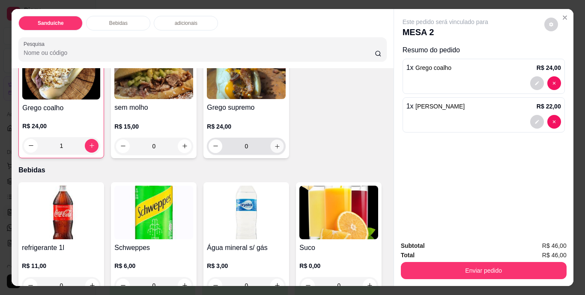
click at [274, 149] on icon "increase-product-quantity" at bounding box center [277, 146] width 6 height 6
type input "1"
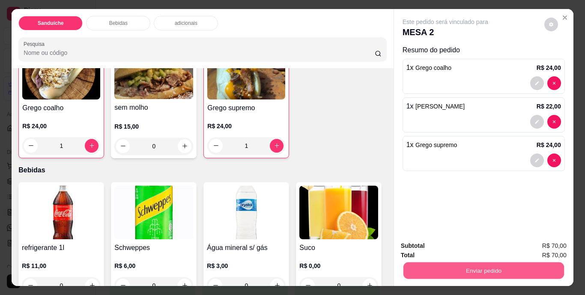
click at [461, 263] on button "Enviar pedido" at bounding box center [483, 270] width 161 height 17
click at [456, 244] on button "Não registrar e enviar pedido" at bounding box center [455, 246] width 89 height 16
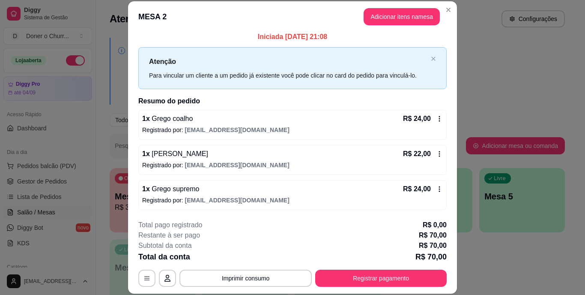
scroll to position [4, 0]
click at [408, 16] on button "Adicionar itens na mesa" at bounding box center [401, 16] width 76 height 17
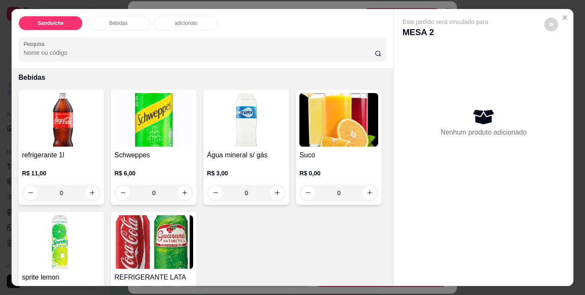
scroll to position [385, 0]
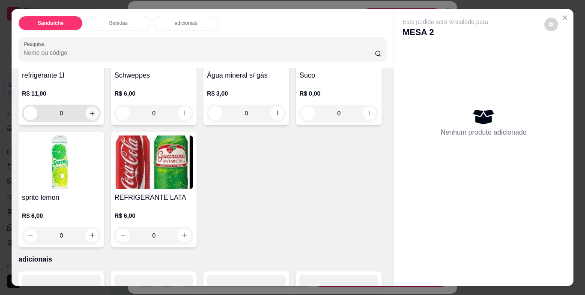
click at [90, 116] on icon "increase-product-quantity" at bounding box center [92, 113] width 6 height 6
type input "1"
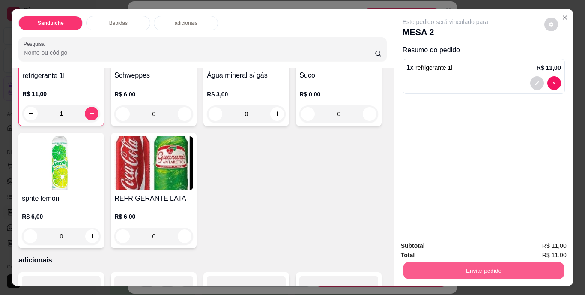
click at [494, 266] on button "Enviar pedido" at bounding box center [483, 270] width 161 height 17
click at [453, 248] on button "Não registrar e enviar pedido" at bounding box center [455, 246] width 86 height 16
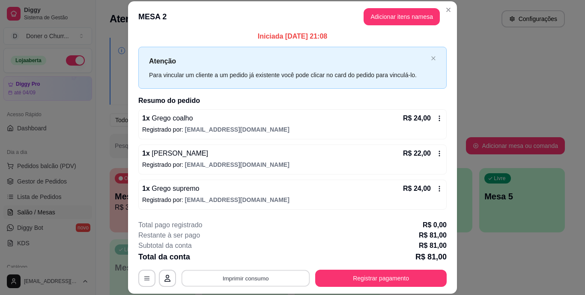
click at [244, 272] on button "Imprimir consumo" at bounding box center [246, 277] width 128 height 17
click at [246, 259] on button "IMPRESSORA" at bounding box center [245, 258] width 62 height 14
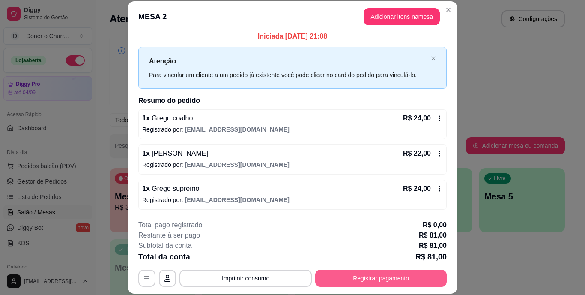
click at [369, 274] on button "Registrar pagamento" at bounding box center [380, 277] width 131 height 17
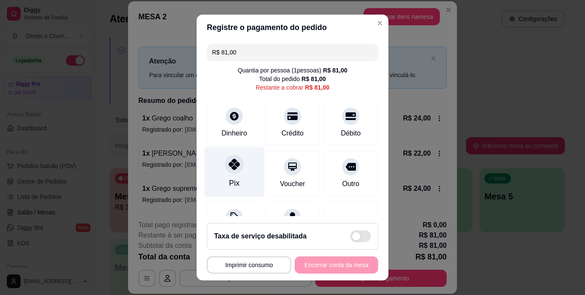
click at [226, 172] on div at bounding box center [234, 164] width 19 height 19
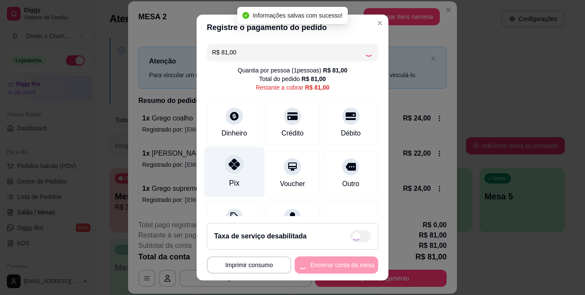
type input "R$ 0,00"
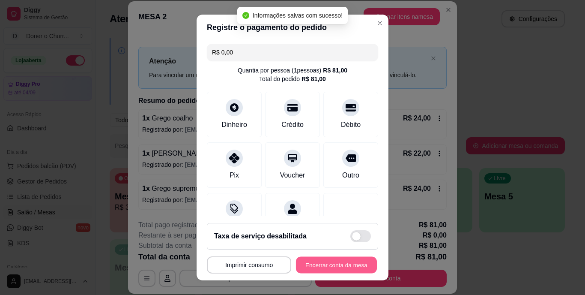
click at [324, 262] on button "Encerrar conta da mesa" at bounding box center [336, 264] width 81 height 17
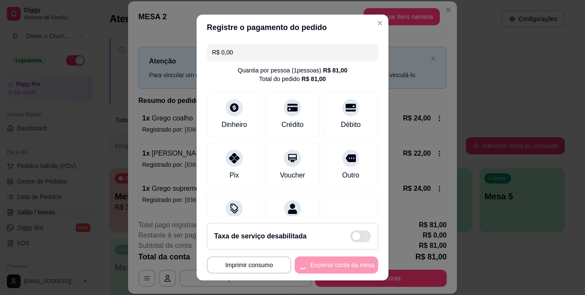
scroll to position [0, 0]
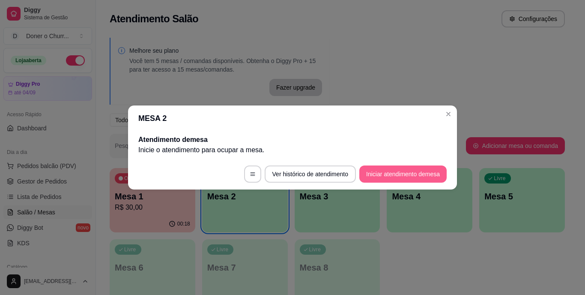
click at [391, 169] on button "Iniciar atendimento de mesa" at bounding box center [402, 173] width 87 height 17
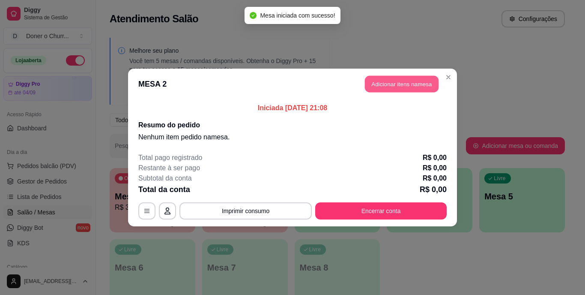
click at [393, 80] on button "Adicionar itens na mesa" at bounding box center [402, 84] width 74 height 17
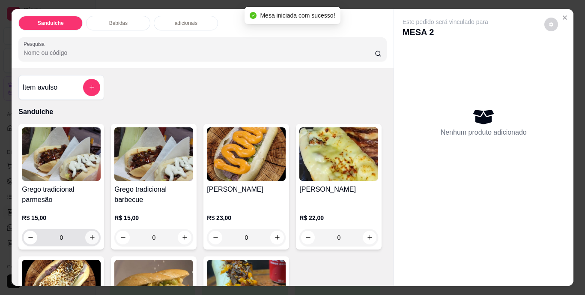
click at [89, 234] on icon "increase-product-quantity" at bounding box center [92, 237] width 6 height 6
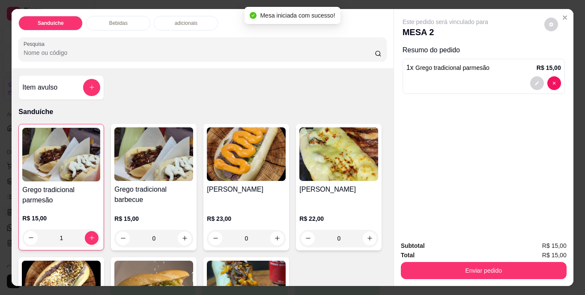
type input "1"
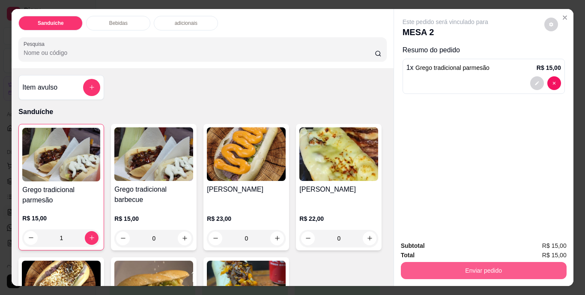
click at [493, 264] on button "Enviar pedido" at bounding box center [484, 270] width 166 height 17
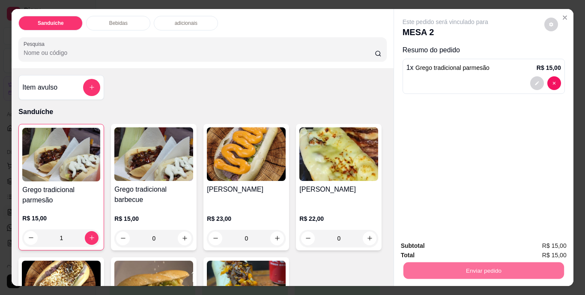
click at [429, 244] on button "Não registrar e enviar pedido" at bounding box center [455, 246] width 89 height 16
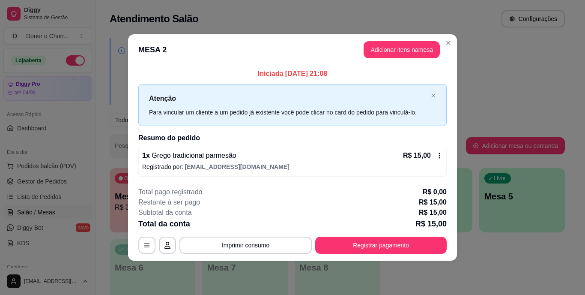
click at [252, 247] on button "Imprimir consumo" at bounding box center [245, 244] width 132 height 17
click at [253, 222] on button "IMPRESSORA" at bounding box center [248, 224] width 60 height 13
click at [253, 222] on div "Total da conta R$ 15,00" at bounding box center [292, 223] width 308 height 12
click at [138, 104] on div "Atenção Para vincular um cliente a um pedido já existente você pode clicar no c…" at bounding box center [292, 105] width 308 height 42
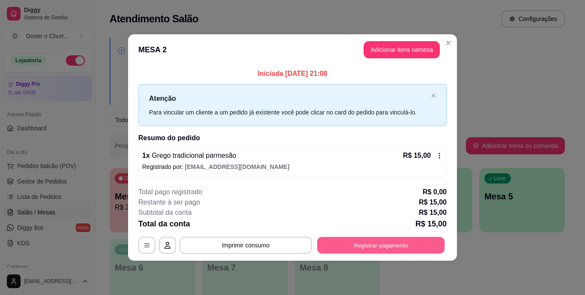
click at [398, 245] on button "Registrar pagamento" at bounding box center [381, 244] width 128 height 17
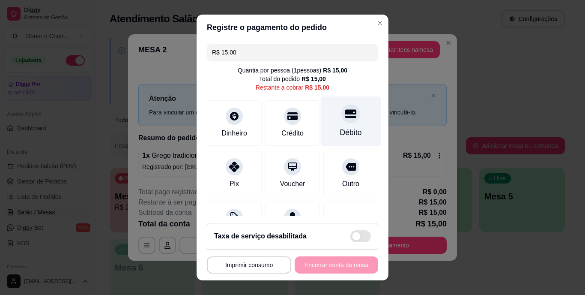
click at [341, 122] on div at bounding box center [350, 113] width 19 height 19
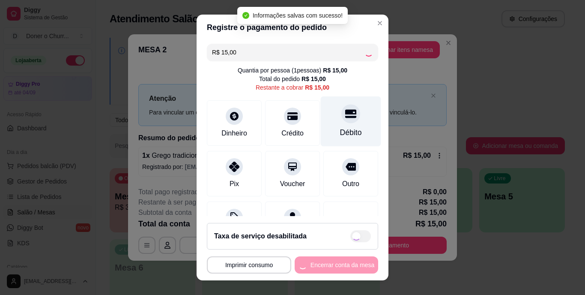
type input "R$ 0,00"
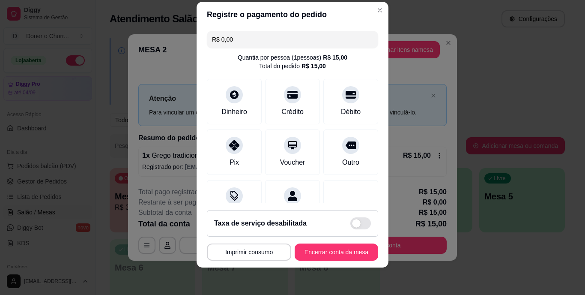
scroll to position [80, 0]
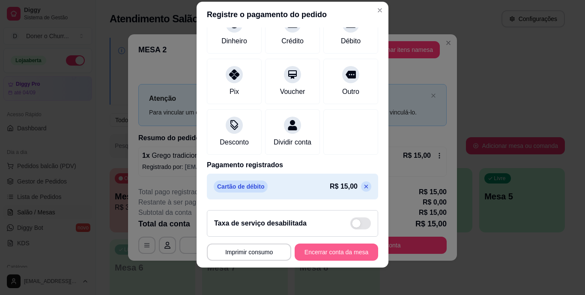
click at [333, 250] on button "Encerrar conta da mesa" at bounding box center [336, 251] width 83 height 17
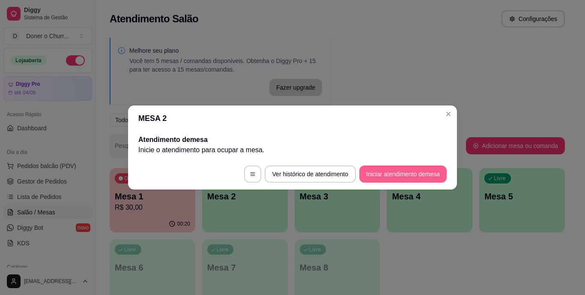
click at [419, 169] on button "Iniciar atendimento de mesa" at bounding box center [402, 173] width 87 height 17
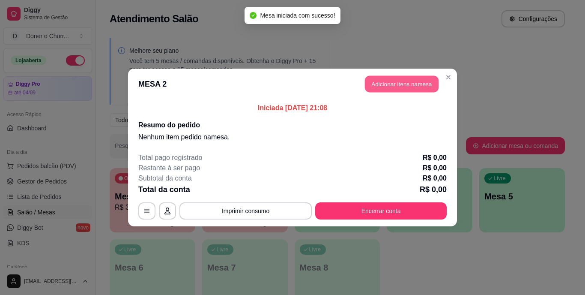
click at [397, 85] on button "Adicionar itens na mesa" at bounding box center [402, 84] width 74 height 17
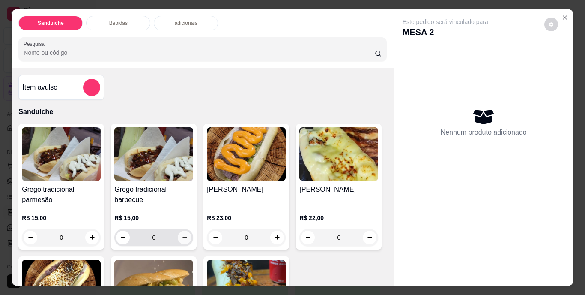
click at [184, 234] on icon "increase-product-quantity" at bounding box center [185, 237] width 6 height 6
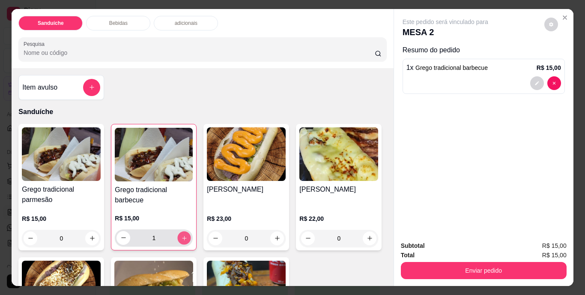
click at [182, 234] on icon "increase-product-quantity" at bounding box center [184, 237] width 6 height 6
type input "2"
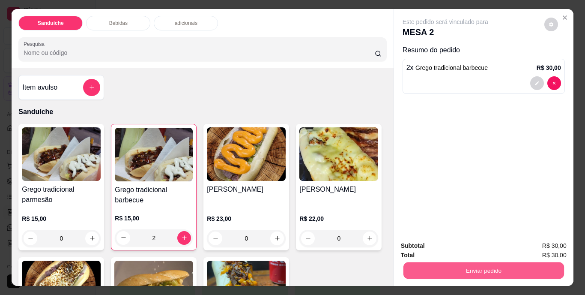
click at [510, 263] on button "Enviar pedido" at bounding box center [483, 270] width 161 height 17
click at [460, 244] on button "Não registrar e enviar pedido" at bounding box center [455, 246] width 86 height 16
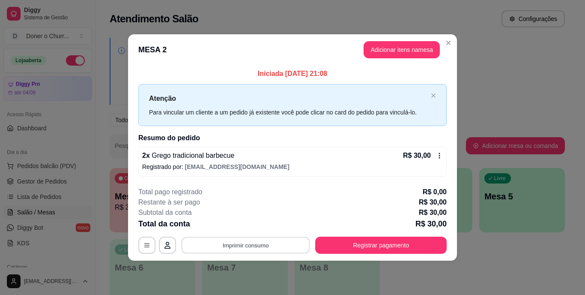
click at [262, 243] on button "Imprimir consumo" at bounding box center [246, 244] width 128 height 17
click at [265, 226] on button "IMPRESSORA" at bounding box center [248, 225] width 62 height 14
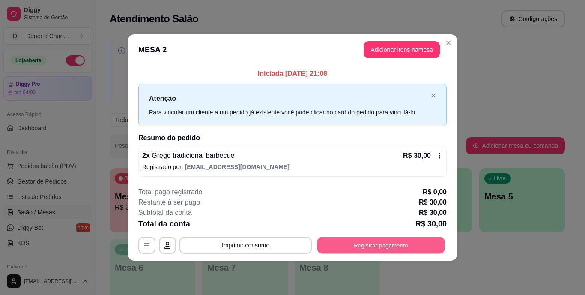
click at [364, 244] on button "Registrar pagamento" at bounding box center [381, 244] width 128 height 17
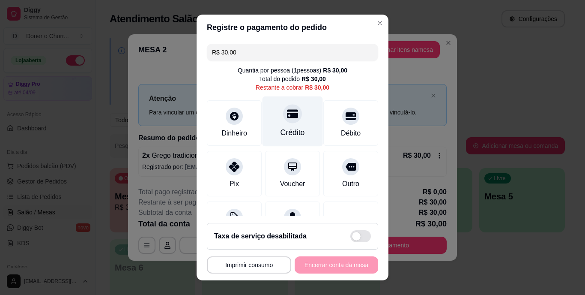
click at [289, 125] on div "Crédito" at bounding box center [292, 121] width 60 height 50
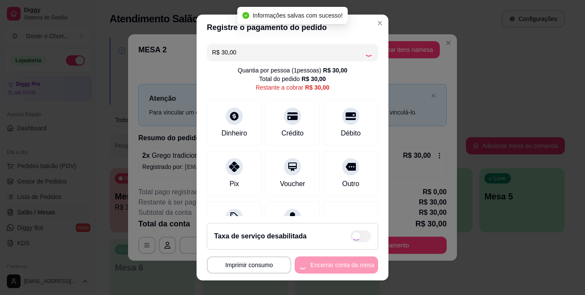
type input "R$ 0,00"
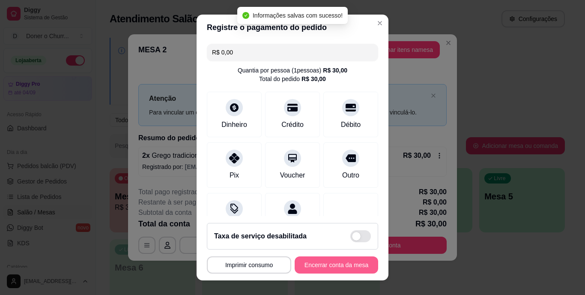
click at [338, 264] on button "Encerrar conta da mesa" at bounding box center [336, 264] width 83 height 17
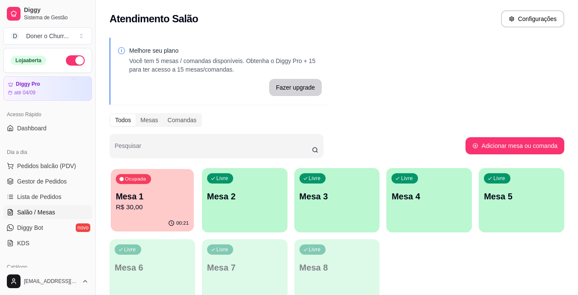
click at [158, 205] on p "R$ 30,00" at bounding box center [152, 207] width 73 height 10
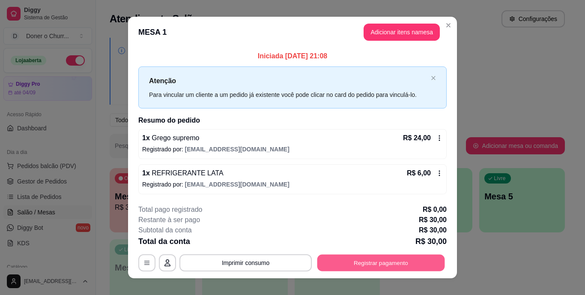
click at [349, 258] on button "Registrar pagamento" at bounding box center [381, 262] width 128 height 17
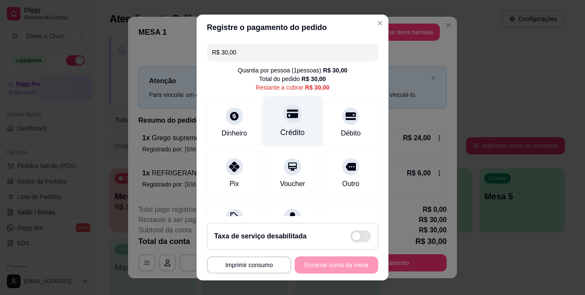
click at [287, 125] on div "Crédito" at bounding box center [292, 121] width 60 height 50
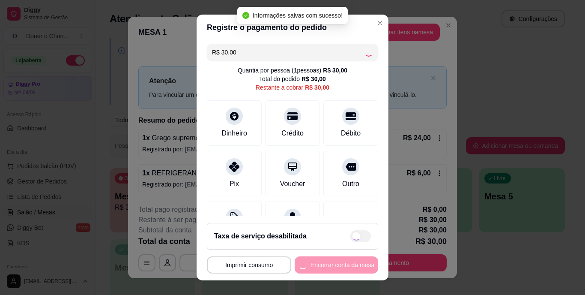
type input "R$ 0,00"
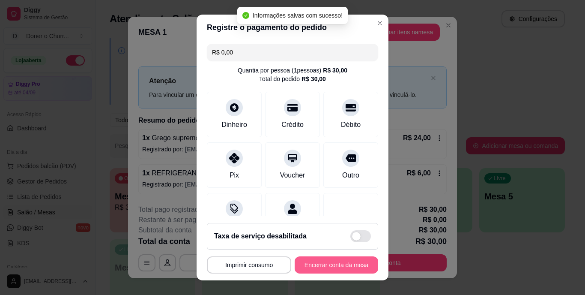
click at [334, 261] on button "Encerrar conta da mesa" at bounding box center [336, 264] width 83 height 17
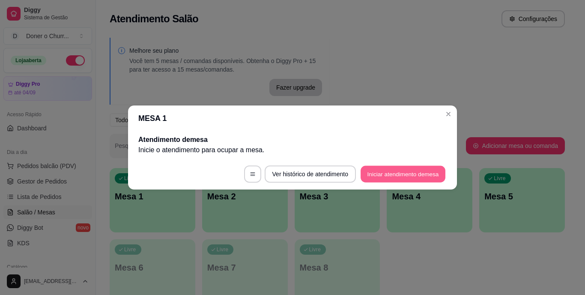
click at [393, 176] on button "Iniciar atendimento de mesa" at bounding box center [402, 174] width 85 height 17
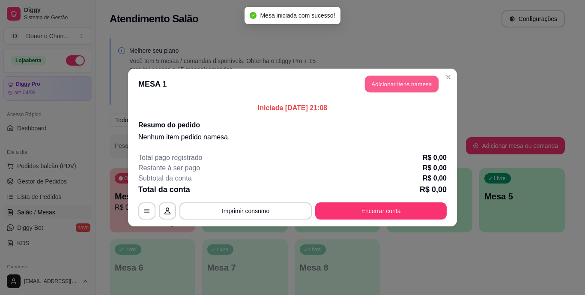
click at [391, 86] on button "Adicionar itens na mesa" at bounding box center [402, 84] width 74 height 17
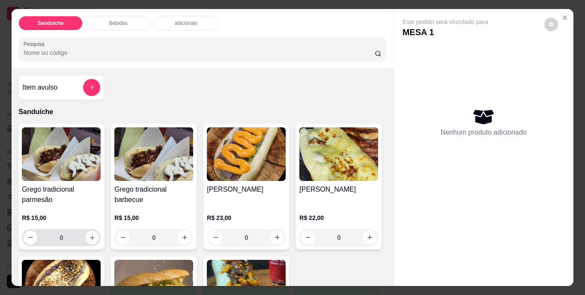
click at [93, 231] on button "increase-product-quantity" at bounding box center [92, 236] width 13 height 13
type input "1"
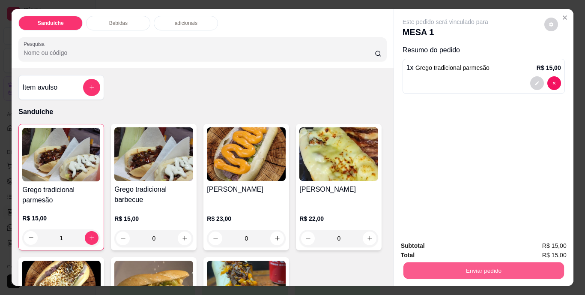
click at [451, 262] on button "Enviar pedido" at bounding box center [483, 270] width 161 height 17
click at [454, 247] on button "Não registrar e enviar pedido" at bounding box center [455, 246] width 86 height 16
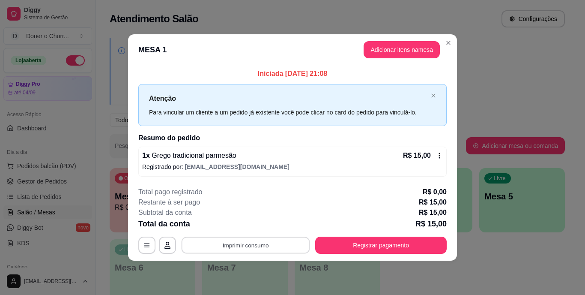
click at [235, 249] on button "Imprimir consumo" at bounding box center [246, 244] width 128 height 17
click at [235, 220] on button "IMPRESSORA" at bounding box center [248, 225] width 62 height 14
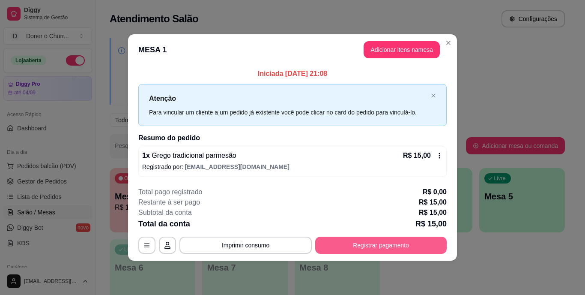
click at [367, 245] on button "Registrar pagamento" at bounding box center [380, 244] width 131 height 17
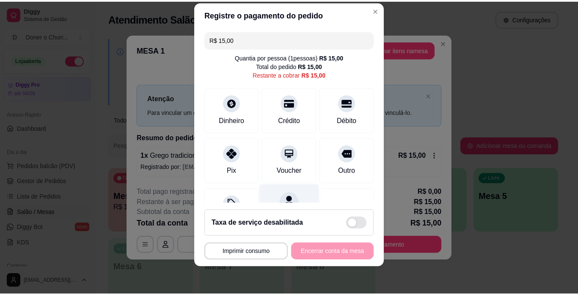
scroll to position [45, 0]
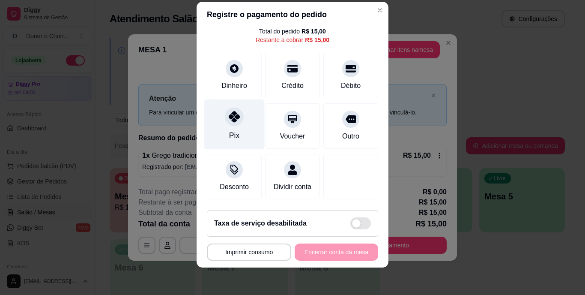
click at [233, 111] on icon at bounding box center [234, 116] width 11 height 11
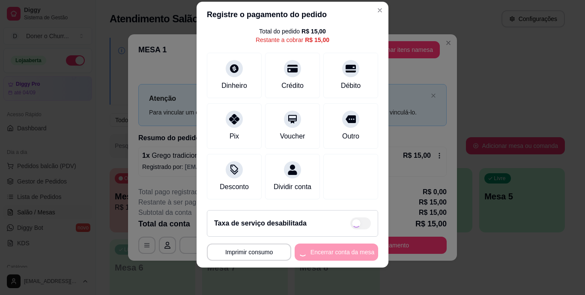
click at [329, 253] on div "**********" at bounding box center [292, 251] width 171 height 17
type input "R$ 0,00"
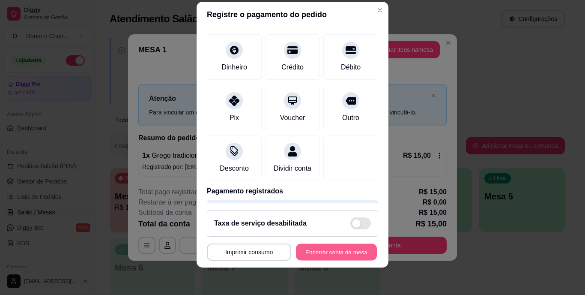
click at [338, 250] on button "Encerrar conta da mesa" at bounding box center [336, 251] width 81 height 17
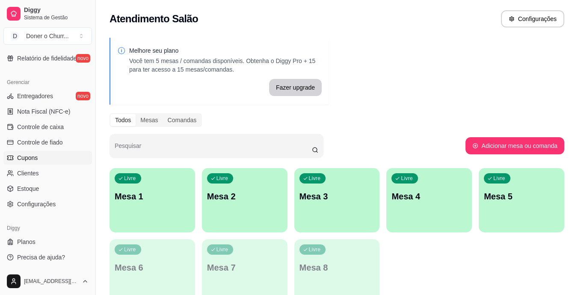
scroll to position [193, 0]
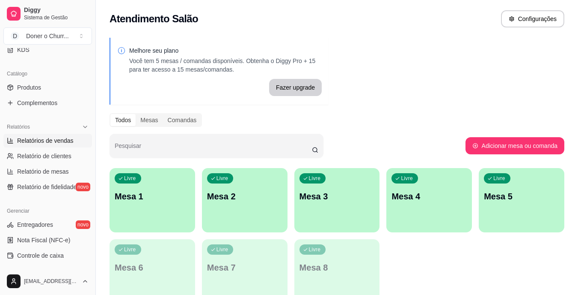
click at [54, 142] on span "Relatórios de vendas" at bounding box center [45, 140] width 57 height 9
select select "ALL"
select select "0"
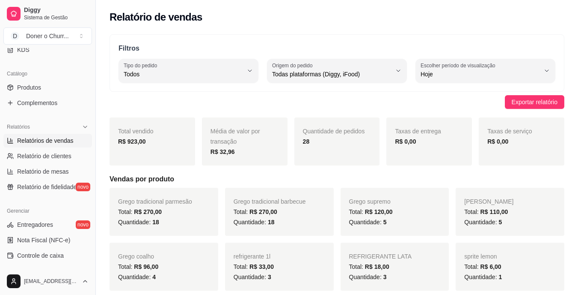
click at [3, 134] on link "Relatórios de vendas" at bounding box center [47, 141] width 89 height 14
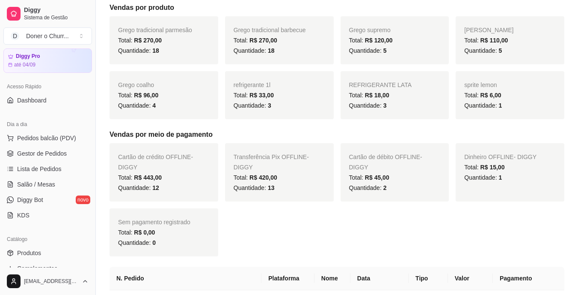
scroll to position [22, 0]
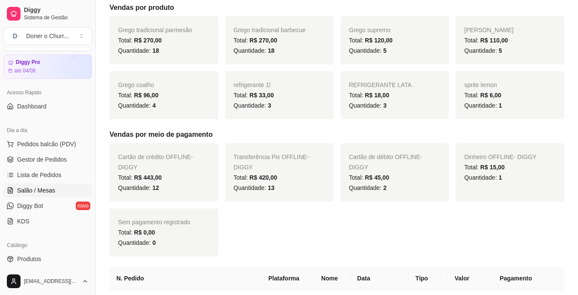
click at [53, 185] on link "Salão / Mesas" at bounding box center [47, 190] width 89 height 14
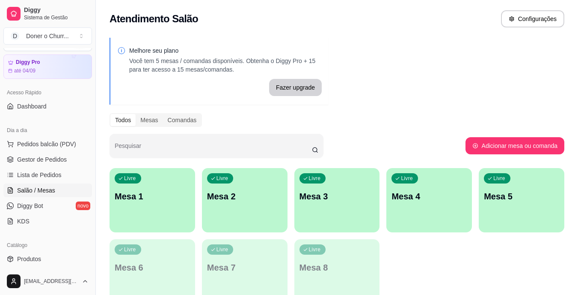
click at [158, 200] on p "Mesa 1" at bounding box center [152, 196] width 75 height 12
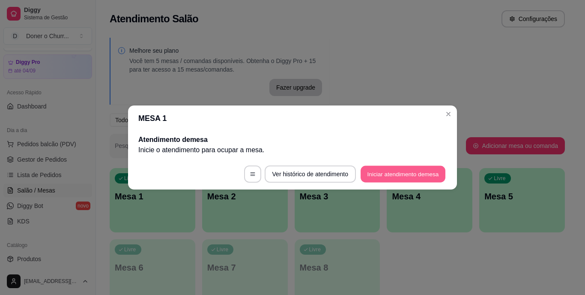
click at [414, 173] on button "Iniciar atendimento de mesa" at bounding box center [402, 174] width 85 height 17
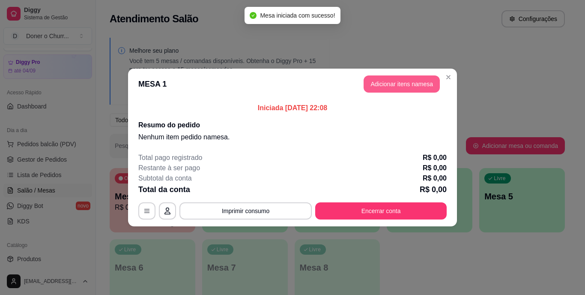
click at [387, 80] on button "Adicionar itens na mesa" at bounding box center [401, 83] width 76 height 17
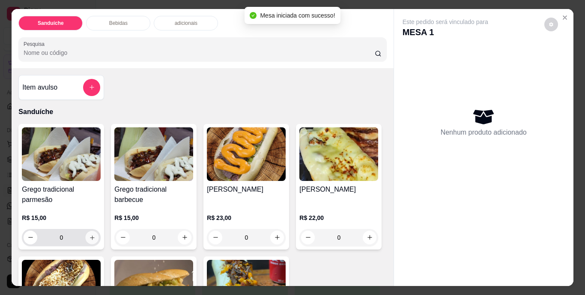
click at [92, 232] on button "increase-product-quantity" at bounding box center [92, 236] width 13 height 13
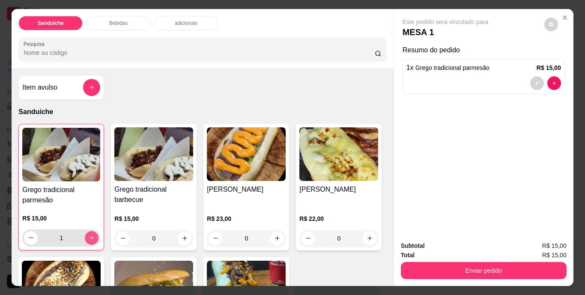
click at [89, 231] on button "increase-product-quantity" at bounding box center [92, 238] width 14 height 14
type input "2"
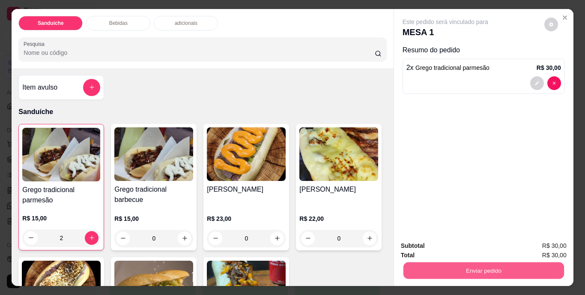
click at [470, 271] on button "Enviar pedido" at bounding box center [483, 270] width 161 height 17
click at [451, 245] on button "Não registrar e enviar pedido" at bounding box center [455, 246] width 86 height 16
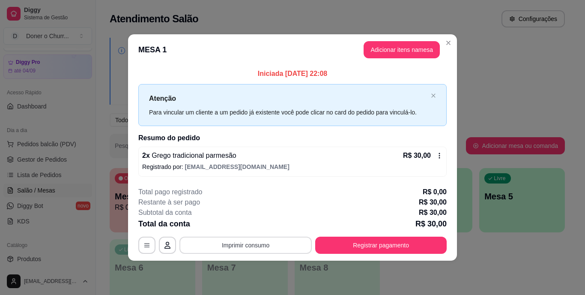
click at [259, 240] on button "Imprimir consumo" at bounding box center [245, 244] width 132 height 17
click at [252, 226] on button "IMPRESSORA" at bounding box center [248, 224] width 60 height 13
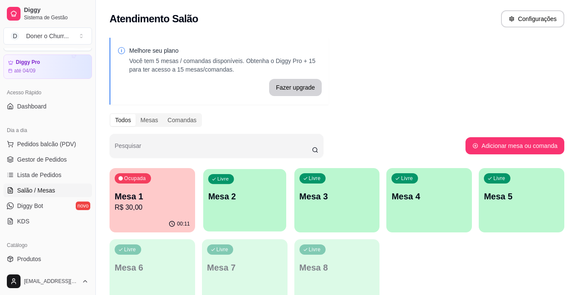
click at [232, 208] on div "Livre Mesa 2" at bounding box center [244, 195] width 83 height 52
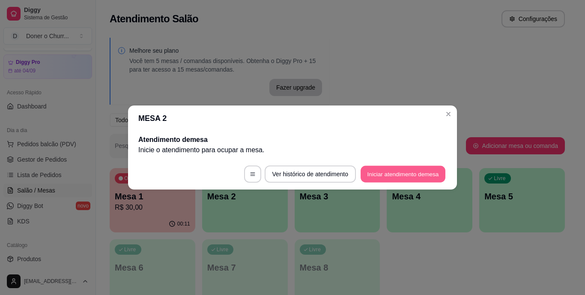
click at [399, 173] on button "Iniciar atendimento de mesa" at bounding box center [402, 174] width 85 height 17
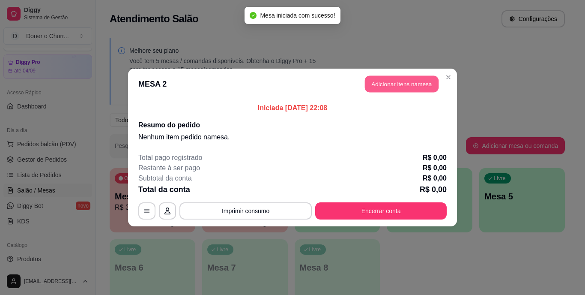
click at [379, 83] on button "Adicionar itens na mesa" at bounding box center [402, 84] width 74 height 17
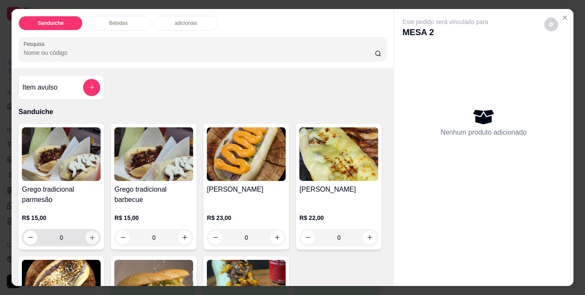
click at [95, 231] on button "increase-product-quantity" at bounding box center [92, 236] width 13 height 13
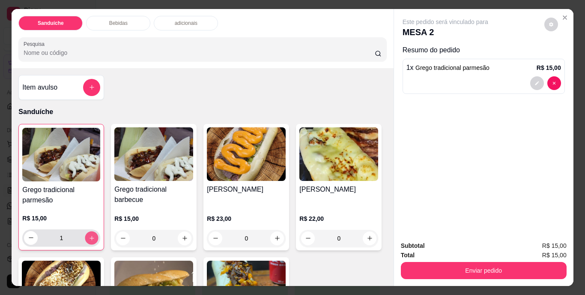
click at [95, 231] on button "increase-product-quantity" at bounding box center [91, 237] width 13 height 13
type input "2"
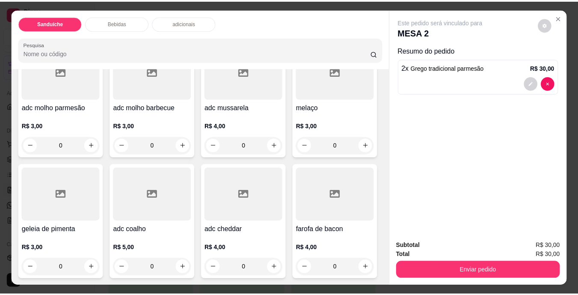
scroll to position [807, 0]
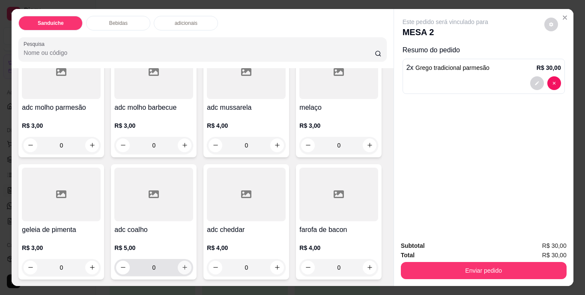
click at [188, 264] on icon "increase-product-quantity" at bounding box center [185, 267] width 6 height 6
type input "1"
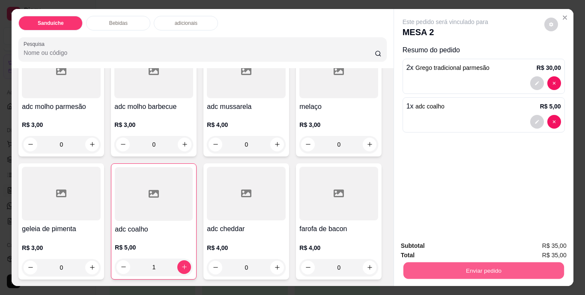
click at [439, 262] on button "Enviar pedido" at bounding box center [483, 270] width 161 height 17
click at [473, 247] on button "Não registrar e enviar pedido" at bounding box center [455, 246] width 86 height 16
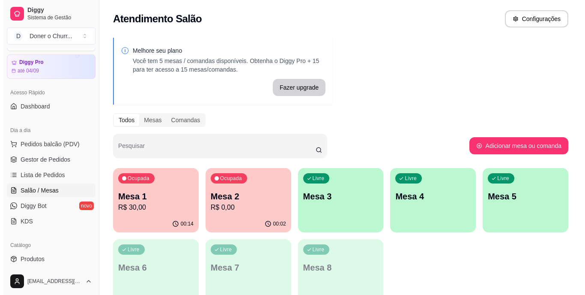
scroll to position [0, 0]
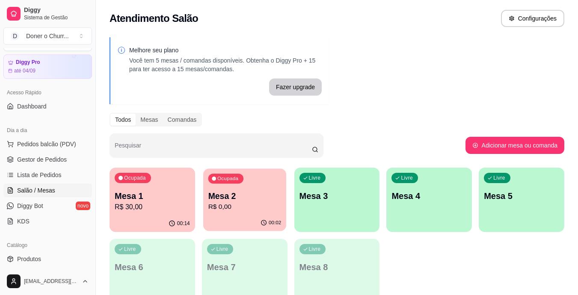
click at [259, 192] on p "Mesa 2" at bounding box center [244, 196] width 73 height 12
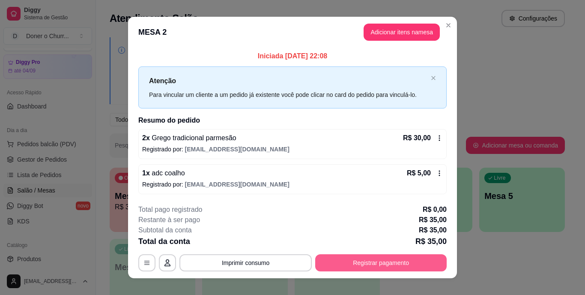
click at [367, 258] on button "Registrar pagamento" at bounding box center [380, 262] width 131 height 17
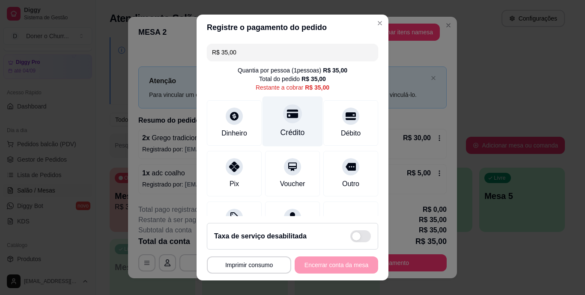
click at [281, 126] on div "Crédito" at bounding box center [292, 121] width 60 height 50
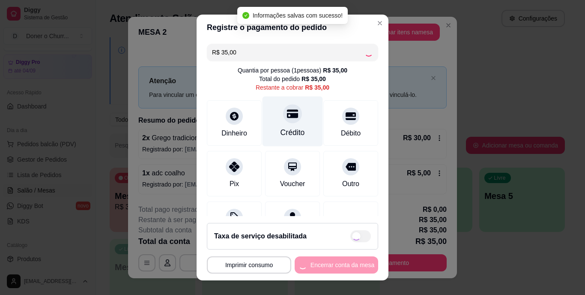
type input "R$ 0,00"
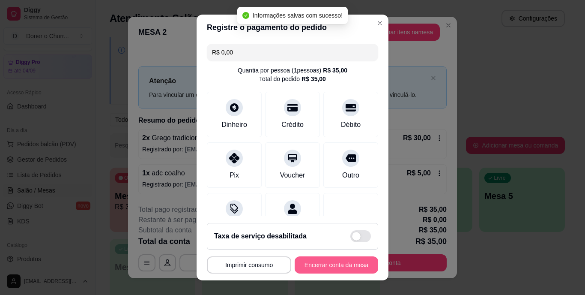
click at [328, 267] on button "Encerrar conta da mesa" at bounding box center [336, 264] width 83 height 17
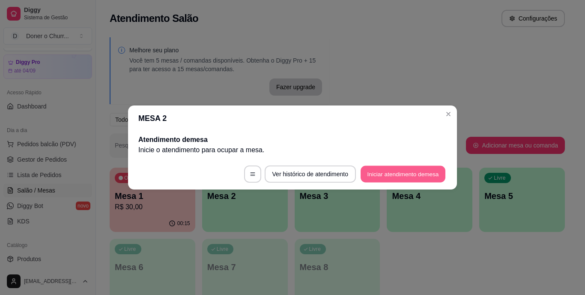
click at [400, 177] on button "Iniciar atendimento de mesa" at bounding box center [402, 174] width 85 height 17
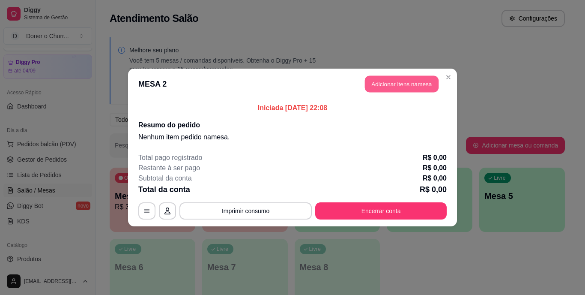
click at [392, 81] on button "Adicionar itens na mesa" at bounding box center [402, 84] width 74 height 17
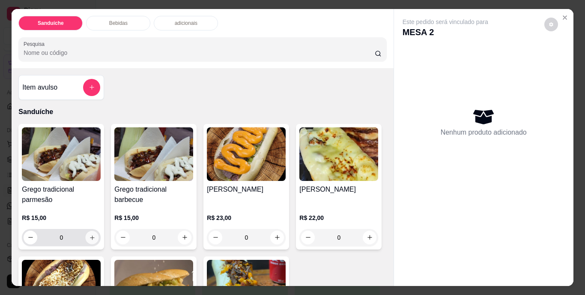
click at [89, 235] on icon "increase-product-quantity" at bounding box center [92, 237] width 6 height 6
type input "1"
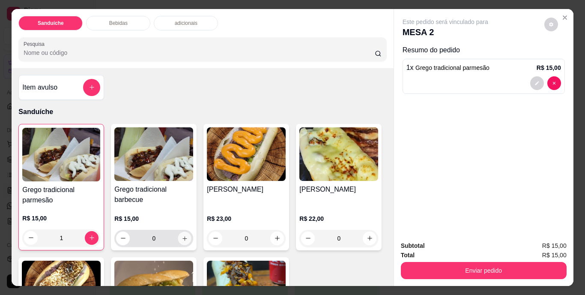
click at [178, 235] on button "increase-product-quantity" at bounding box center [184, 237] width 13 height 13
type input "1"
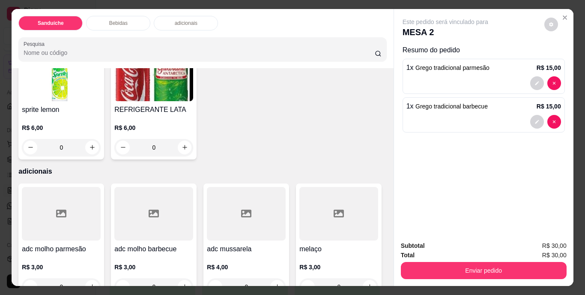
scroll to position [481, 0]
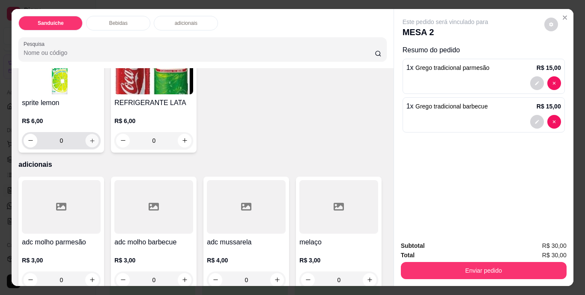
click at [99, 147] on button "increase-product-quantity" at bounding box center [92, 140] width 13 height 13
type input "1"
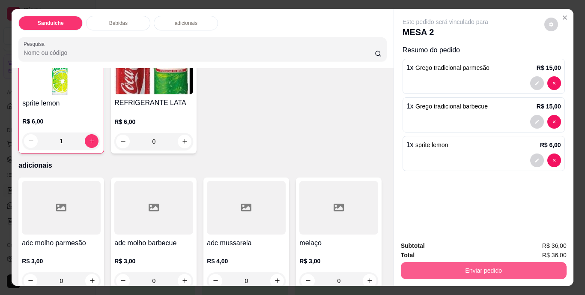
click at [473, 265] on button "Enviar pedido" at bounding box center [484, 270] width 166 height 17
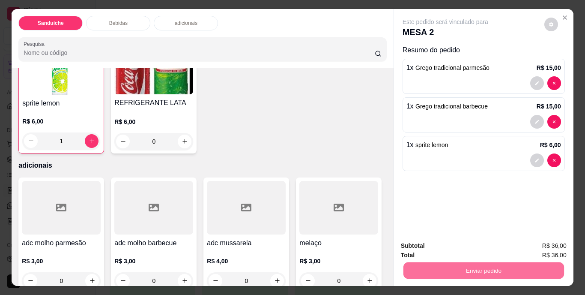
click at [452, 246] on button "Não registrar e enviar pedido" at bounding box center [455, 246] width 86 height 16
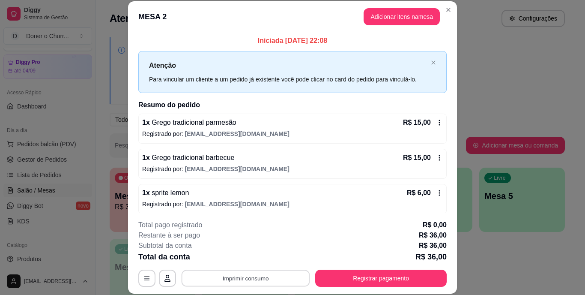
click at [234, 280] on button "Imprimir consumo" at bounding box center [246, 277] width 128 height 17
click at [252, 260] on button "IMPRESSORA" at bounding box center [245, 258] width 62 height 14
click at [253, 261] on div "Total da conta R$ 36,00" at bounding box center [292, 256] width 308 height 12
click at [253, 262] on div "Total da conta R$ 36,00" at bounding box center [292, 256] width 308 height 12
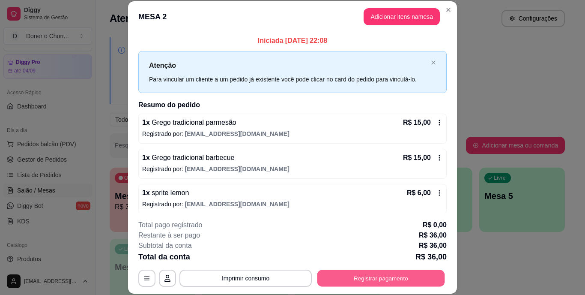
click at [366, 276] on button "Registrar pagamento" at bounding box center [381, 277] width 128 height 17
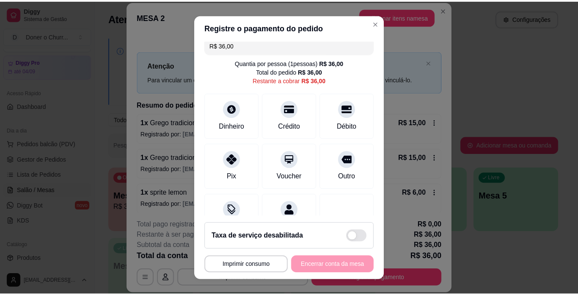
scroll to position [45, 0]
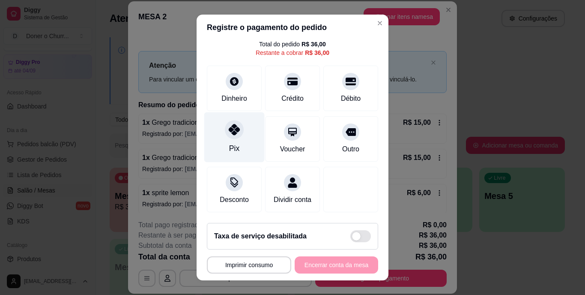
click at [230, 124] on icon at bounding box center [234, 129] width 11 height 11
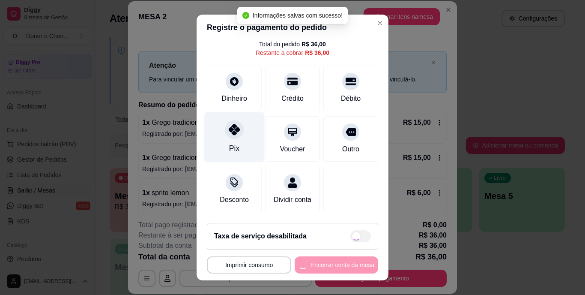
type input "R$ 0,00"
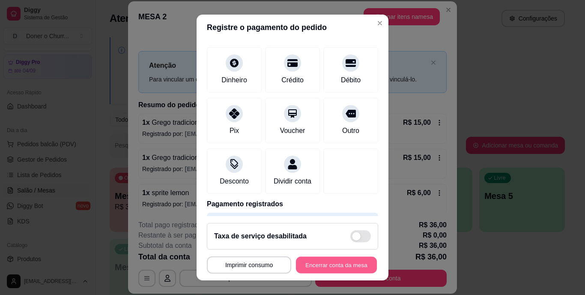
click at [323, 264] on button "Encerrar conta da mesa" at bounding box center [336, 264] width 81 height 17
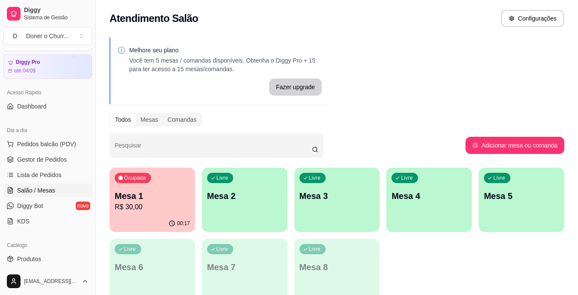
click at [168, 201] on p "Mesa 1" at bounding box center [152, 196] width 75 height 12
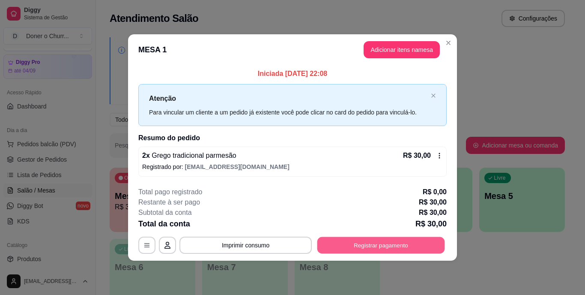
click at [375, 244] on button "Registrar pagamento" at bounding box center [381, 244] width 128 height 17
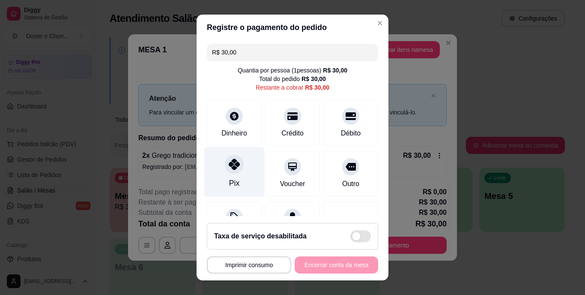
click at [229, 168] on icon at bounding box center [234, 164] width 11 height 11
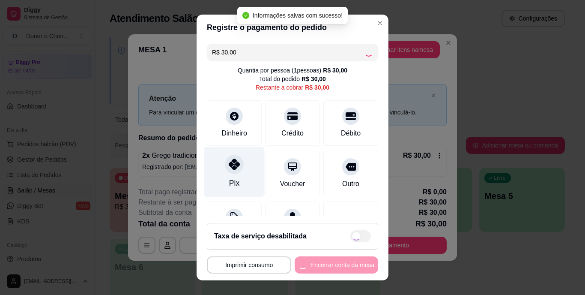
type input "R$ 0,00"
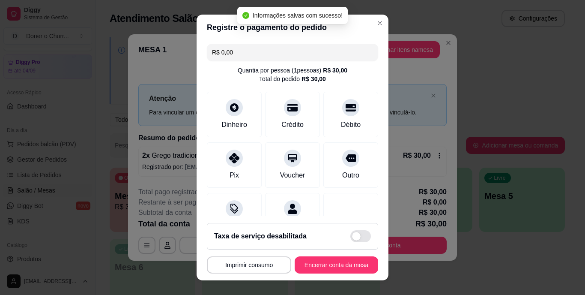
click at [330, 255] on footer "**********" at bounding box center [292, 248] width 192 height 64
click at [330, 268] on button "Encerrar conta da mesa" at bounding box center [336, 264] width 81 height 17
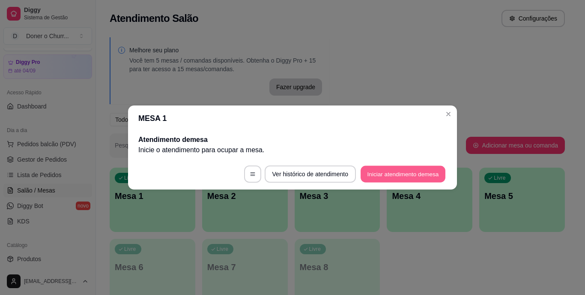
click at [389, 176] on button "Iniciar atendimento de mesa" at bounding box center [402, 174] width 85 height 17
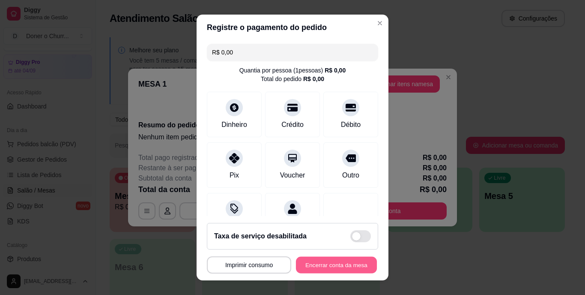
click at [324, 265] on button "Encerrar conta da mesa" at bounding box center [336, 264] width 81 height 17
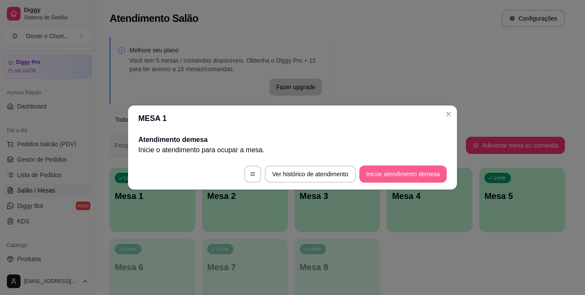
click at [406, 170] on button "Iniciar atendimento de mesa" at bounding box center [402, 173] width 87 height 17
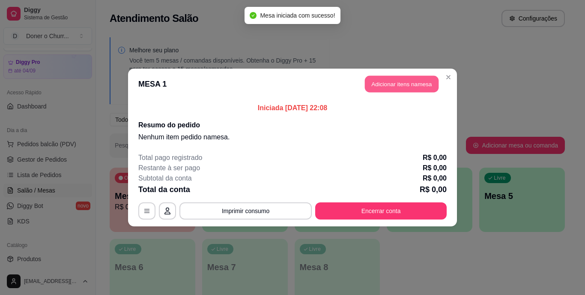
click at [390, 84] on button "Adicionar itens na mesa" at bounding box center [402, 84] width 74 height 17
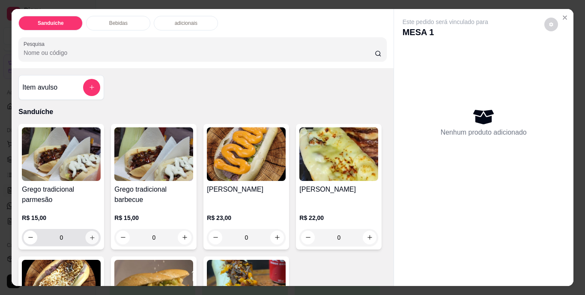
click at [89, 234] on icon "increase-product-quantity" at bounding box center [92, 237] width 6 height 6
type input "1"
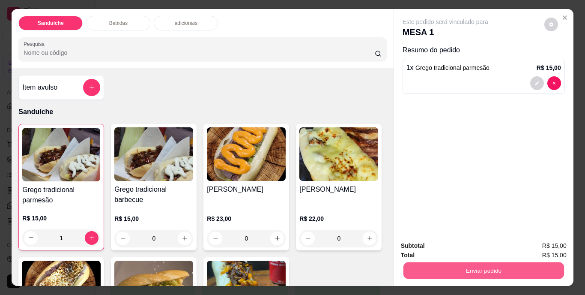
click at [459, 262] on button "Enviar pedido" at bounding box center [483, 270] width 161 height 17
click at [451, 249] on button "Não registrar e enviar pedido" at bounding box center [455, 246] width 86 height 16
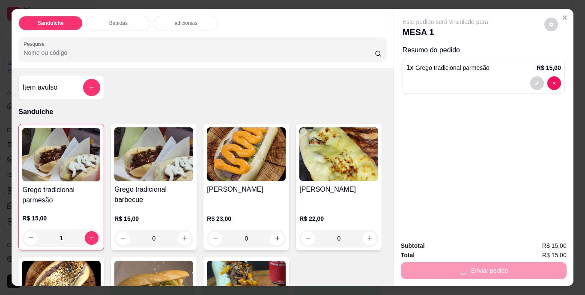
click at [451, 250] on div "Total R$ 15,00" at bounding box center [484, 254] width 166 height 9
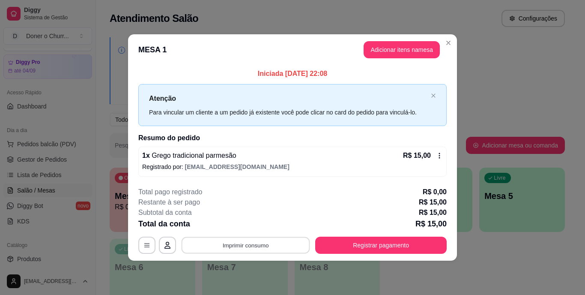
click at [269, 237] on button "Imprimir consumo" at bounding box center [246, 244] width 128 height 17
click at [262, 228] on button "IMPRESSORA" at bounding box center [248, 225] width 62 height 14
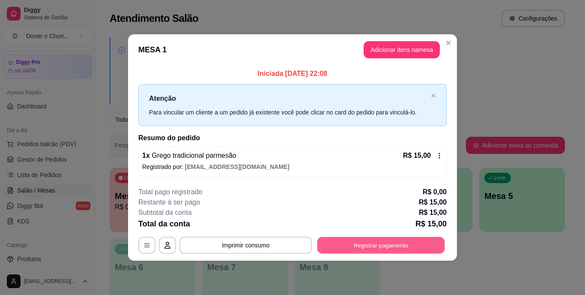
click at [357, 247] on button "Registrar pagamento" at bounding box center [381, 244] width 128 height 17
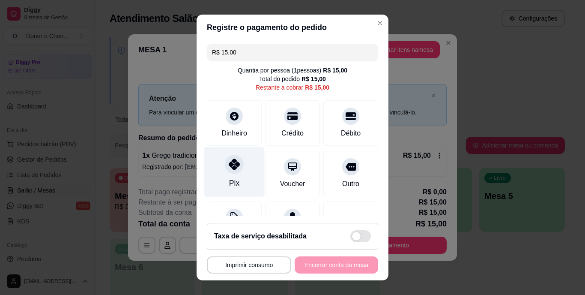
click at [217, 178] on div "Pix" at bounding box center [234, 172] width 60 height 50
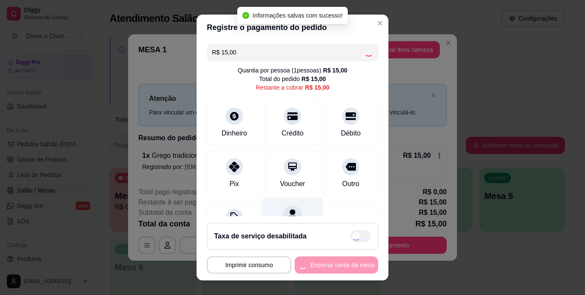
type input "R$ 0,00"
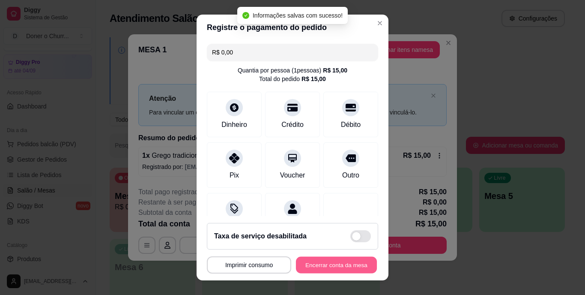
click at [313, 263] on button "Encerrar conta da mesa" at bounding box center [336, 264] width 81 height 17
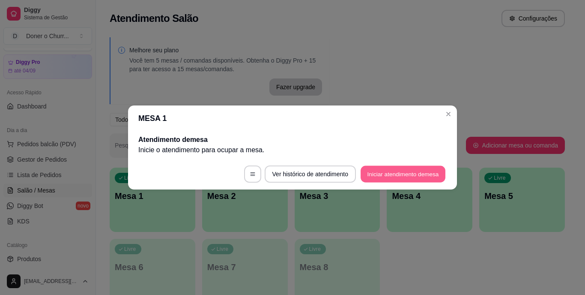
click at [414, 174] on button "Iniciar atendimento de mesa" at bounding box center [402, 174] width 85 height 17
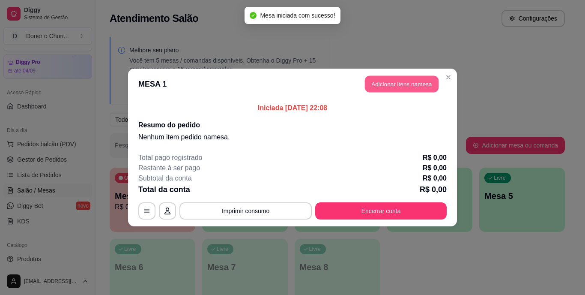
click at [403, 85] on button "Adicionar itens na mesa" at bounding box center [402, 84] width 74 height 17
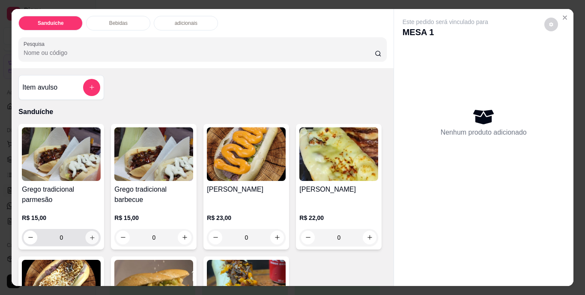
click at [89, 234] on icon "increase-product-quantity" at bounding box center [92, 237] width 6 height 6
type input "1"
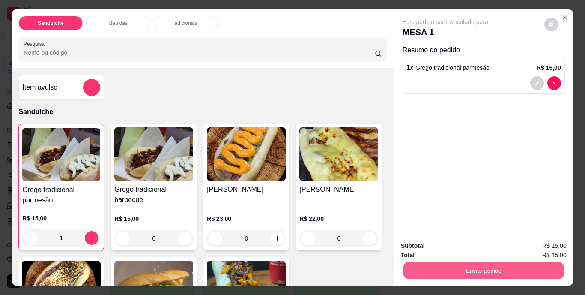
click at [435, 262] on button "Enviar pedido" at bounding box center [483, 270] width 161 height 17
click at [441, 242] on button "Não registrar e enviar pedido" at bounding box center [455, 246] width 86 height 16
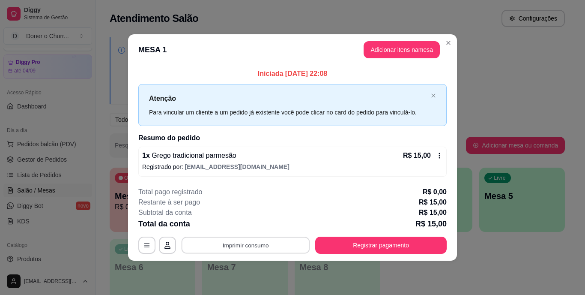
click at [260, 245] on button "Imprimir consumo" at bounding box center [246, 244] width 128 height 17
click at [247, 228] on button "IMPRESSORA" at bounding box center [248, 224] width 60 height 13
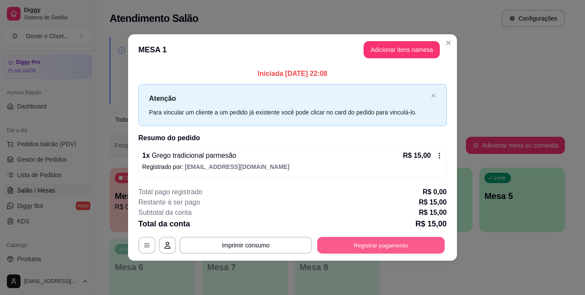
click at [353, 244] on button "Registrar pagamento" at bounding box center [381, 244] width 128 height 17
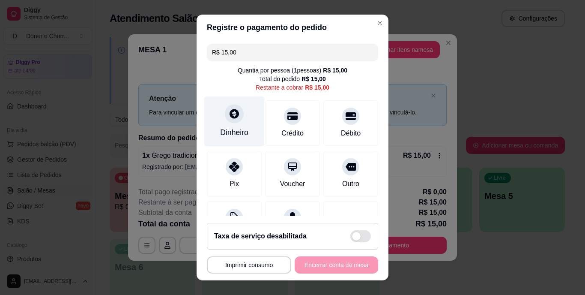
click at [223, 131] on div "Dinheiro" at bounding box center [234, 132] width 28 height 11
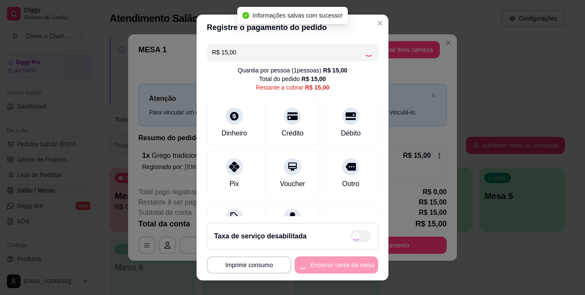
type input "R$ 0,00"
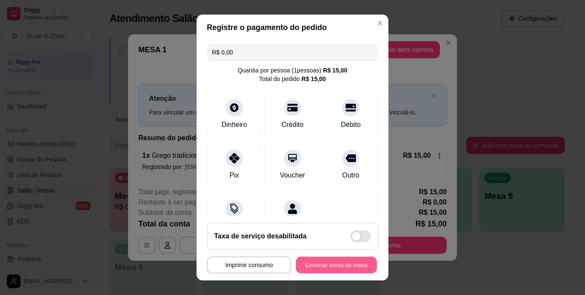
click at [317, 263] on button "Encerrar conta da mesa" at bounding box center [336, 264] width 81 height 17
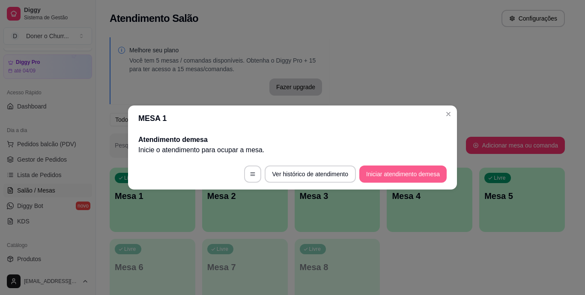
click at [392, 171] on button "Iniciar atendimento de mesa" at bounding box center [402, 173] width 87 height 17
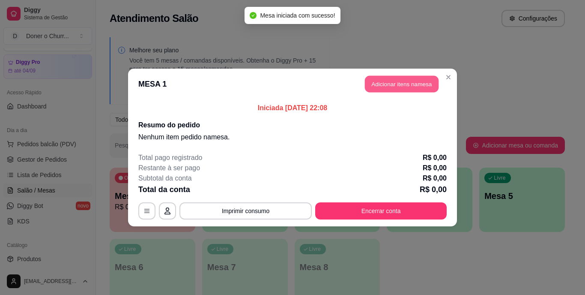
click at [397, 80] on button "Adicionar itens na mesa" at bounding box center [402, 84] width 74 height 17
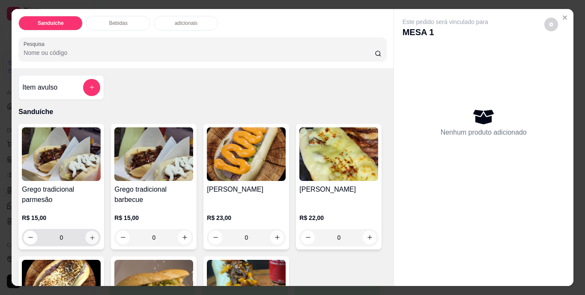
click at [89, 235] on icon "increase-product-quantity" at bounding box center [92, 237] width 6 height 6
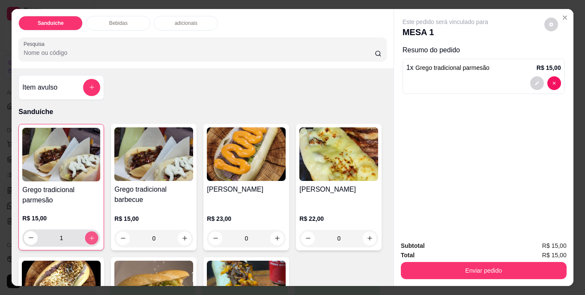
click at [89, 235] on icon "increase-product-quantity" at bounding box center [92, 237] width 6 height 6
type input "2"
click at [183, 235] on icon "increase-product-quantity" at bounding box center [185, 238] width 6 height 6
type input "1"
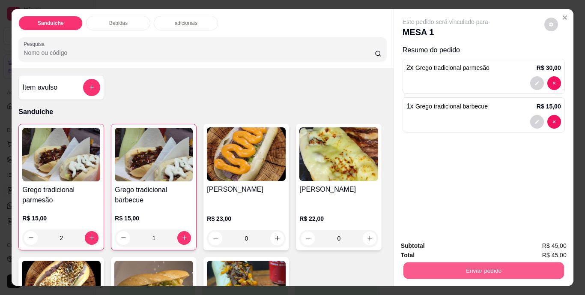
click at [464, 262] on button "Enviar pedido" at bounding box center [483, 270] width 161 height 17
click at [462, 246] on button "Não registrar e enviar pedido" at bounding box center [455, 246] width 86 height 16
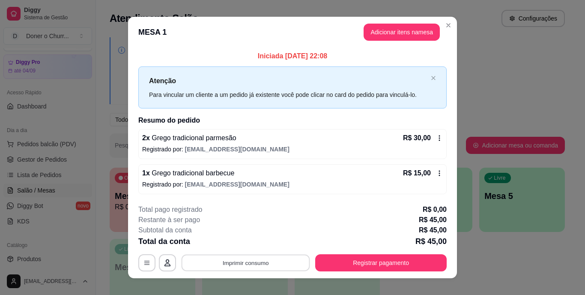
click at [259, 263] on button "Imprimir consumo" at bounding box center [246, 262] width 128 height 17
click at [251, 243] on button "IMPRESSORA" at bounding box center [245, 242] width 60 height 13
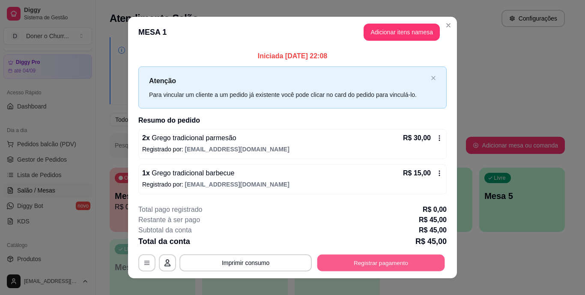
click at [391, 258] on button "Registrar pagamento" at bounding box center [381, 262] width 128 height 17
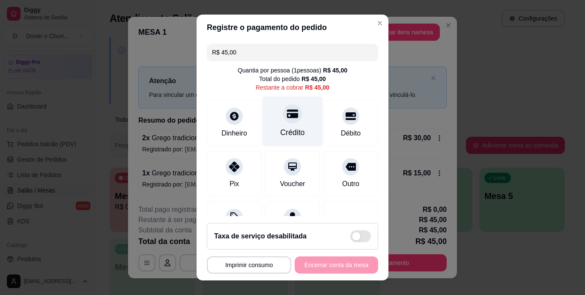
click at [290, 135] on div "Crédito" at bounding box center [292, 132] width 24 height 11
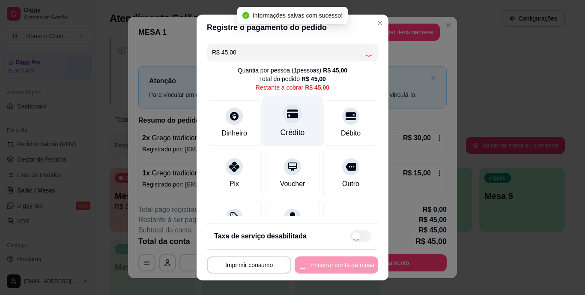
type input "R$ 0,00"
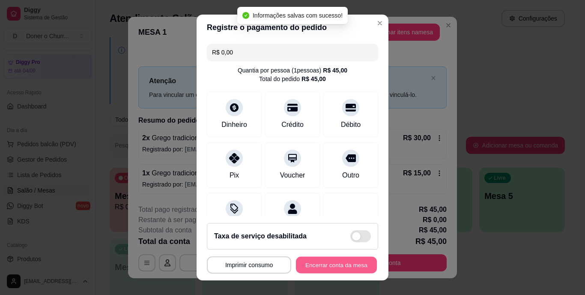
click at [327, 265] on button "Encerrar conta da mesa" at bounding box center [336, 264] width 81 height 17
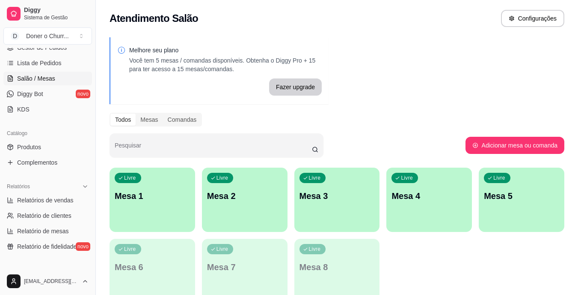
scroll to position [134, 0]
click at [34, 202] on span "Relatórios de vendas" at bounding box center [45, 199] width 57 height 9
select select "ALL"
select select "0"
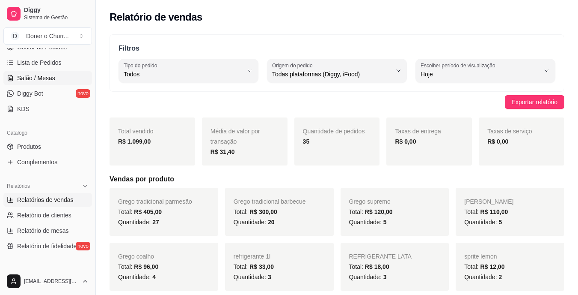
click at [46, 79] on span "Salão / Mesas" at bounding box center [36, 78] width 38 height 9
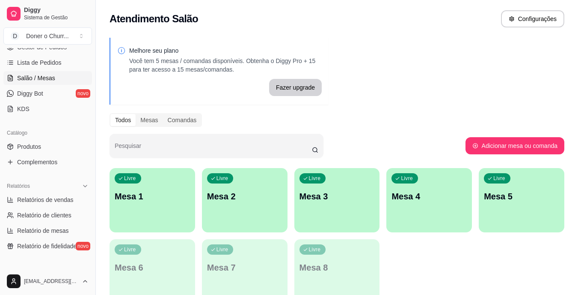
click at [177, 187] on div "Livre Mesa 1" at bounding box center [153, 195] width 86 height 54
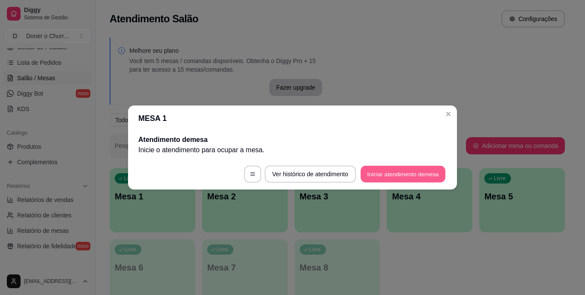
click at [395, 172] on button "Iniciar atendimento de mesa" at bounding box center [402, 174] width 85 height 17
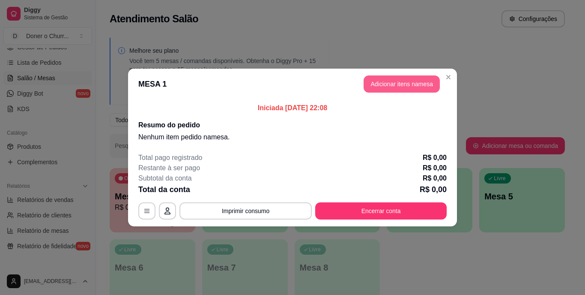
click at [406, 80] on button "Adicionar itens na mesa" at bounding box center [401, 83] width 76 height 17
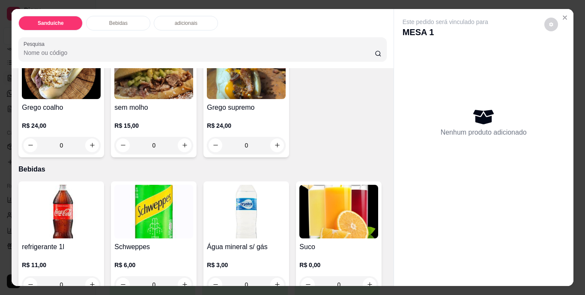
scroll to position [257, 0]
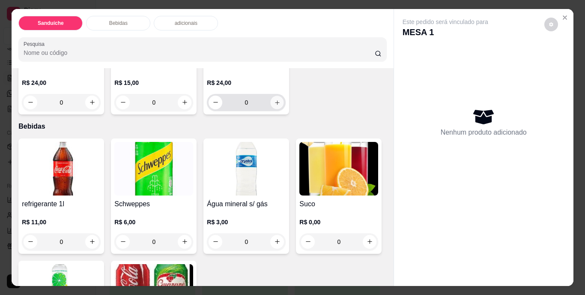
click at [274, 105] on icon "increase-product-quantity" at bounding box center [277, 102] width 6 height 6
type input "1"
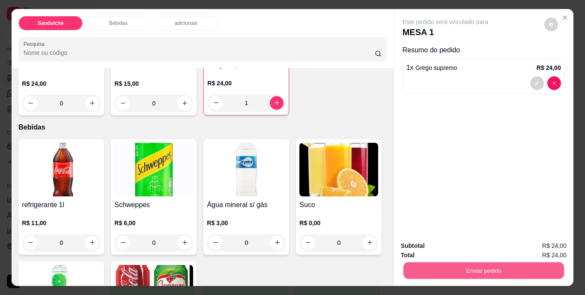
click at [479, 265] on button "Enviar pedido" at bounding box center [483, 270] width 161 height 17
click at [447, 240] on button "Não registrar e enviar pedido" at bounding box center [455, 246] width 86 height 16
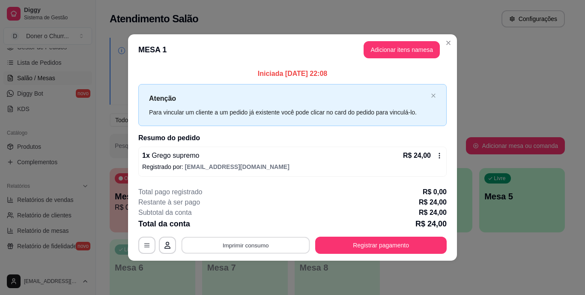
click at [254, 247] on button "Imprimir consumo" at bounding box center [246, 244] width 128 height 17
click at [245, 221] on button "IMPRESSORA" at bounding box center [248, 224] width 60 height 13
click at [420, 45] on button "Adicionar itens na mesa" at bounding box center [402, 50] width 74 height 17
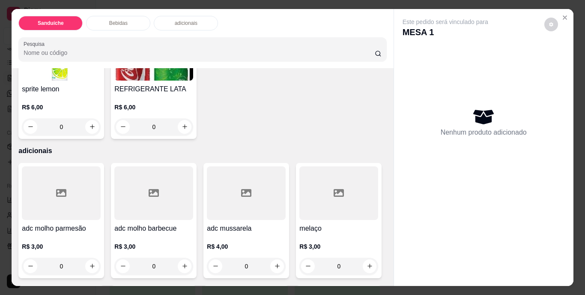
scroll to position [514, 0]
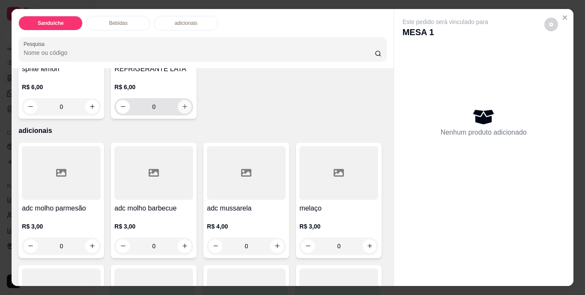
click at [188, 110] on icon "increase-product-quantity" at bounding box center [185, 106] width 6 height 6
type input "1"
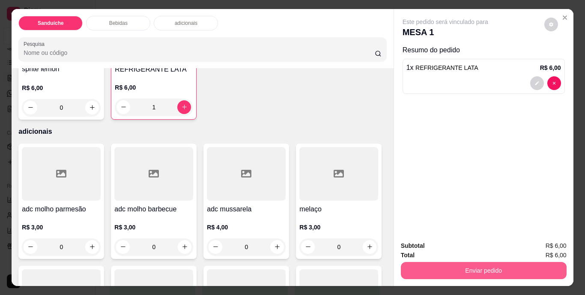
click at [463, 265] on button "Enviar pedido" at bounding box center [484, 270] width 166 height 17
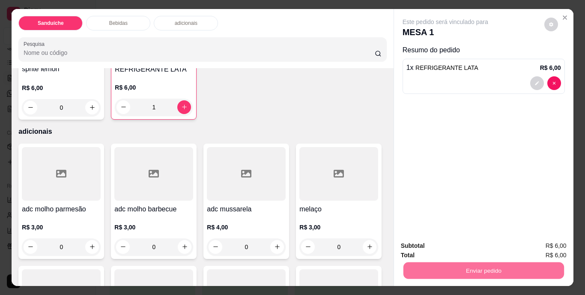
click at [473, 248] on button "Não registrar e enviar pedido" at bounding box center [455, 246] width 86 height 16
